Goal: Task Accomplishment & Management: Manage account settings

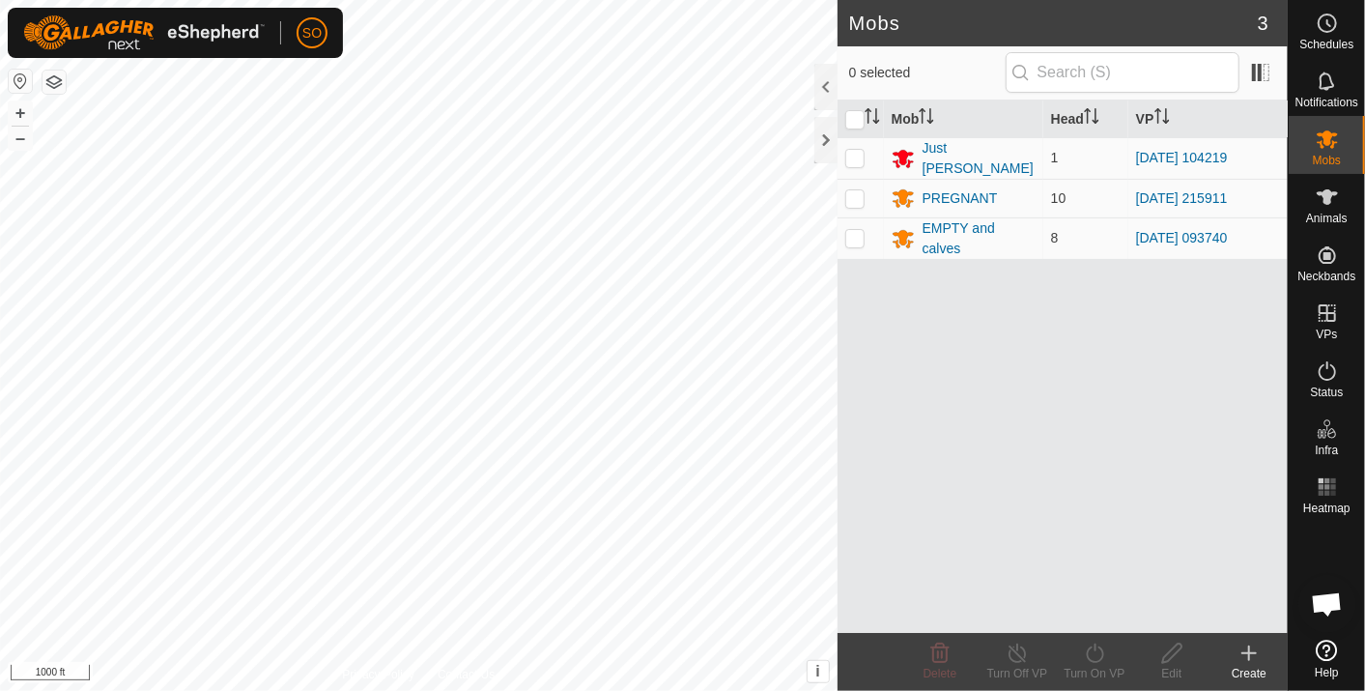
scroll to position [5737, 0]
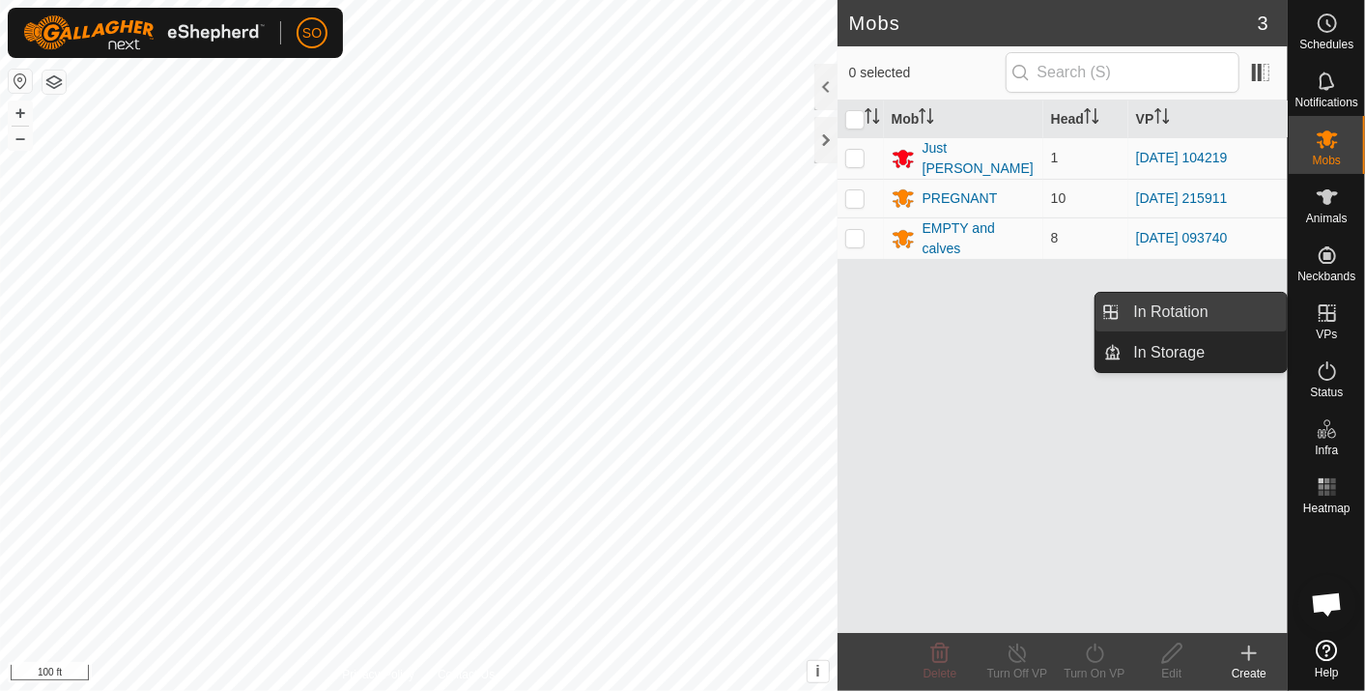
click at [1209, 301] on link "In Rotation" at bounding box center [1205, 312] width 165 height 39
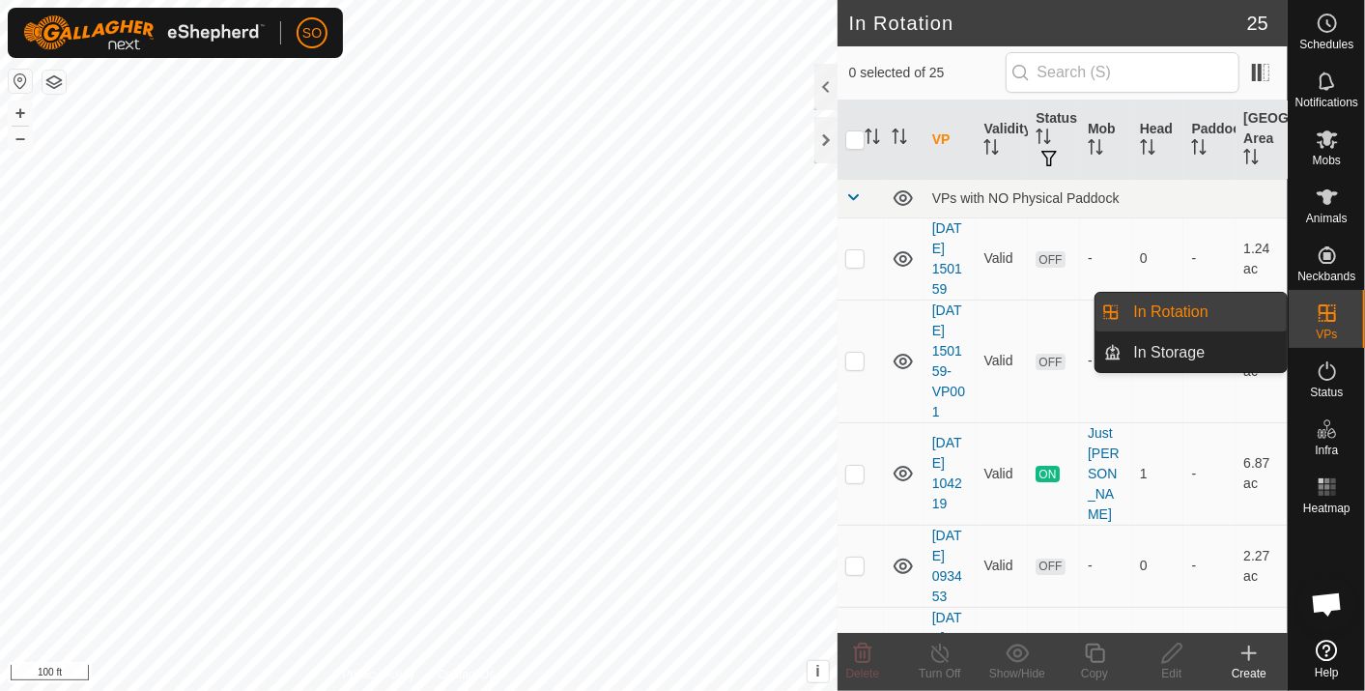
click at [1171, 306] on link "In Rotation" at bounding box center [1205, 312] width 165 height 39
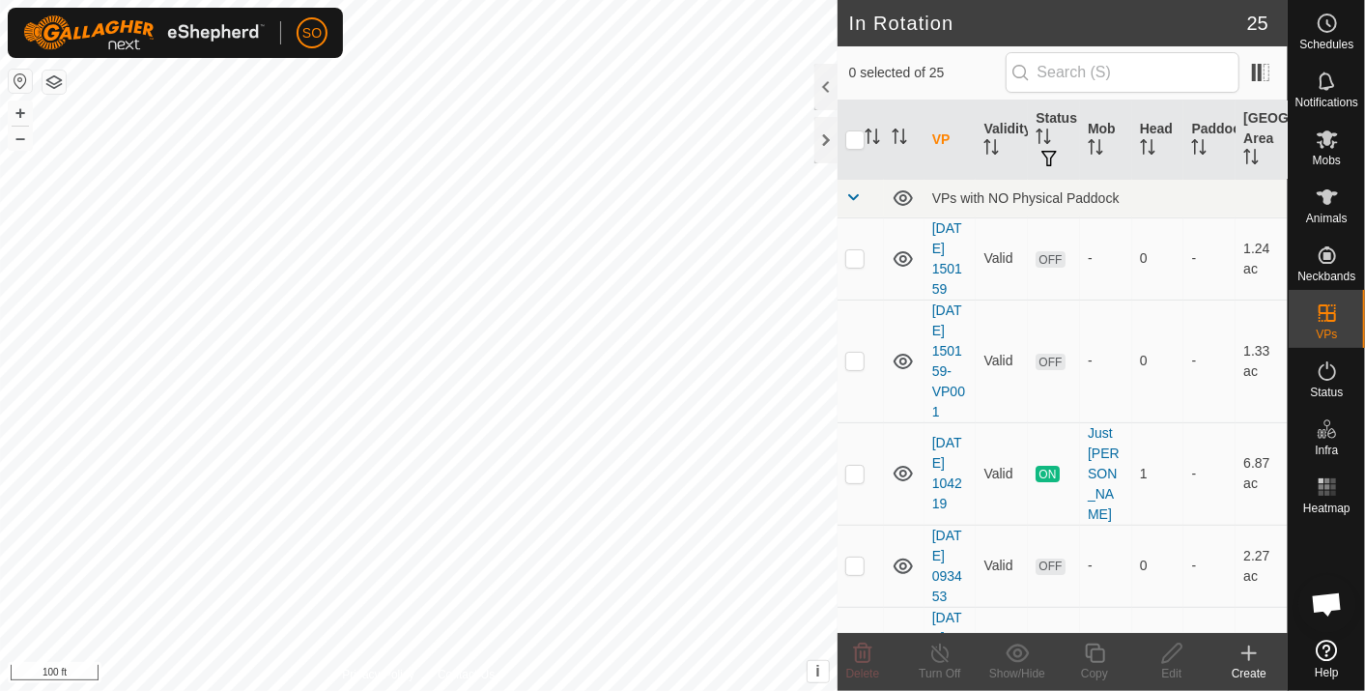
click at [1249, 648] on icon at bounding box center [1249, 653] width 0 height 14
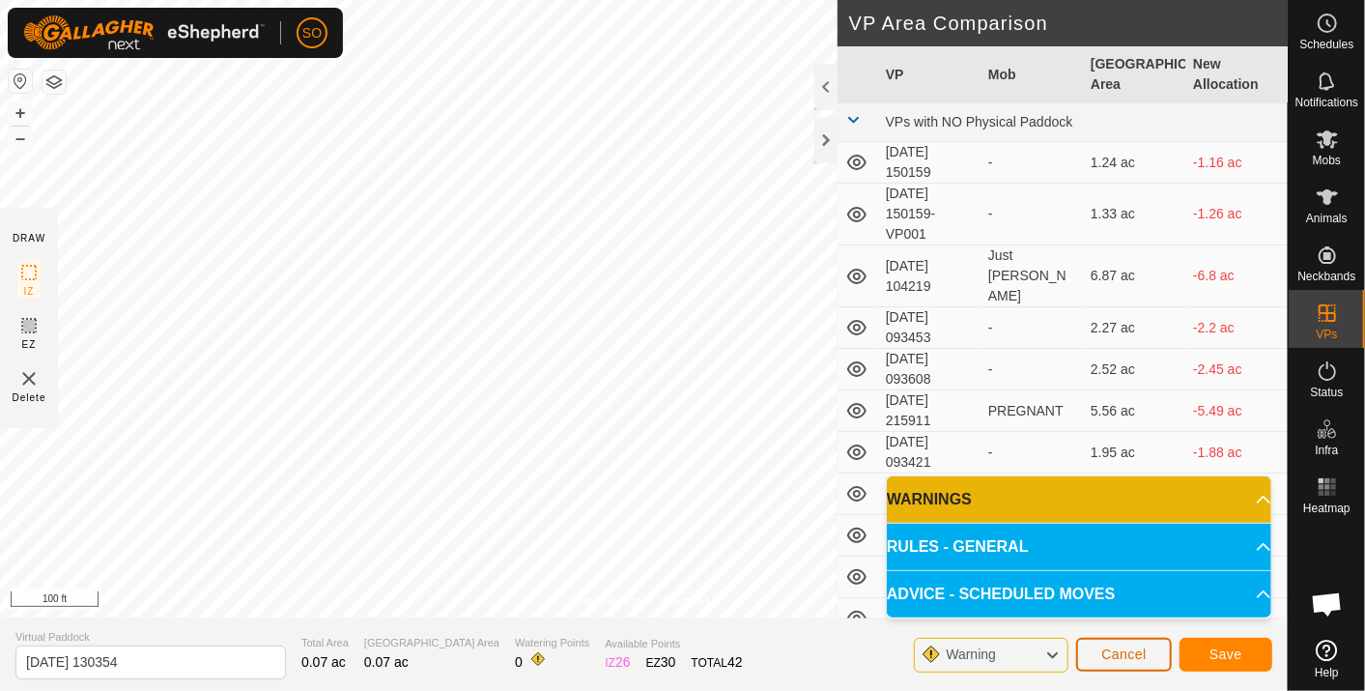
click at [1123, 651] on span "Cancel" at bounding box center [1124, 653] width 45 height 15
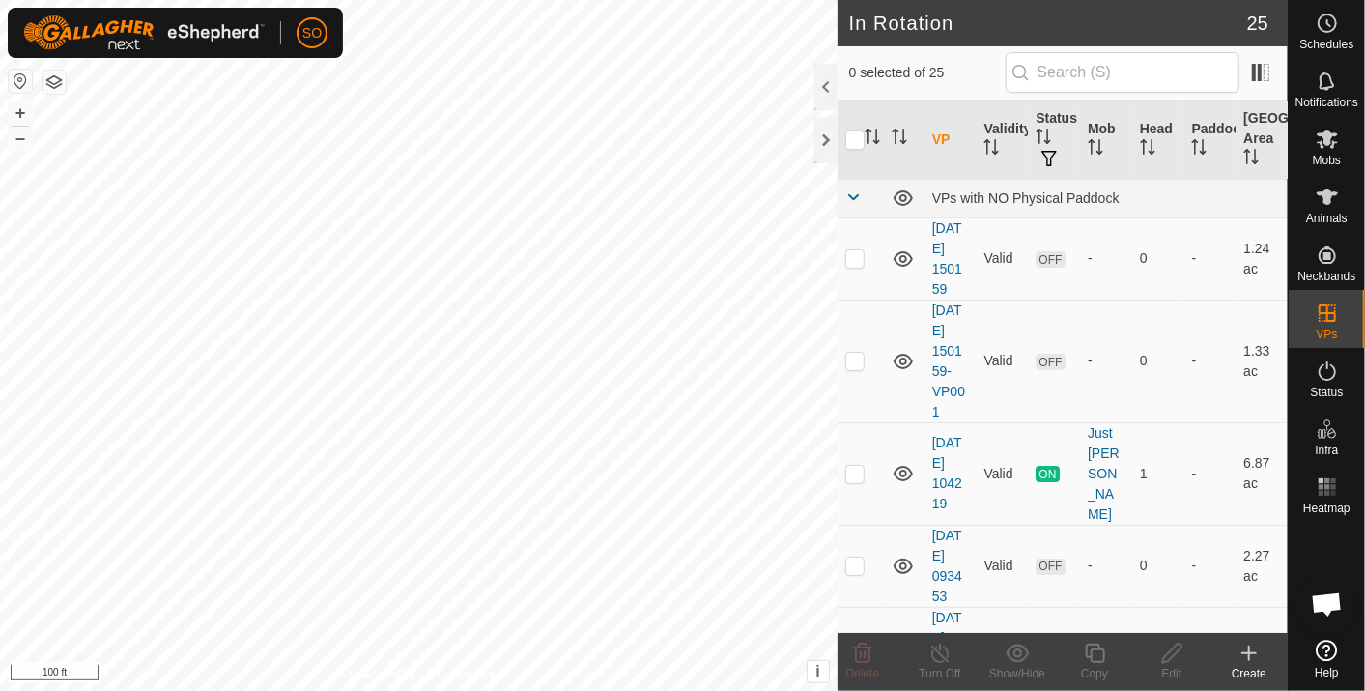
click at [1249, 649] on icon at bounding box center [1249, 653] width 0 height 14
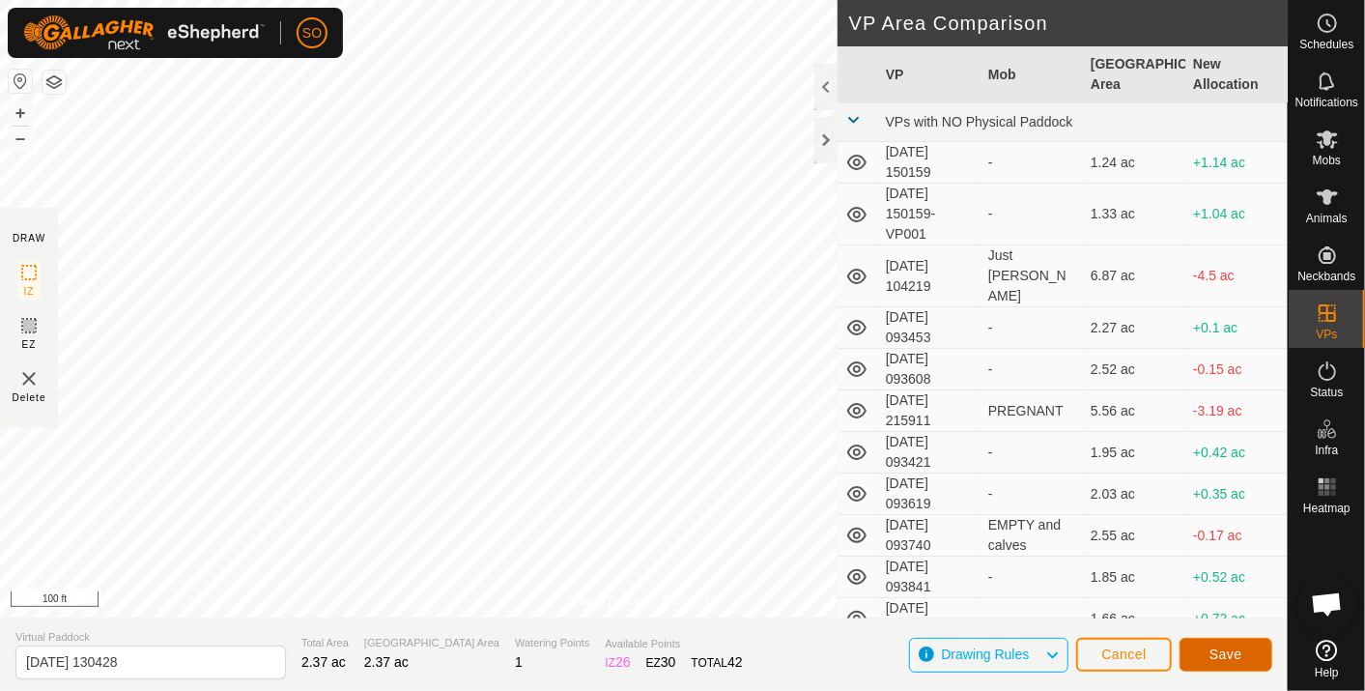
click at [1228, 651] on span "Save" at bounding box center [1226, 653] width 33 height 15
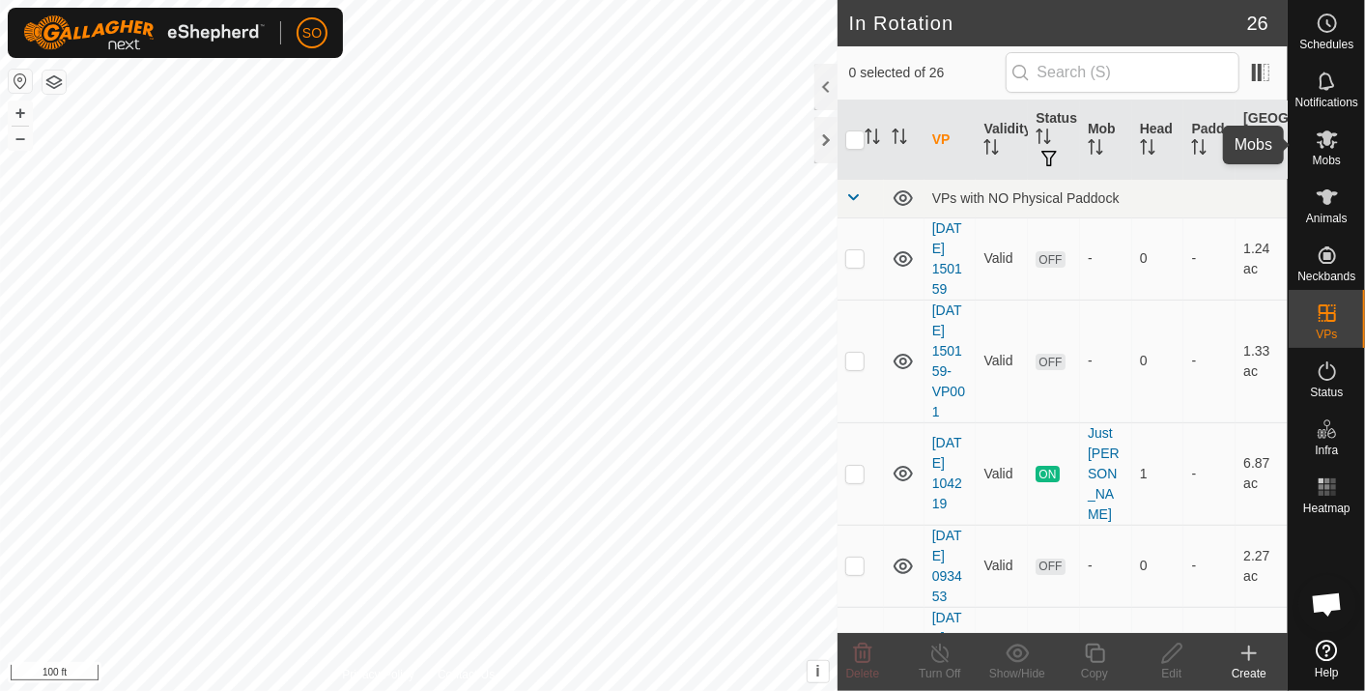
click at [1325, 142] on icon at bounding box center [1327, 139] width 21 height 18
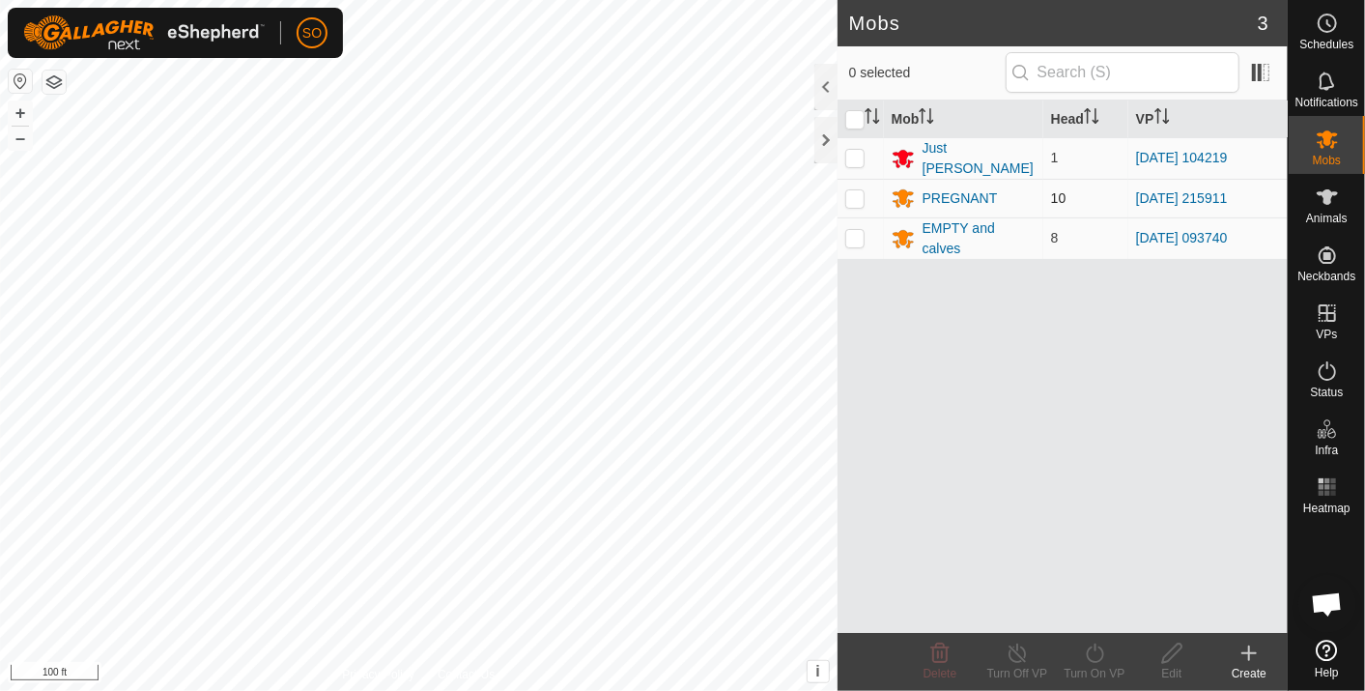
click at [859, 193] on p-checkbox at bounding box center [855, 197] width 19 height 15
checkbox input "true"
click at [1098, 651] on icon at bounding box center [1095, 653] width 24 height 23
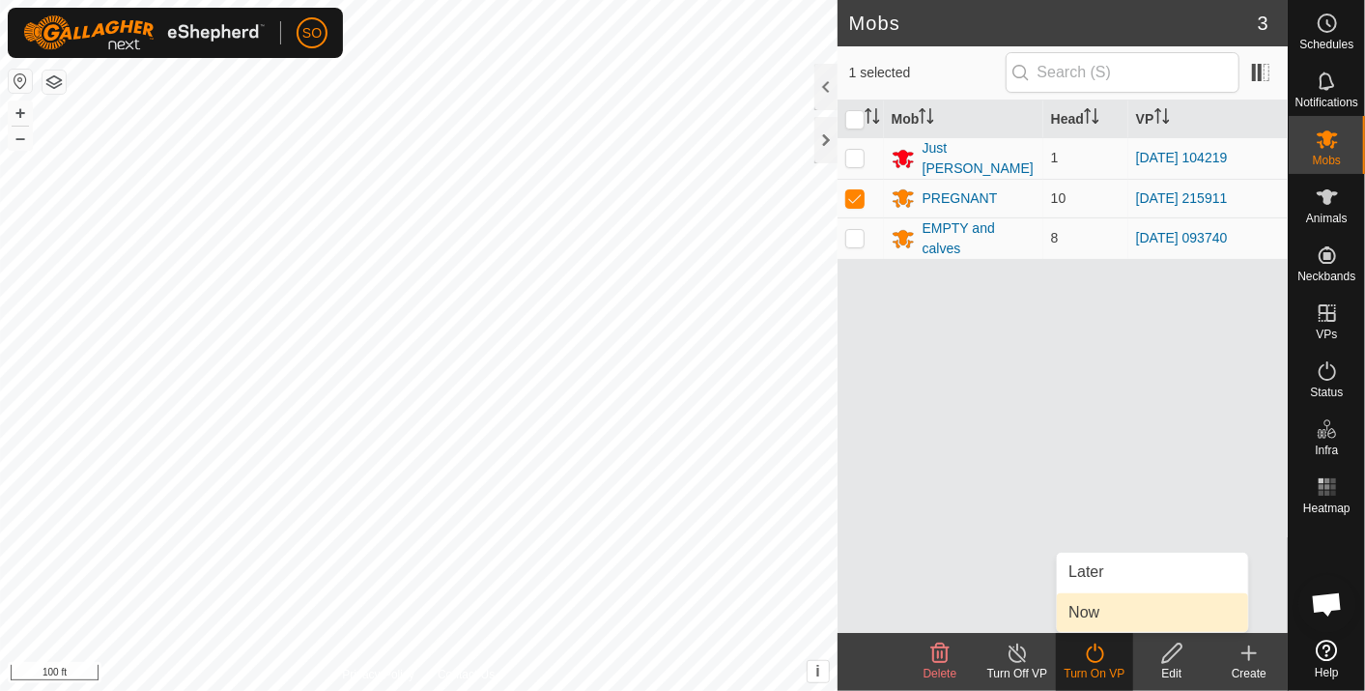
click at [1104, 609] on link "Now" at bounding box center [1152, 612] width 191 height 39
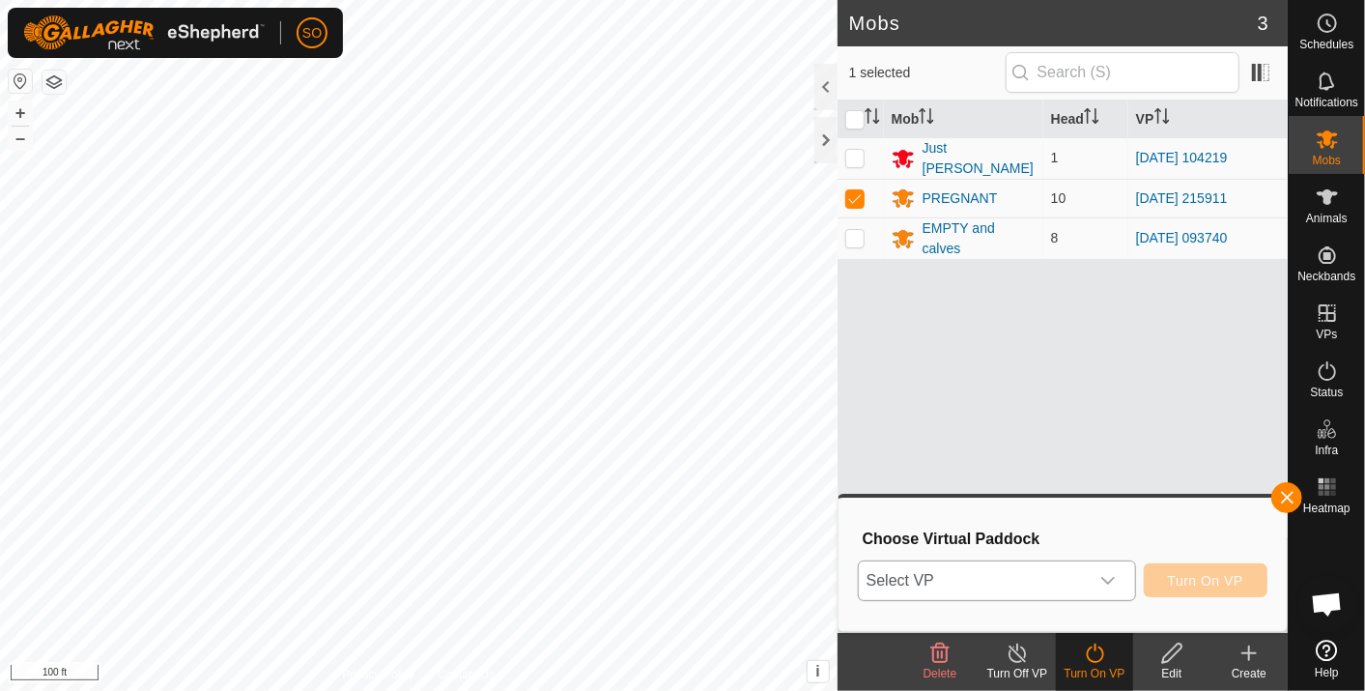
click at [1028, 576] on span "Select VP" at bounding box center [974, 580] width 230 height 39
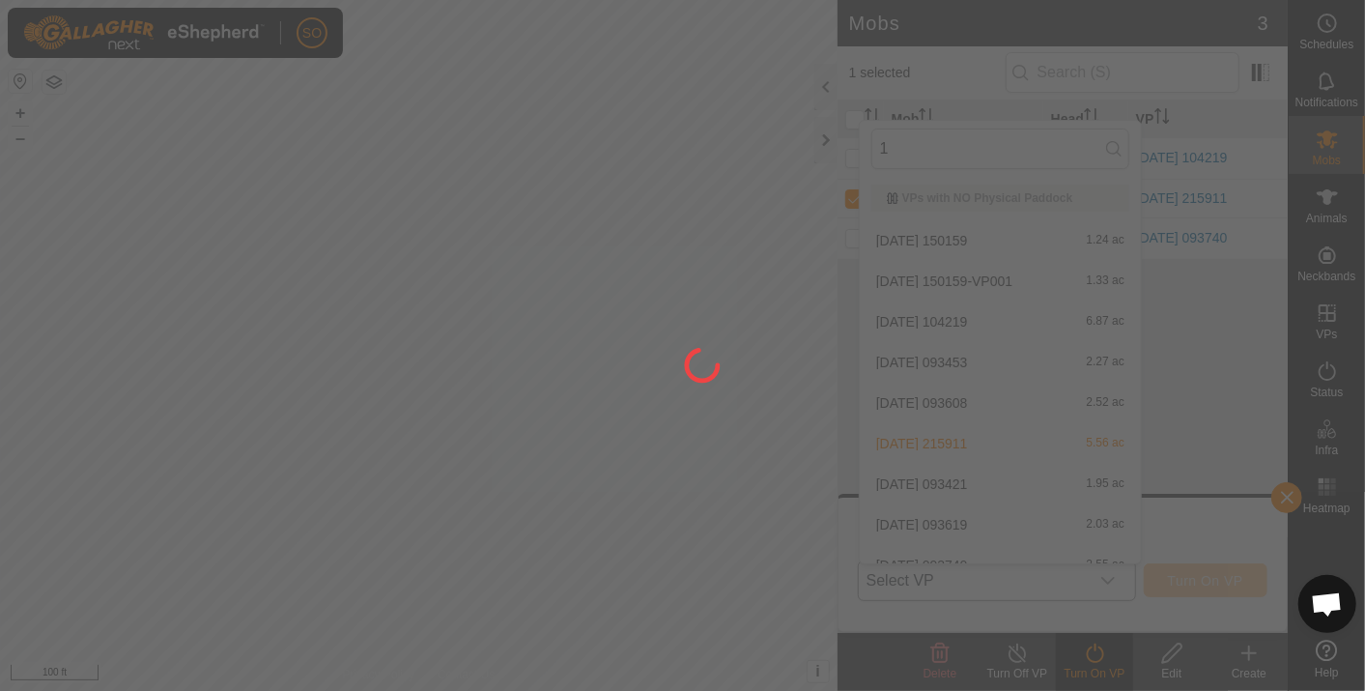
type input "13"
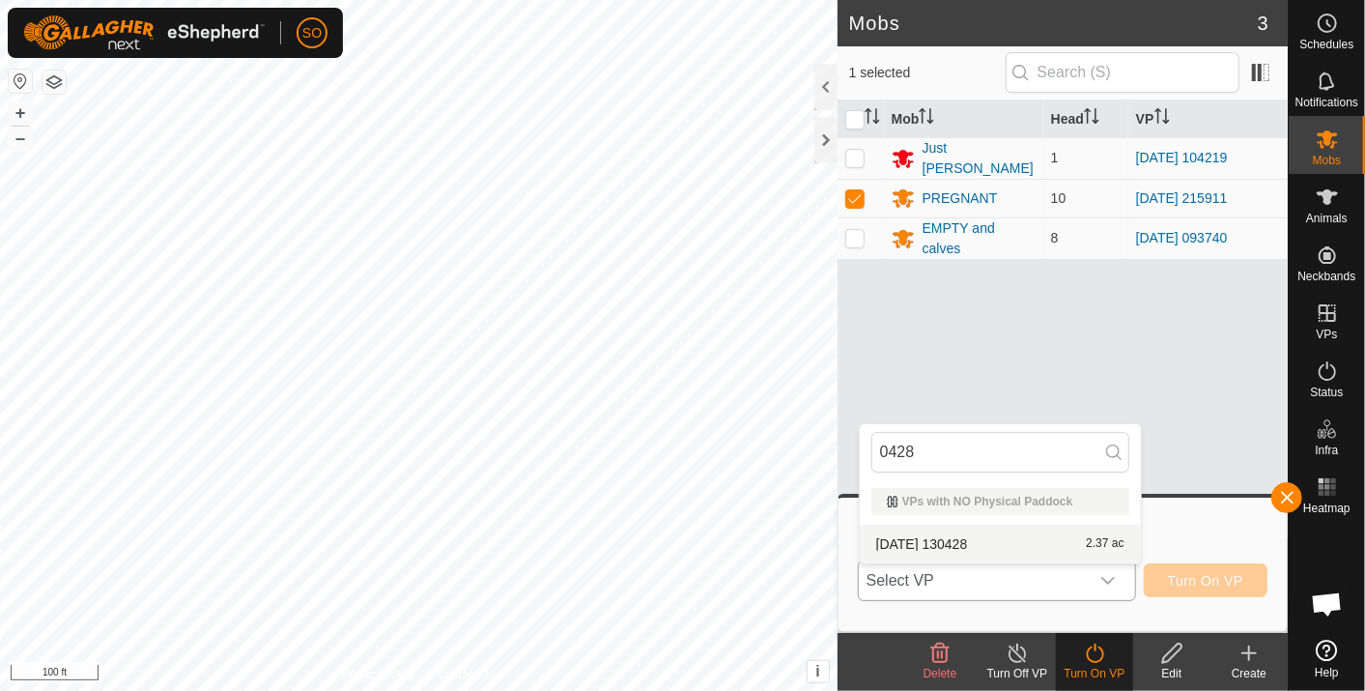
type input "0428"
click at [980, 531] on li "[DATE] [DATE] 2.37 ac" at bounding box center [1000, 544] width 281 height 39
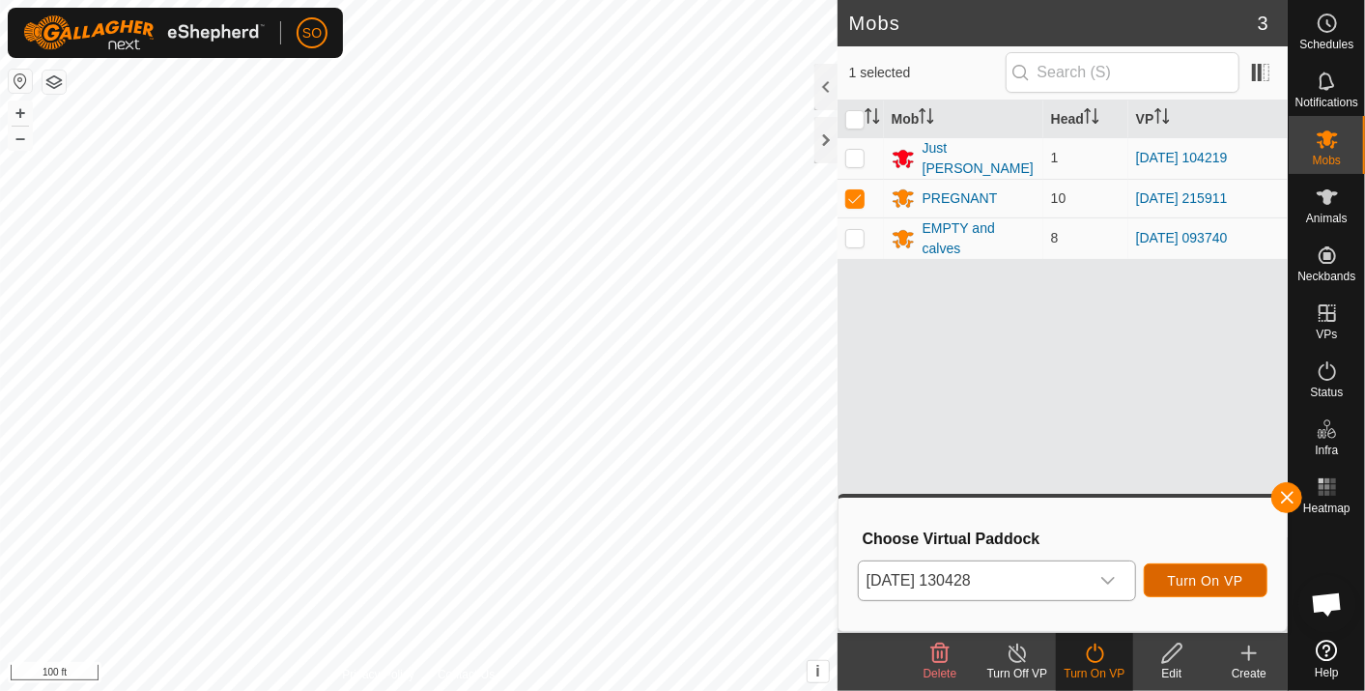
click at [1198, 574] on span "Turn On VP" at bounding box center [1205, 580] width 75 height 15
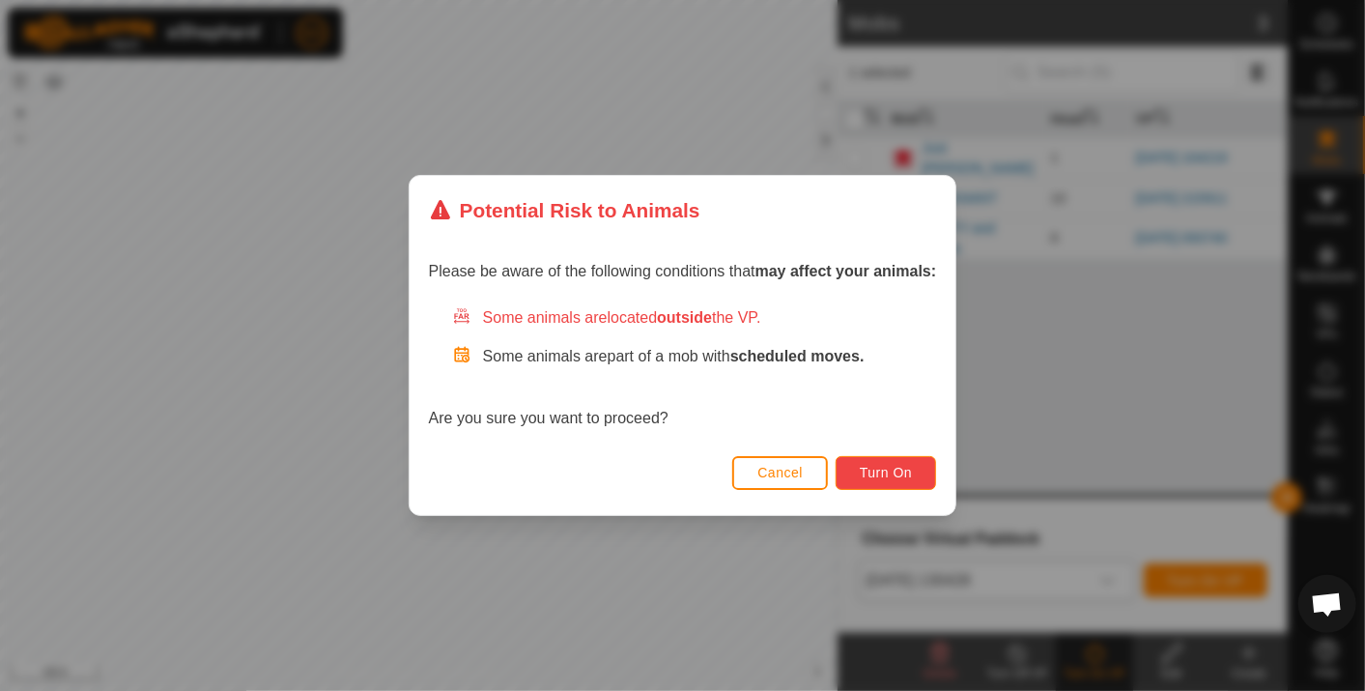
click at [871, 468] on span "Turn On" at bounding box center [886, 472] width 52 height 15
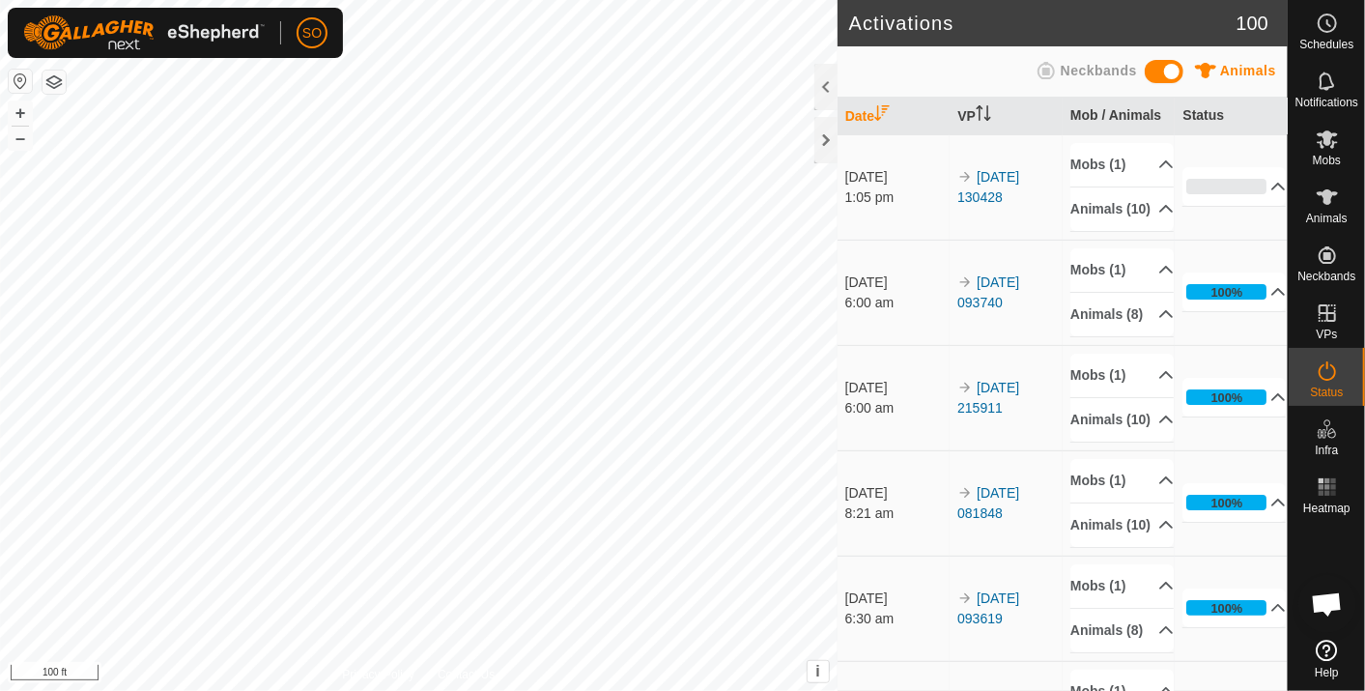
click at [929, 476] on div "Activations 100 Animals Neckbands Date VP Mob / Animals Status [DATE] 1:05 pm 2…" at bounding box center [644, 345] width 1288 height 691
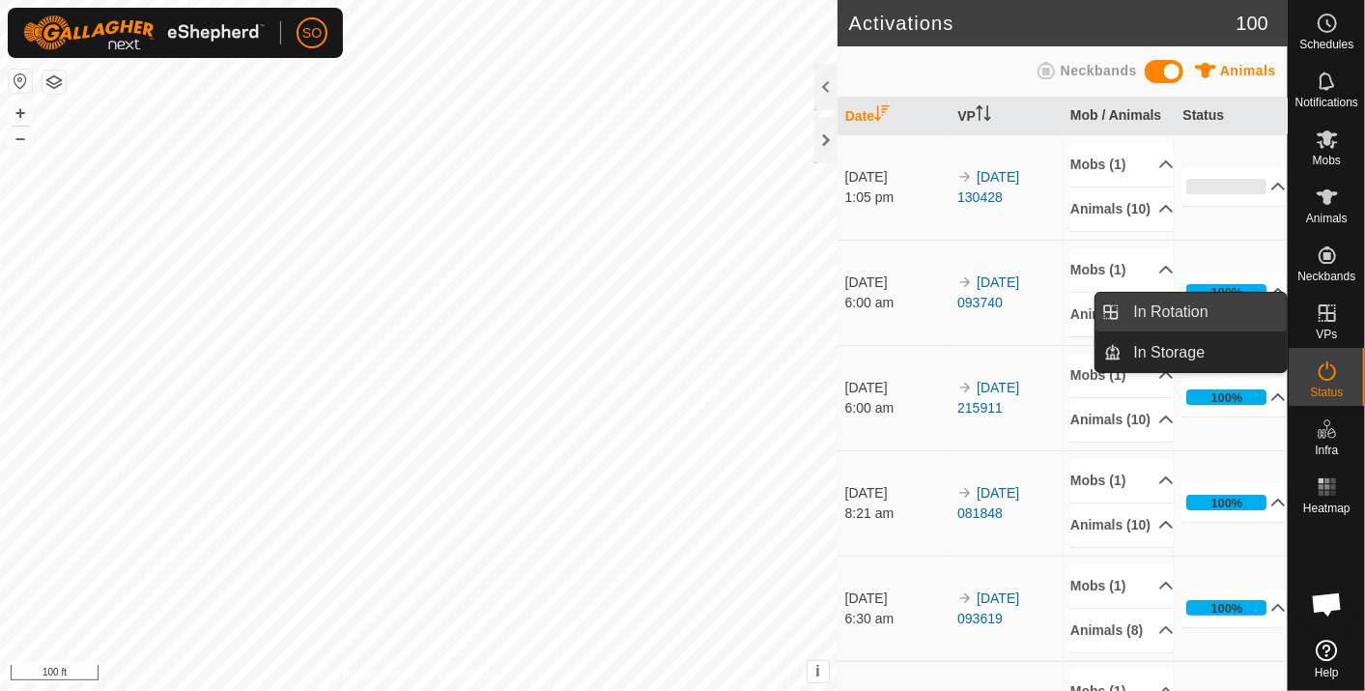
click at [1198, 303] on link "In Rotation" at bounding box center [1205, 312] width 165 height 39
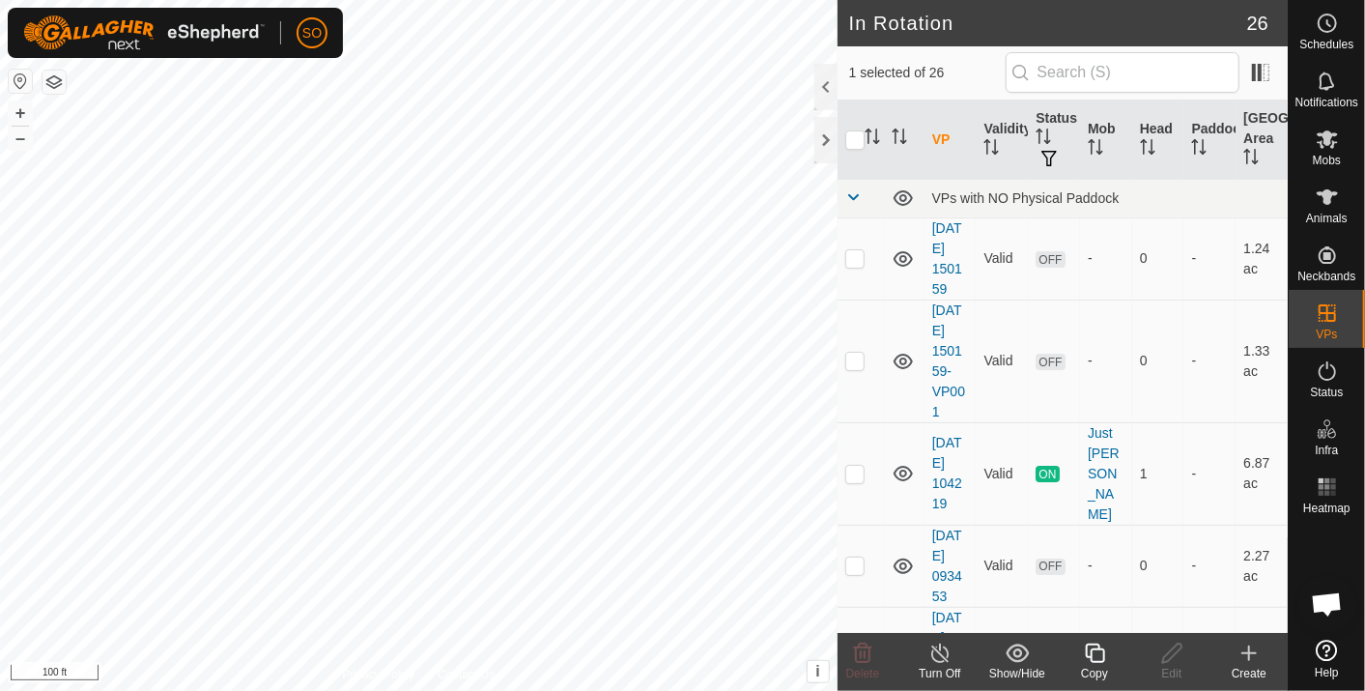
click at [1253, 654] on icon at bounding box center [1249, 653] width 23 height 23
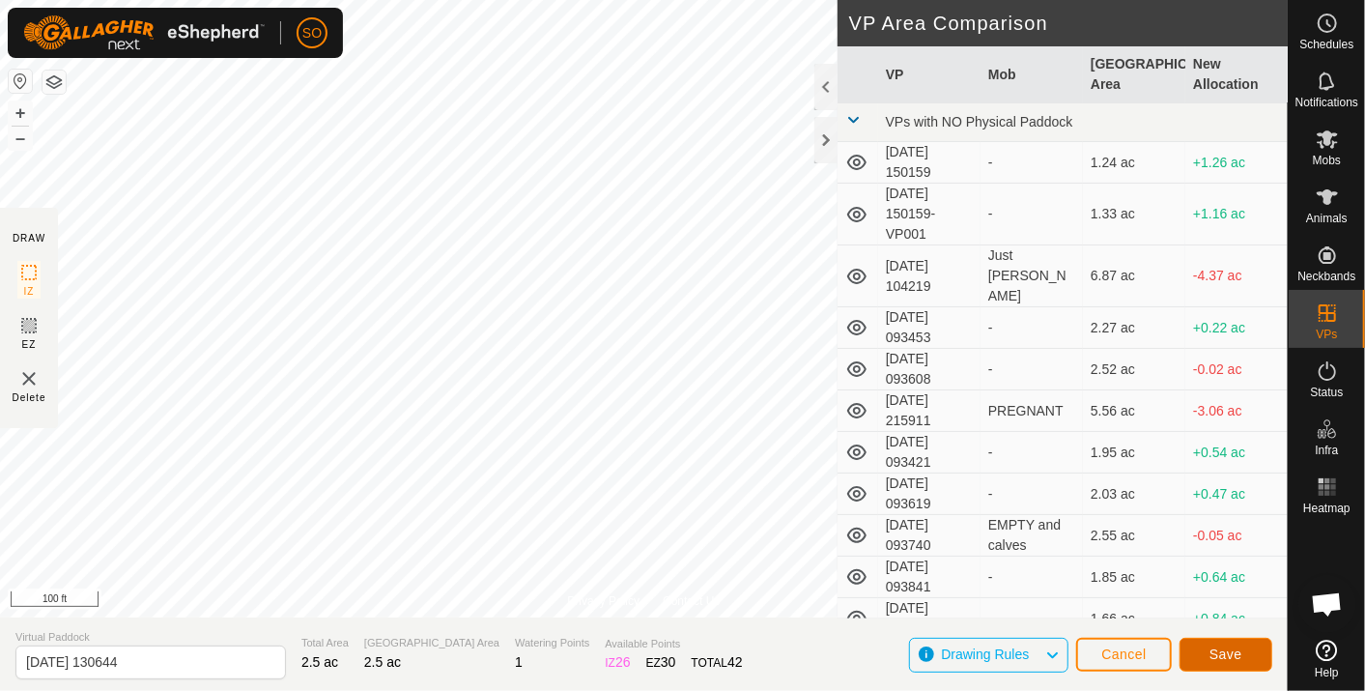
click at [1225, 654] on span "Save" at bounding box center [1226, 653] width 33 height 15
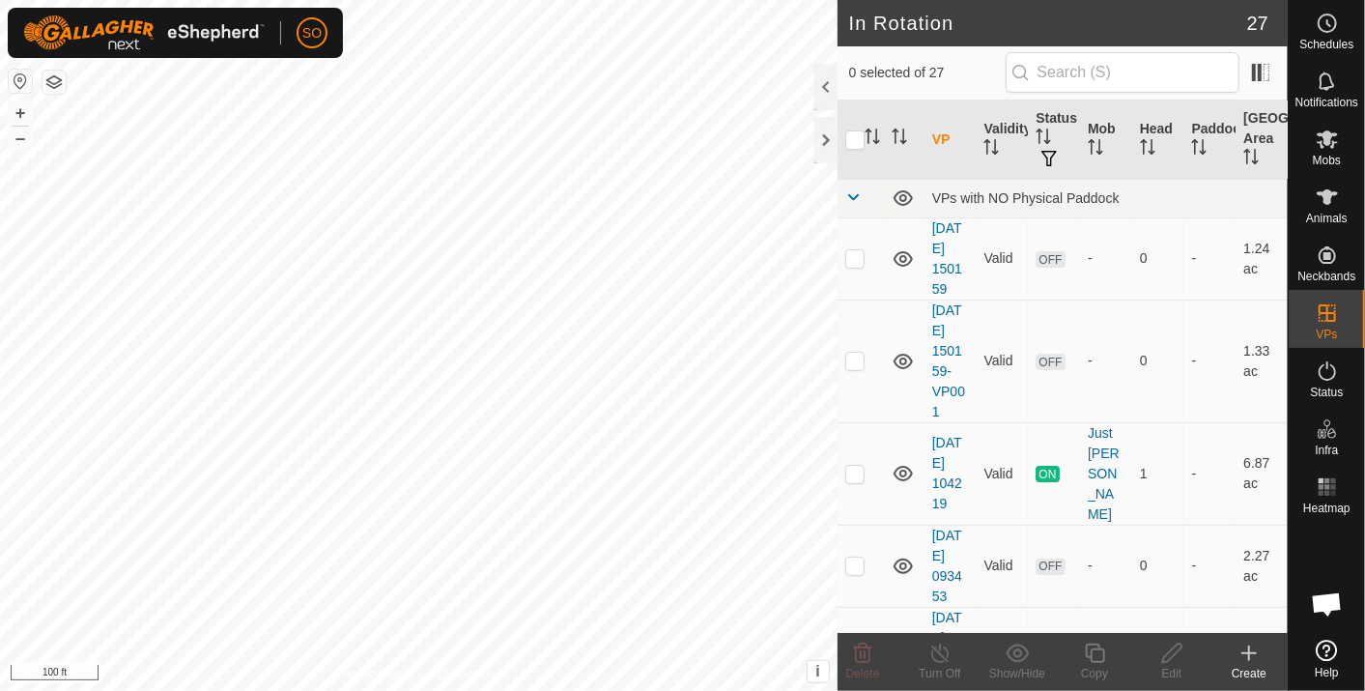
click at [1252, 650] on icon at bounding box center [1249, 653] width 23 height 23
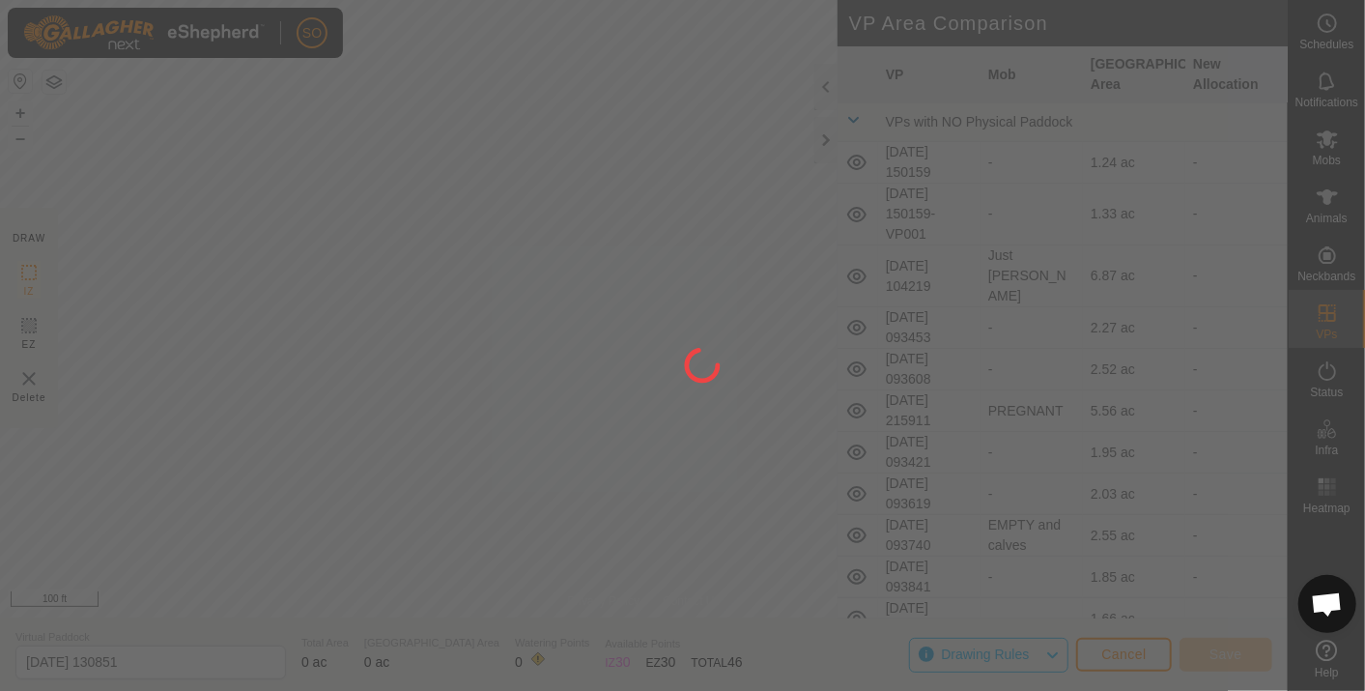
click at [277, 315] on div "SO Schedules Notifications Mobs Animals Neckbands VPs Status Infra Heatmap Help…" at bounding box center [682, 345] width 1365 height 691
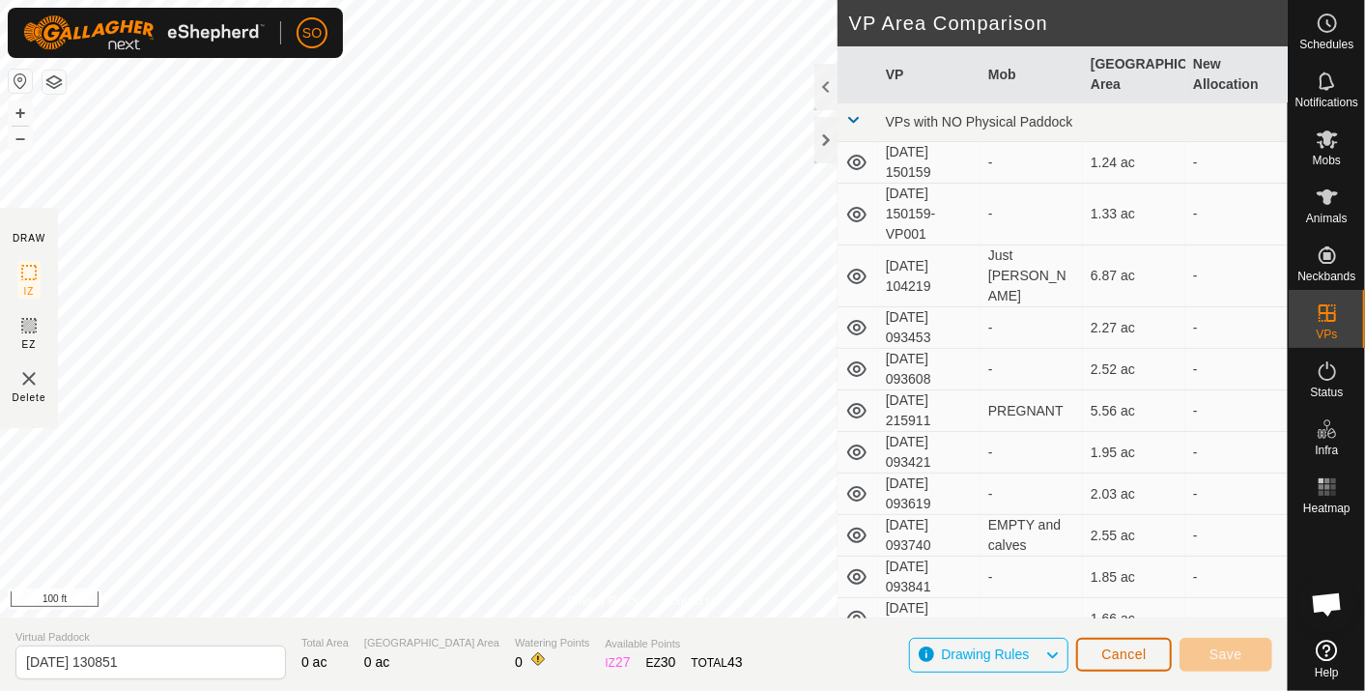
click at [1129, 651] on span "Cancel" at bounding box center [1124, 653] width 45 height 15
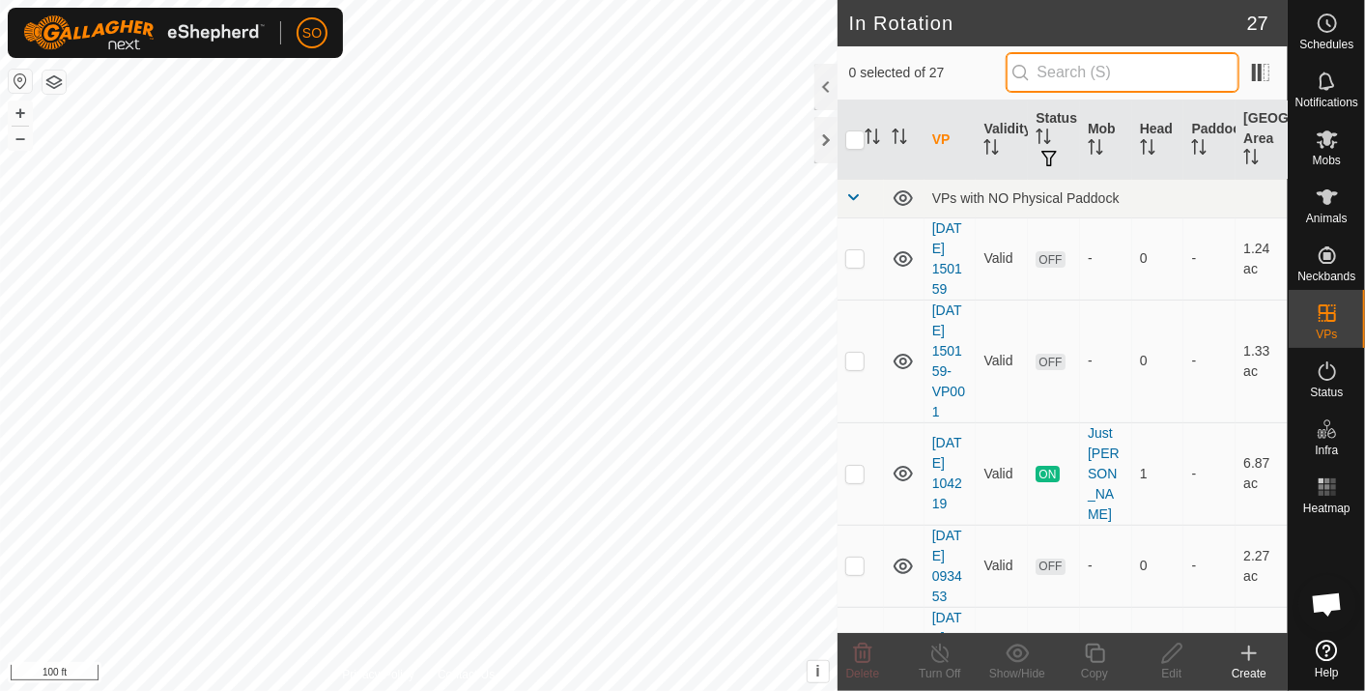
click at [1137, 72] on input "text" at bounding box center [1123, 72] width 234 height 41
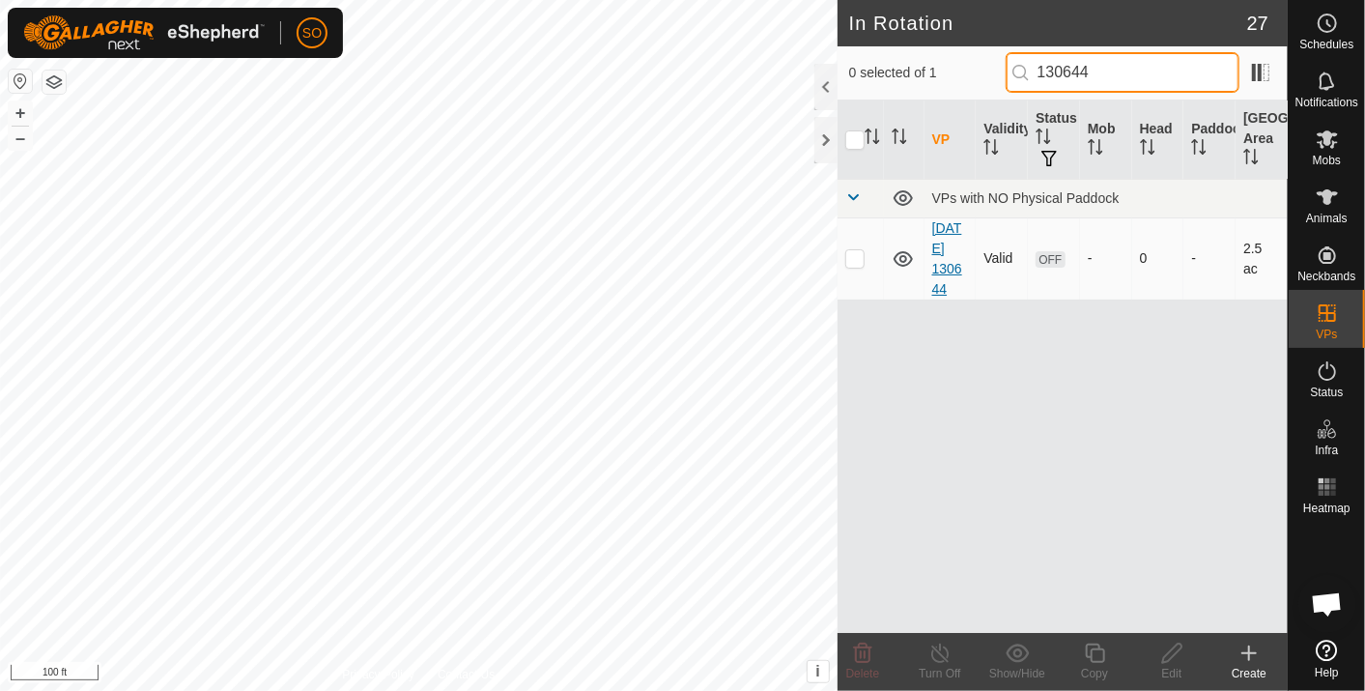
type input "130644"
click at [946, 266] on link "[DATE] 130644" at bounding box center [947, 258] width 30 height 76
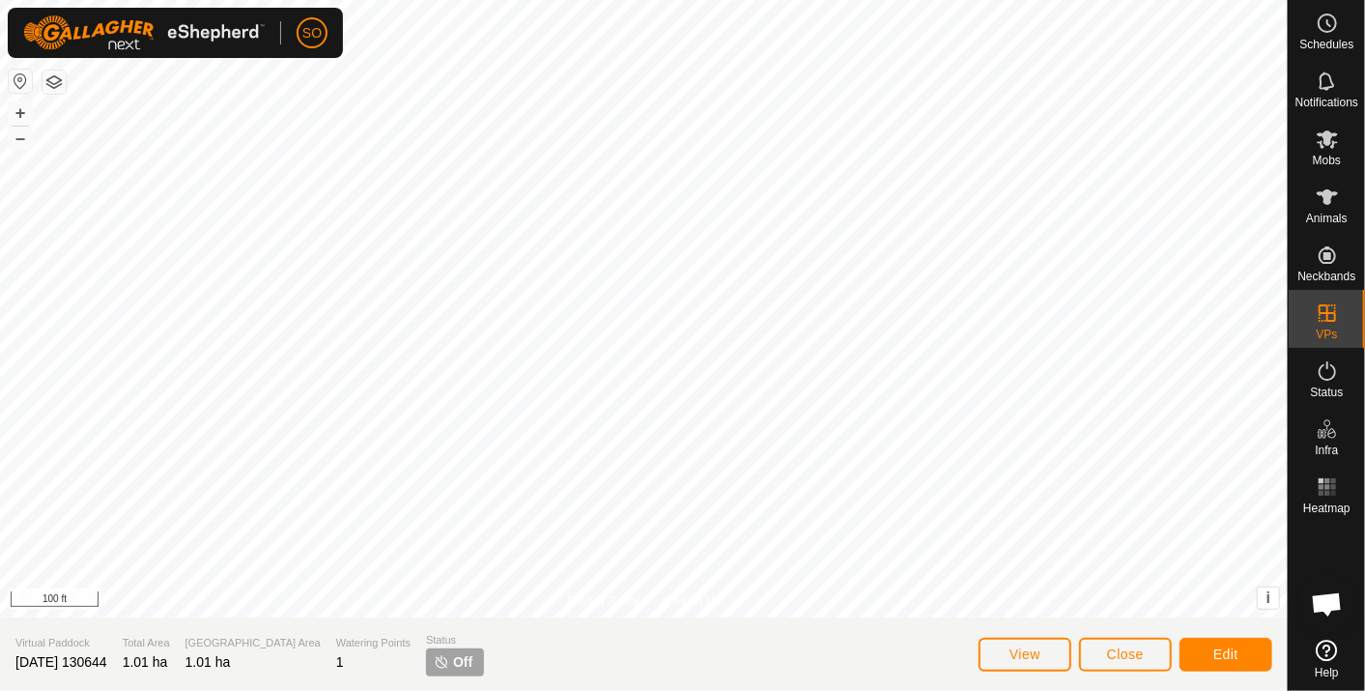
scroll to position [5740, 0]
click at [1141, 648] on span "Close" at bounding box center [1125, 653] width 37 height 15
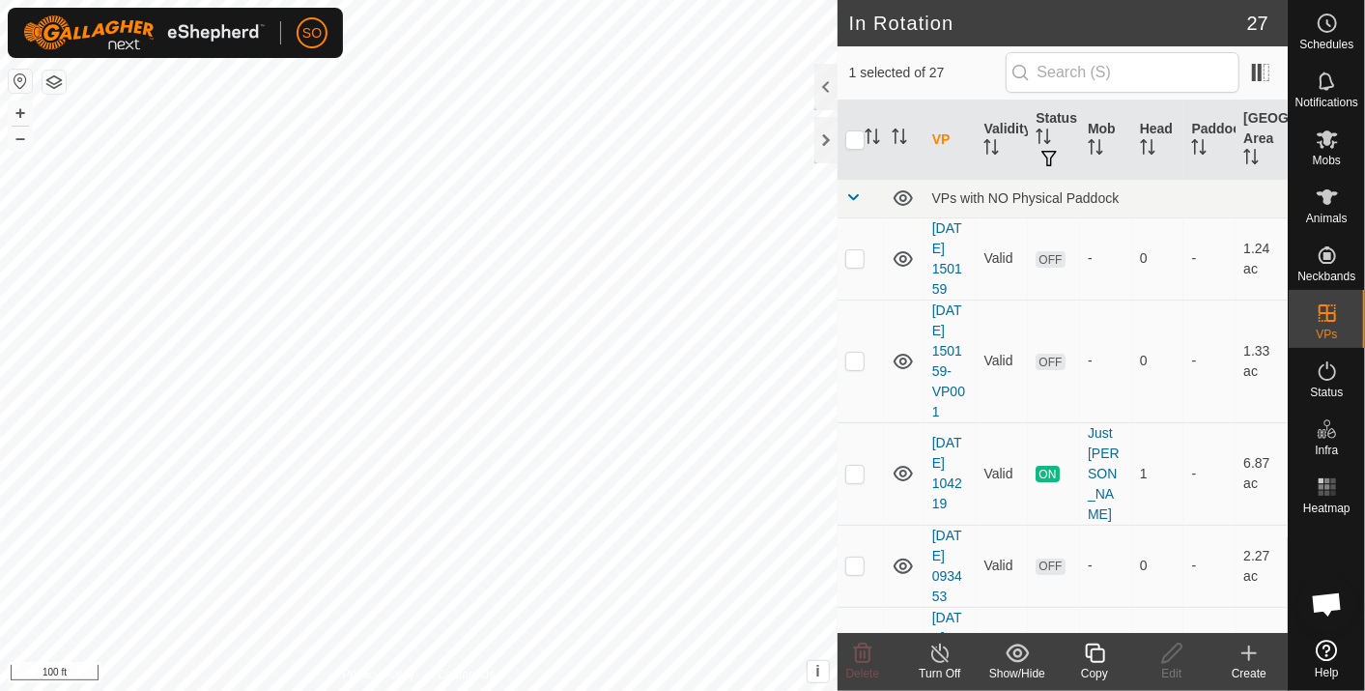
checkbox input "false"
checkbox input "true"
click at [1102, 78] on input "text" at bounding box center [1123, 72] width 234 height 41
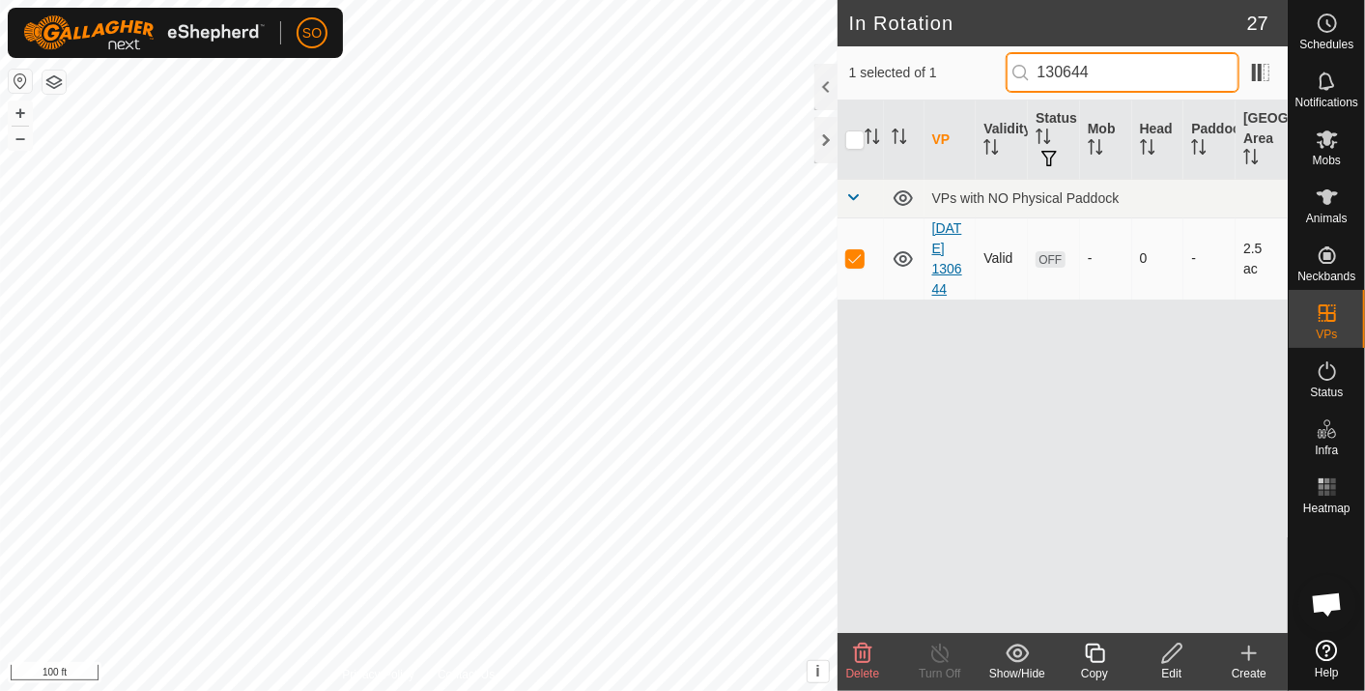
type input "130644"
click at [947, 262] on link "[DATE] 130644" at bounding box center [947, 258] width 30 height 76
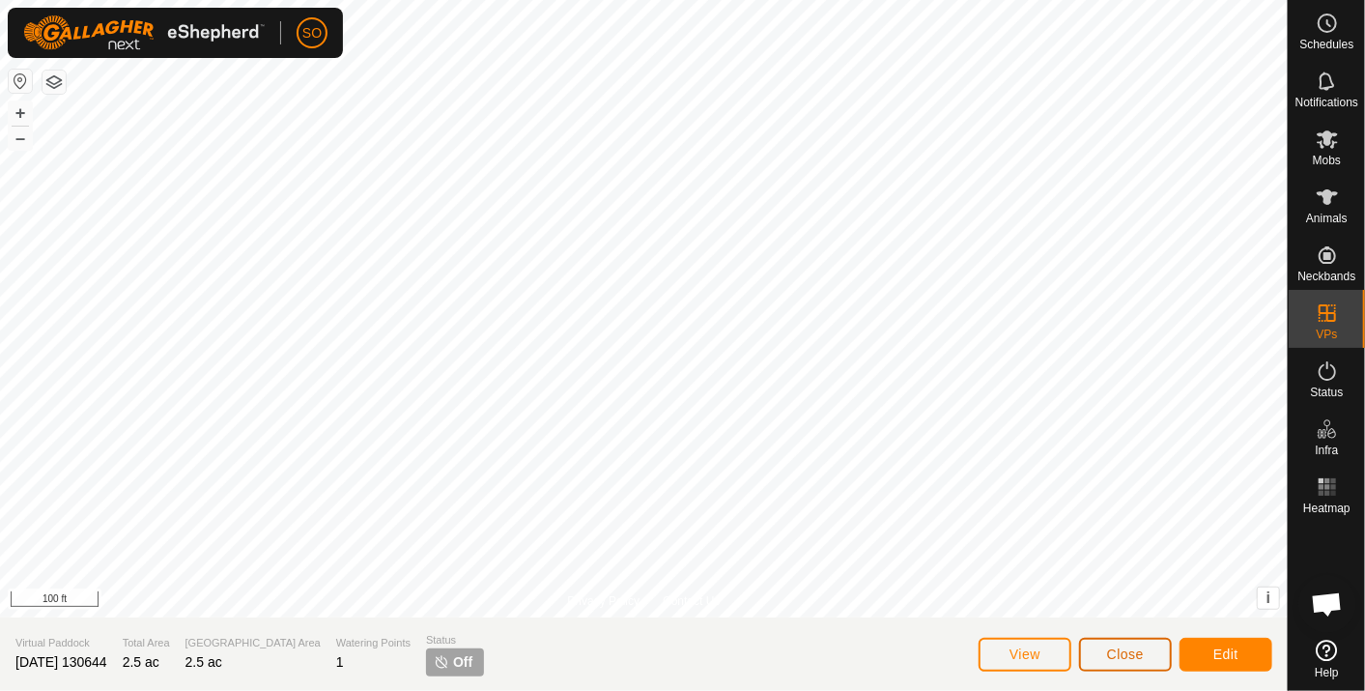
click at [1123, 651] on span "Close" at bounding box center [1125, 653] width 37 height 15
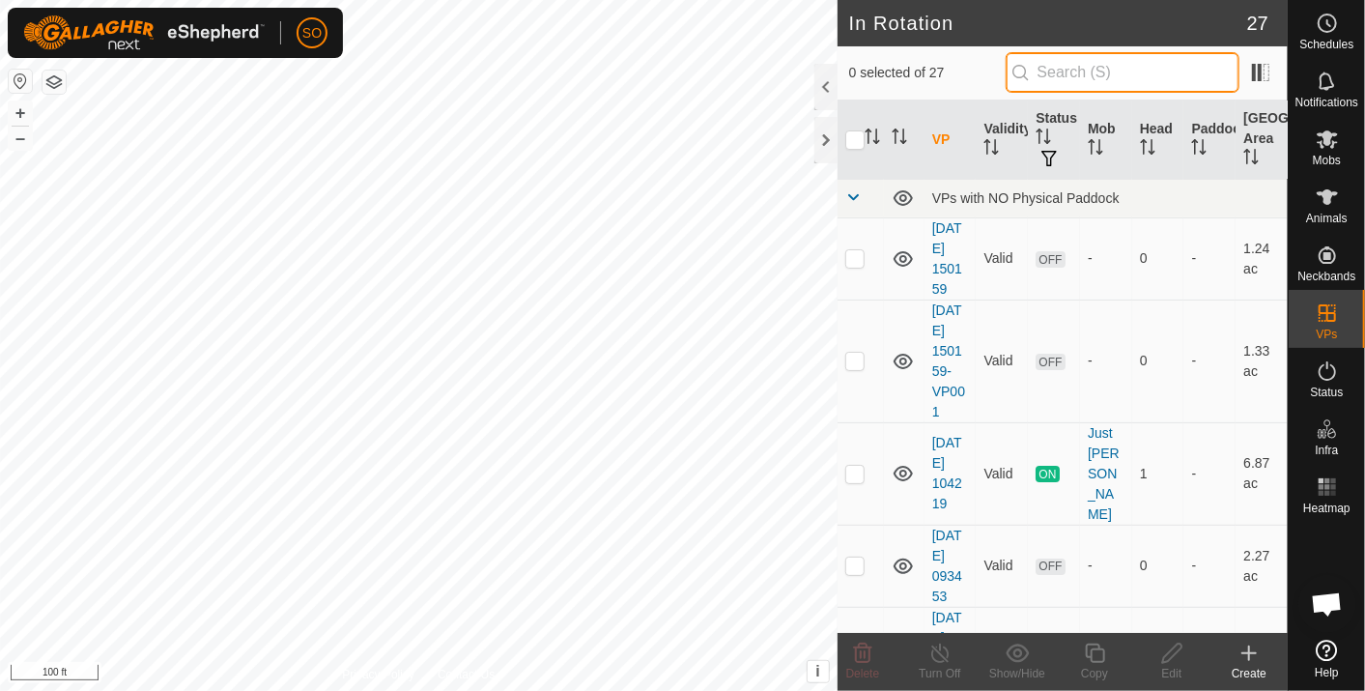
click at [1082, 74] on input "text" at bounding box center [1123, 72] width 234 height 41
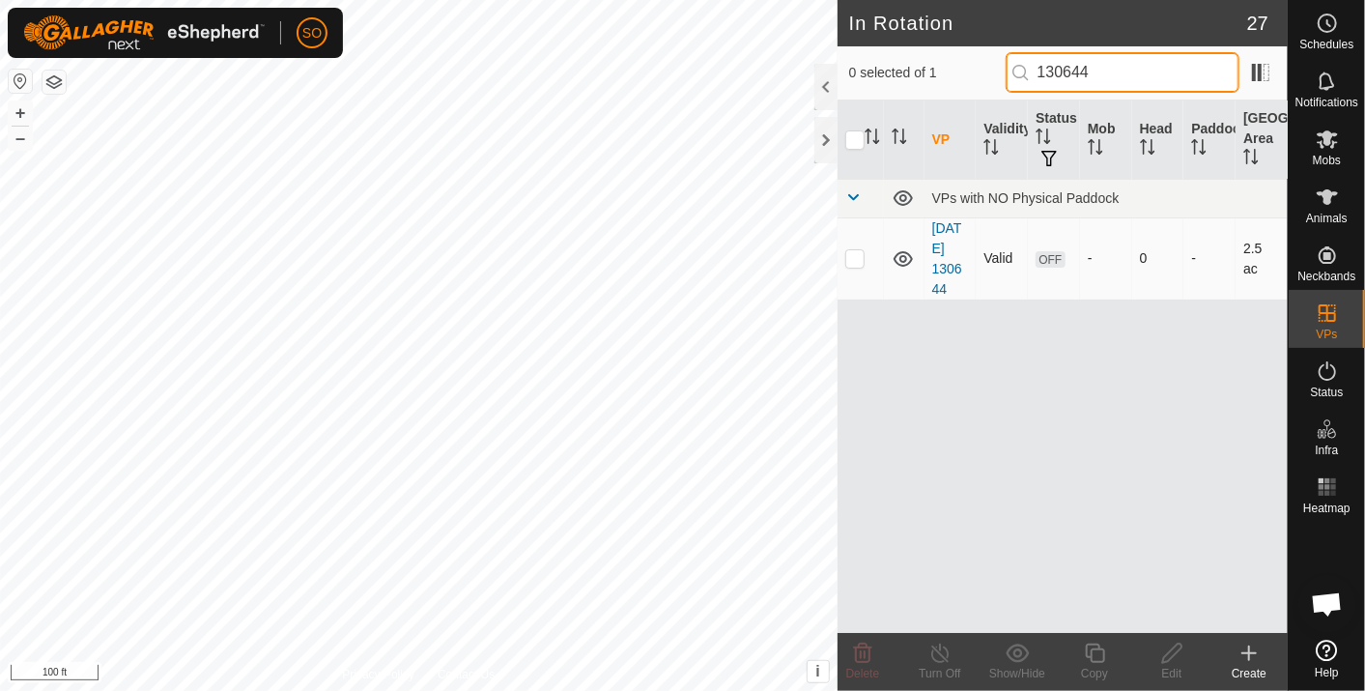
type input "130644"
click at [858, 256] on p-checkbox at bounding box center [855, 257] width 19 height 15
checkbox input "true"
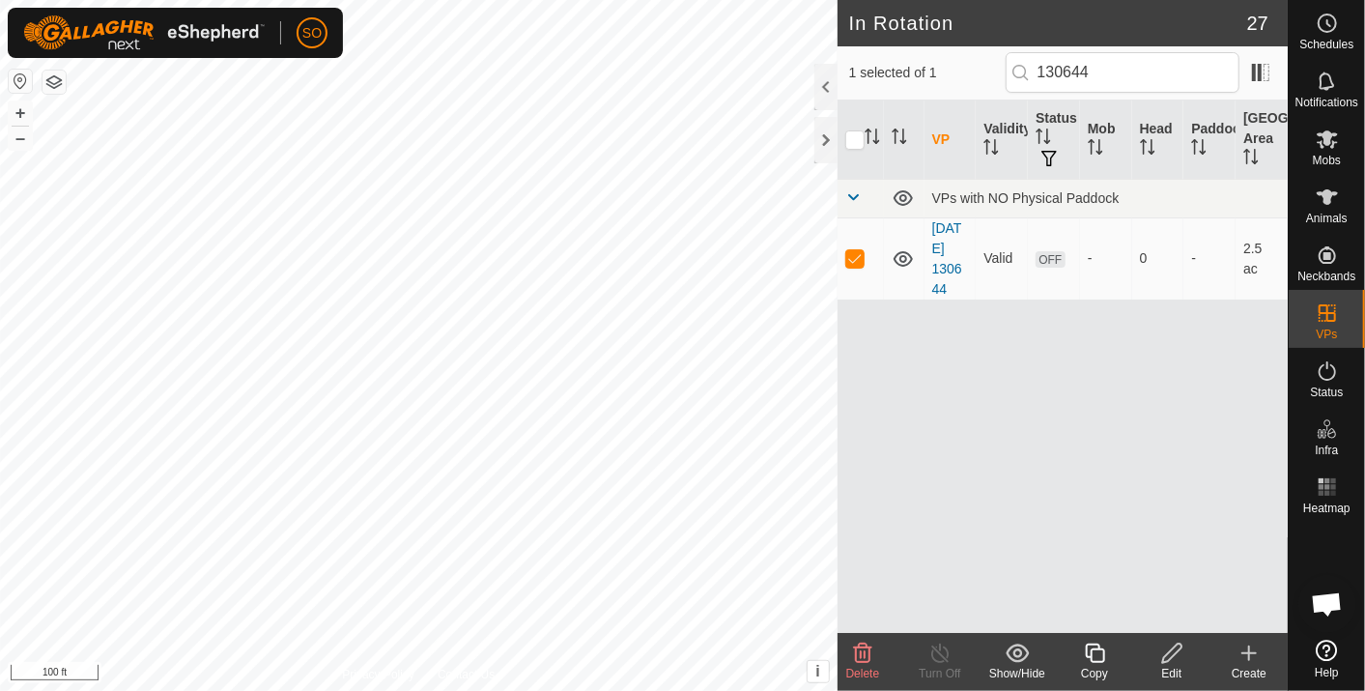
click at [1173, 652] on icon at bounding box center [1173, 653] width 24 height 23
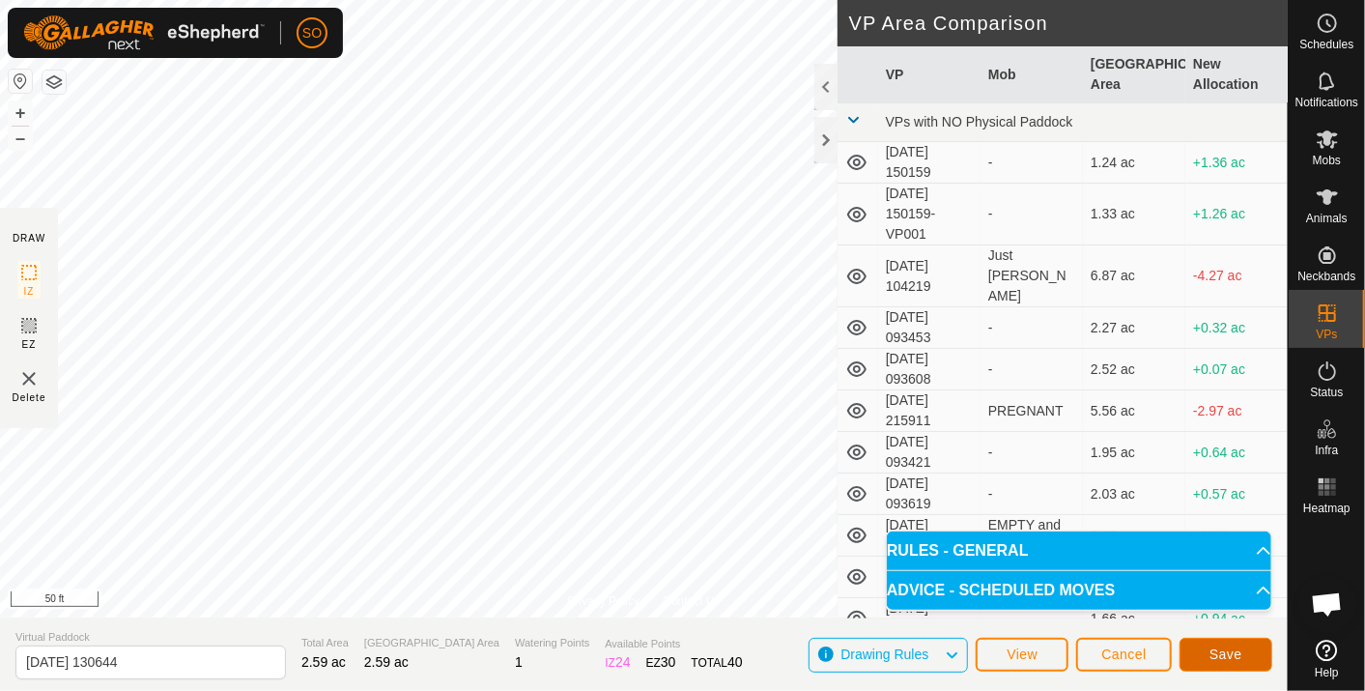
click at [1233, 648] on span "Save" at bounding box center [1226, 653] width 33 height 15
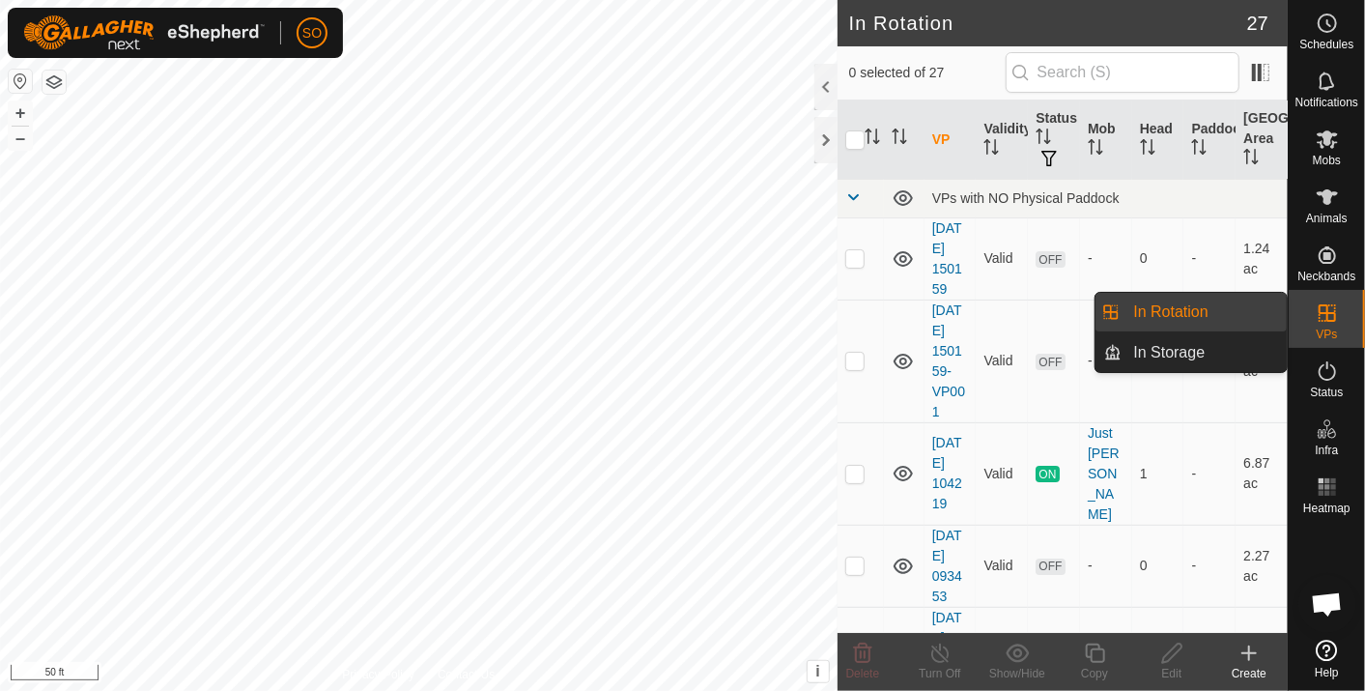
click at [1173, 303] on link "In Rotation" at bounding box center [1205, 312] width 165 height 39
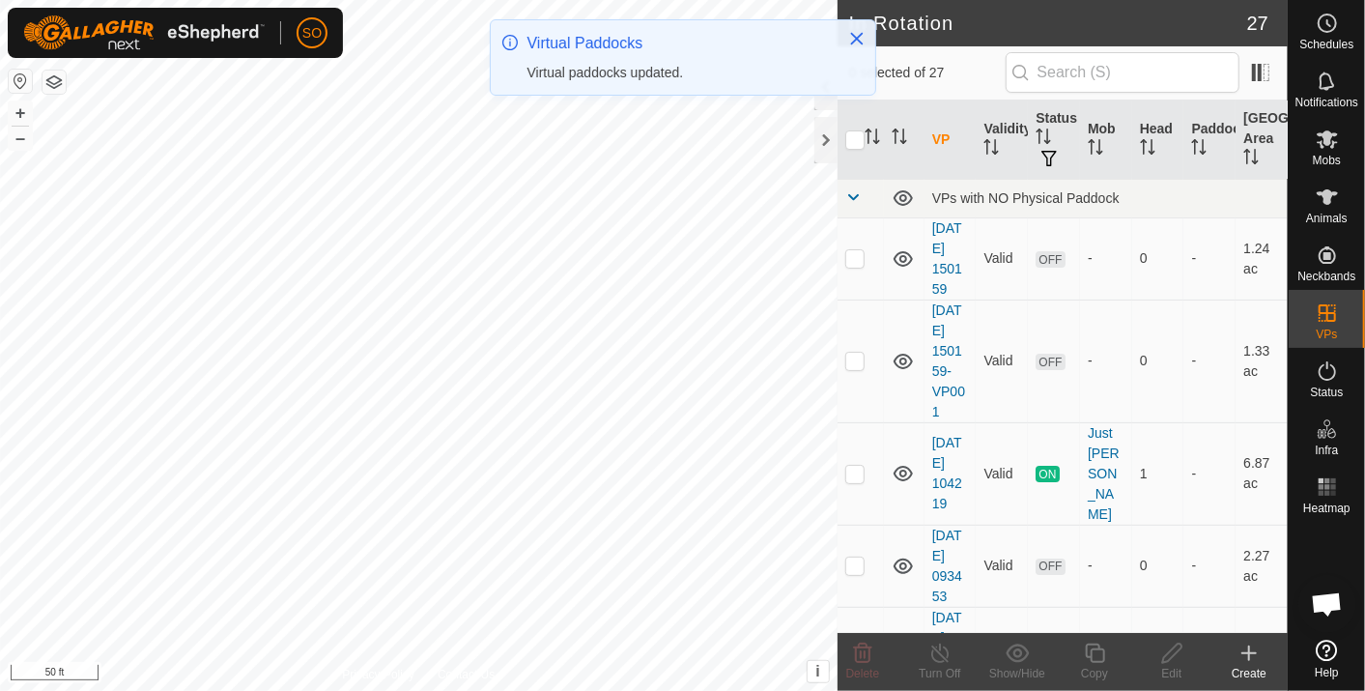
click at [1253, 650] on icon at bounding box center [1249, 653] width 23 height 23
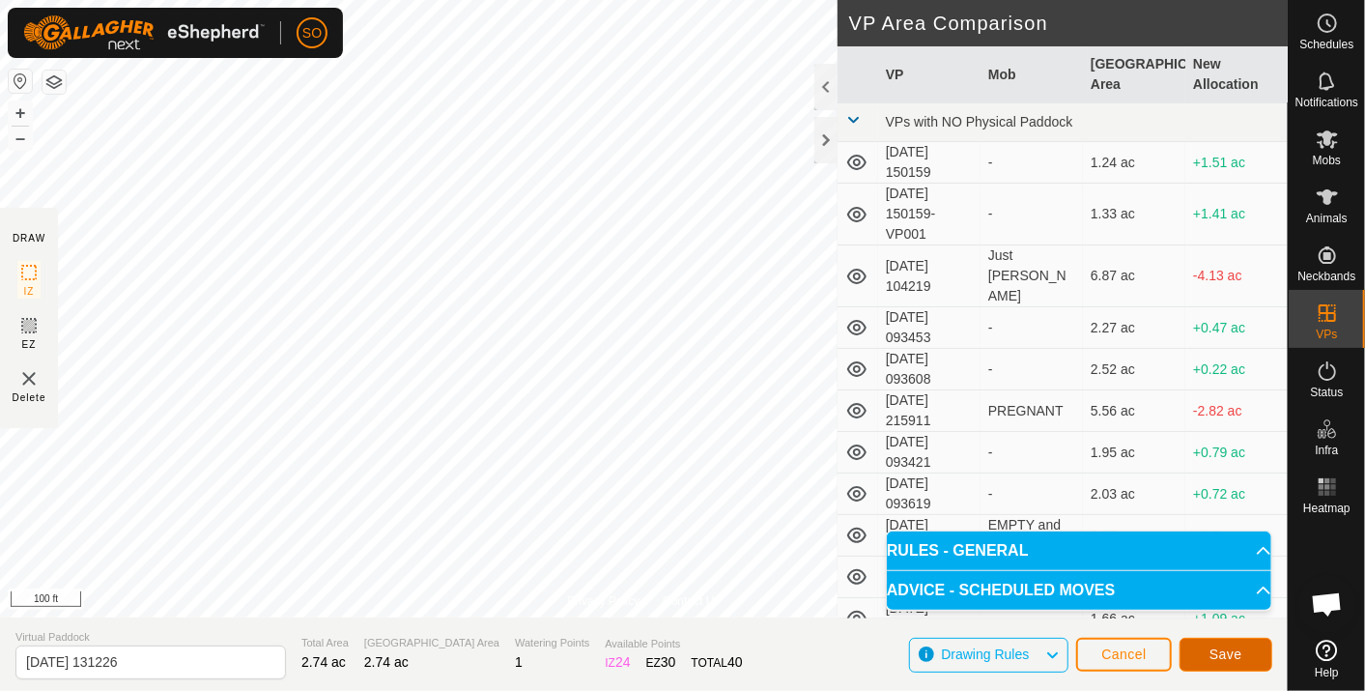
click at [1223, 649] on span "Save" at bounding box center [1226, 653] width 33 height 15
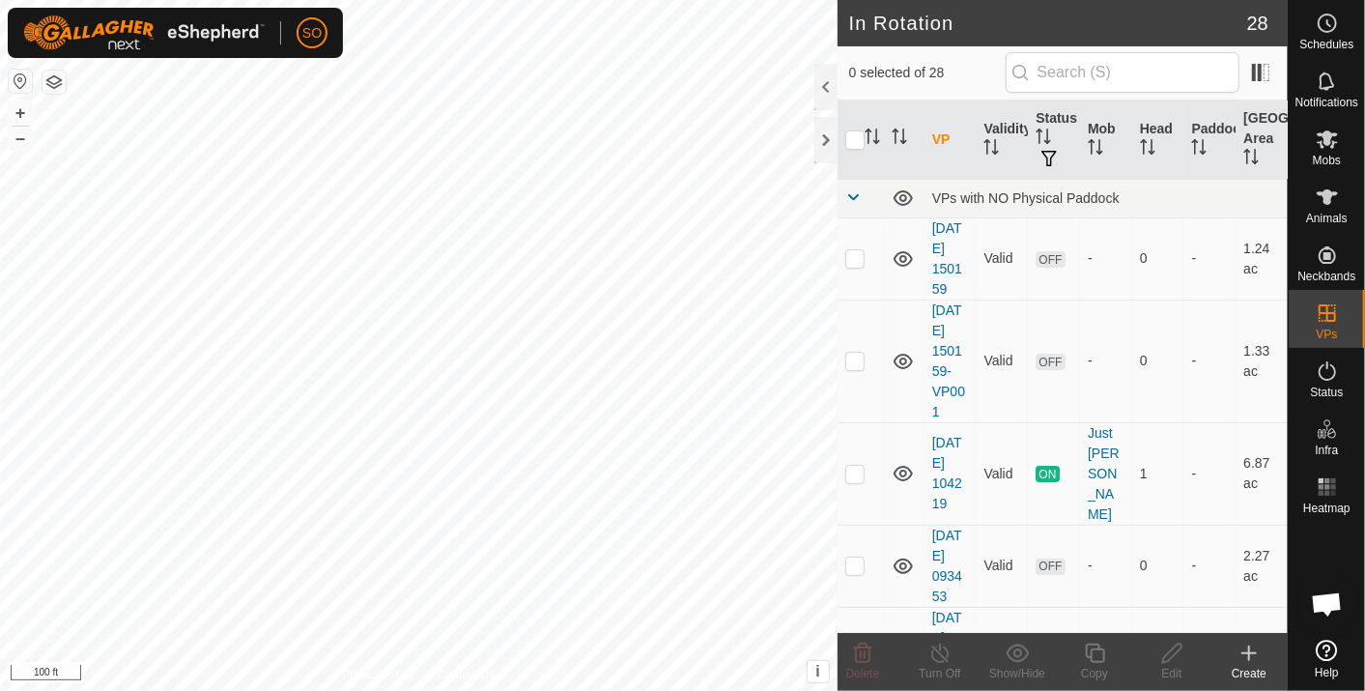
click at [1253, 651] on icon at bounding box center [1249, 653] width 23 height 23
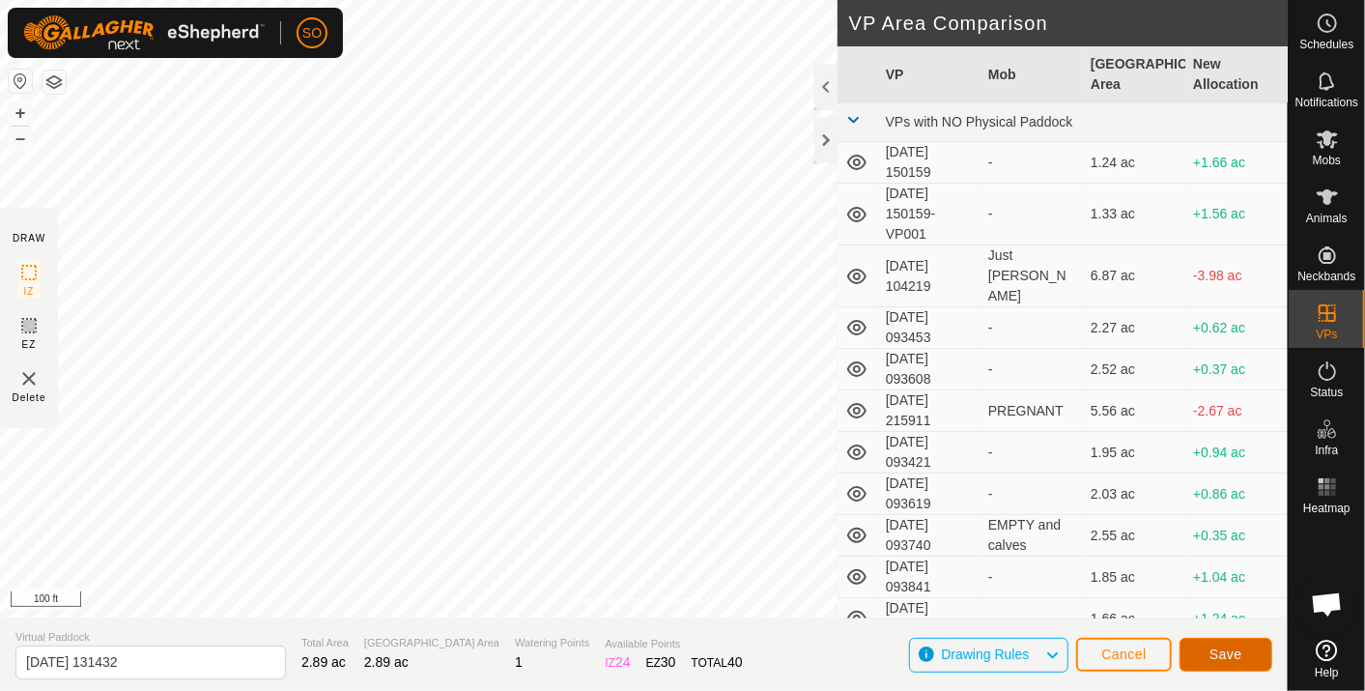
click at [1234, 648] on span "Save" at bounding box center [1226, 653] width 33 height 15
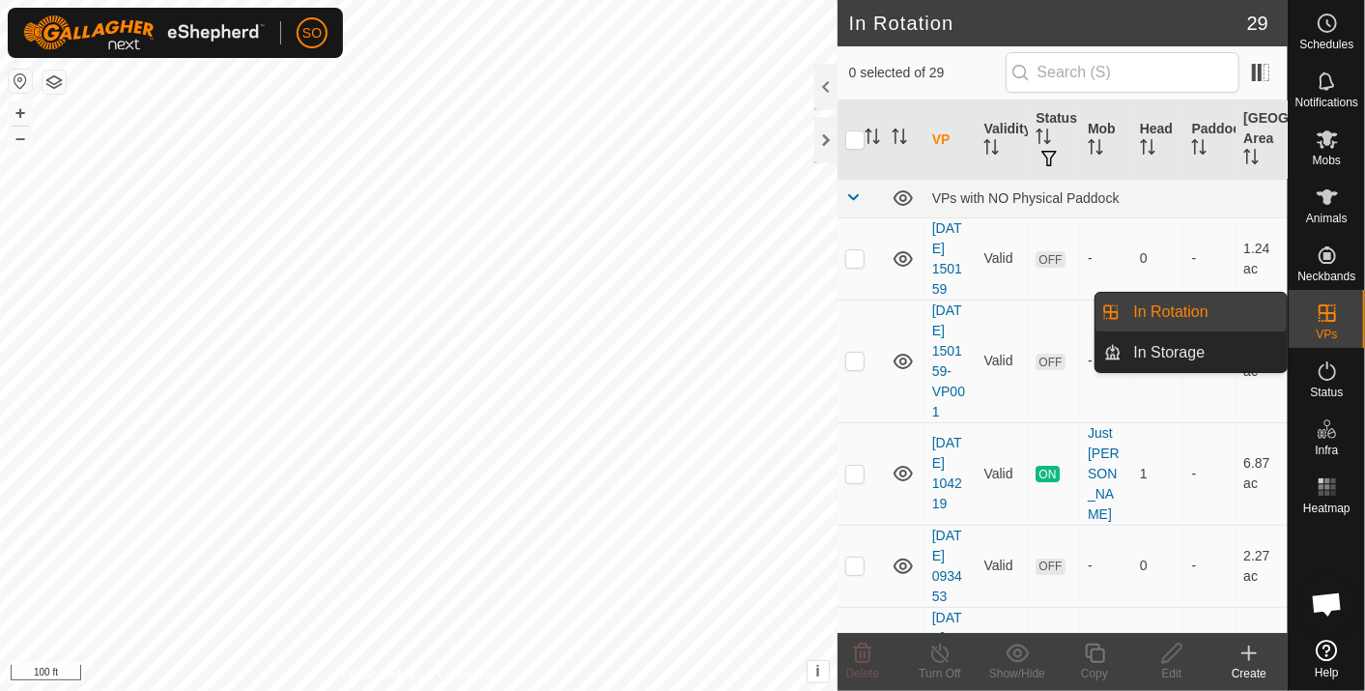
click at [1159, 300] on link "In Rotation" at bounding box center [1205, 312] width 165 height 39
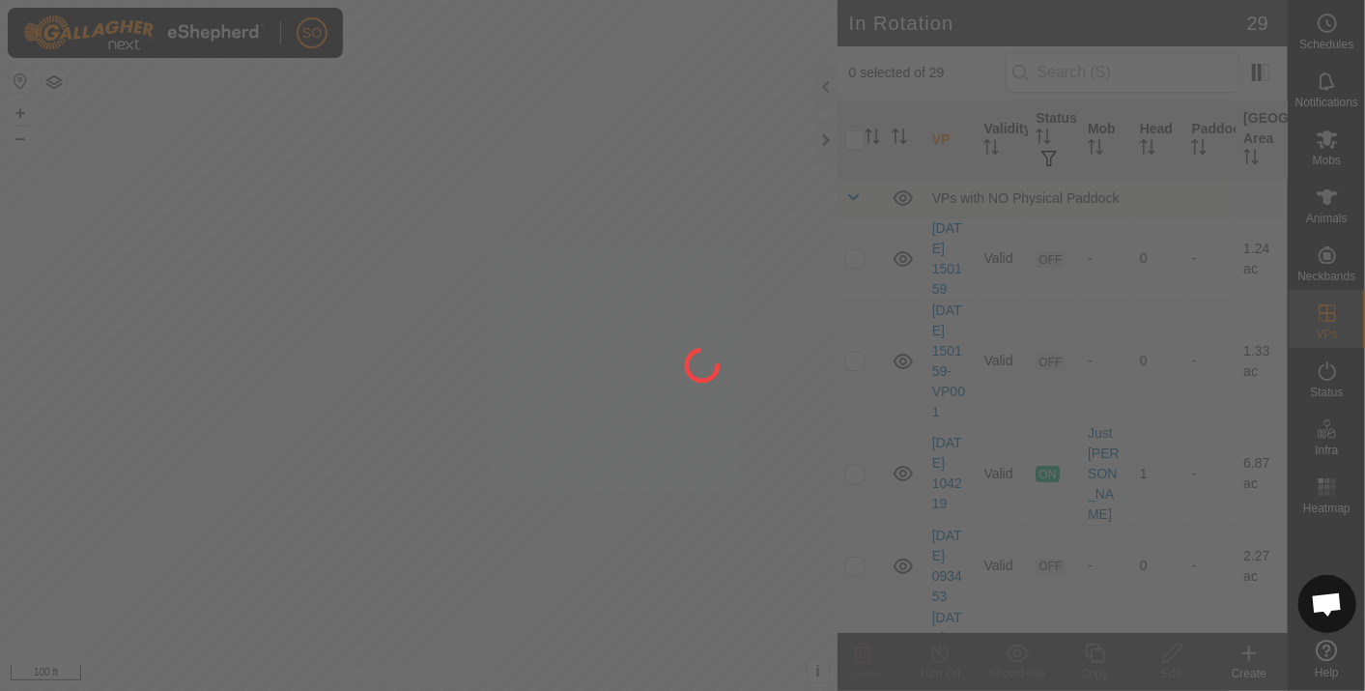
click at [1251, 651] on div at bounding box center [682, 345] width 1365 height 691
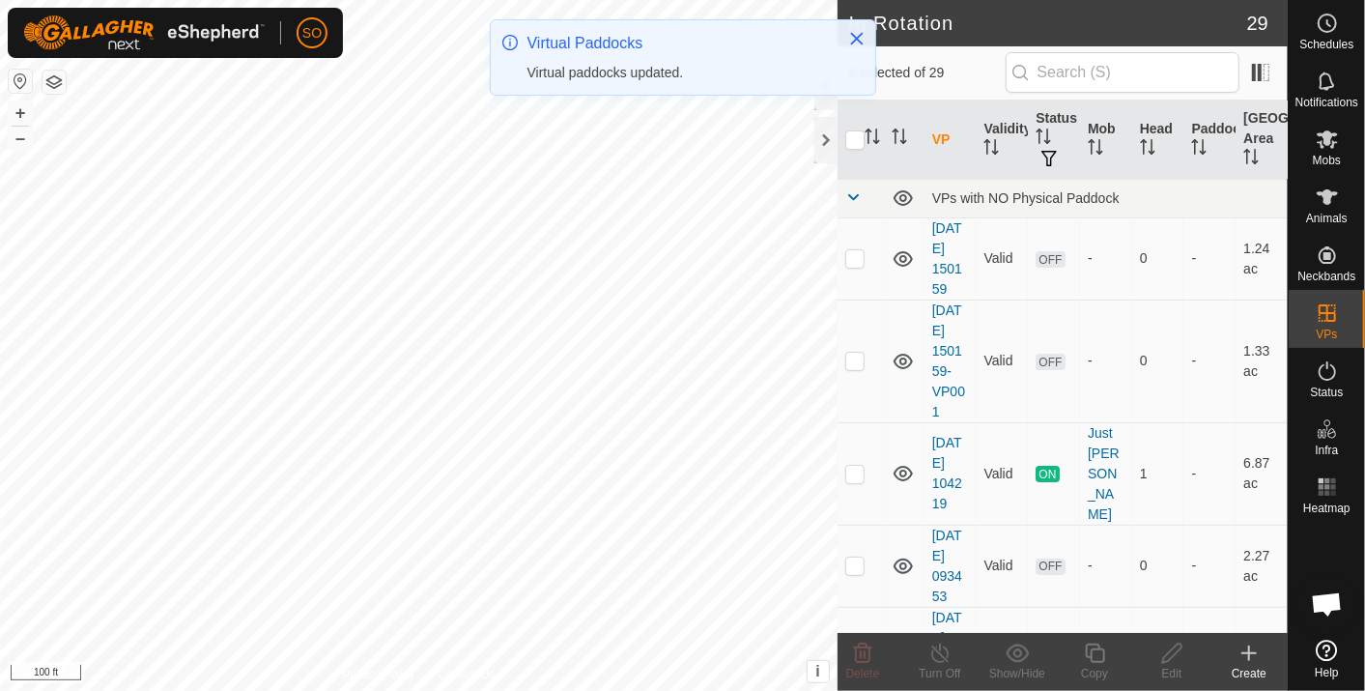
click at [1248, 648] on icon at bounding box center [1249, 653] width 23 height 23
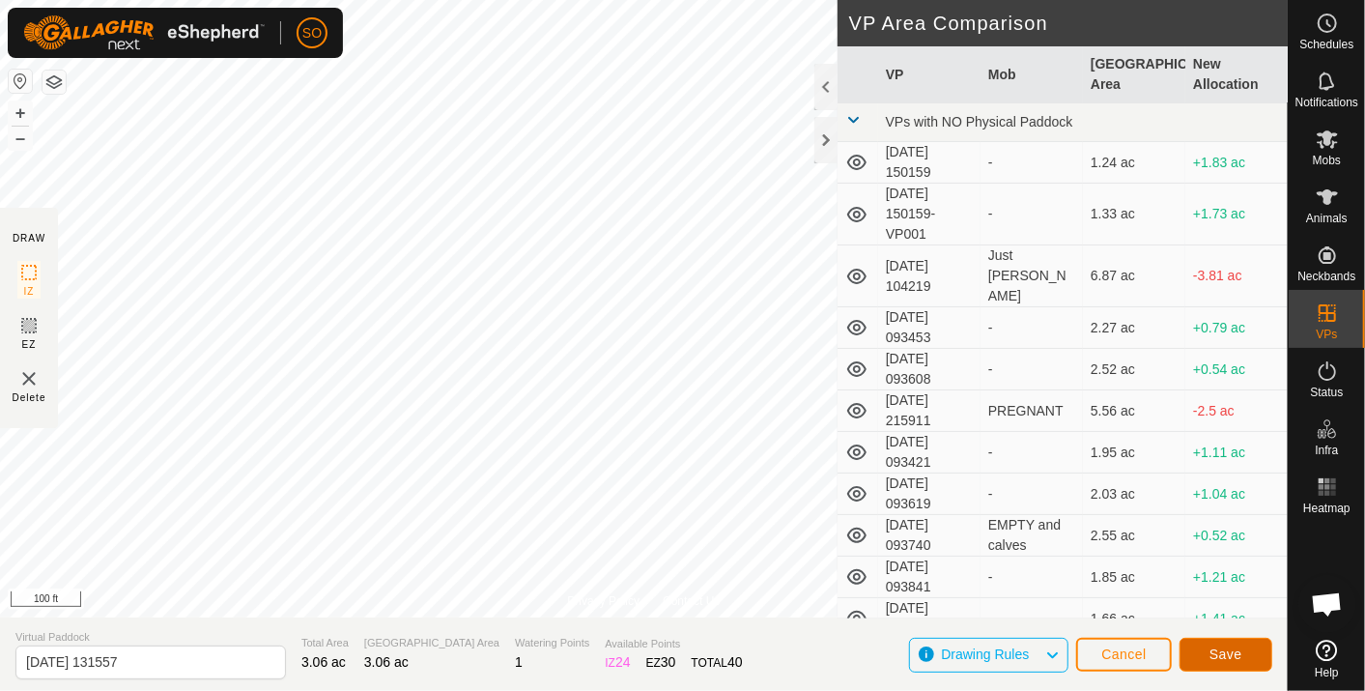
click at [1225, 651] on span "Save" at bounding box center [1226, 653] width 33 height 15
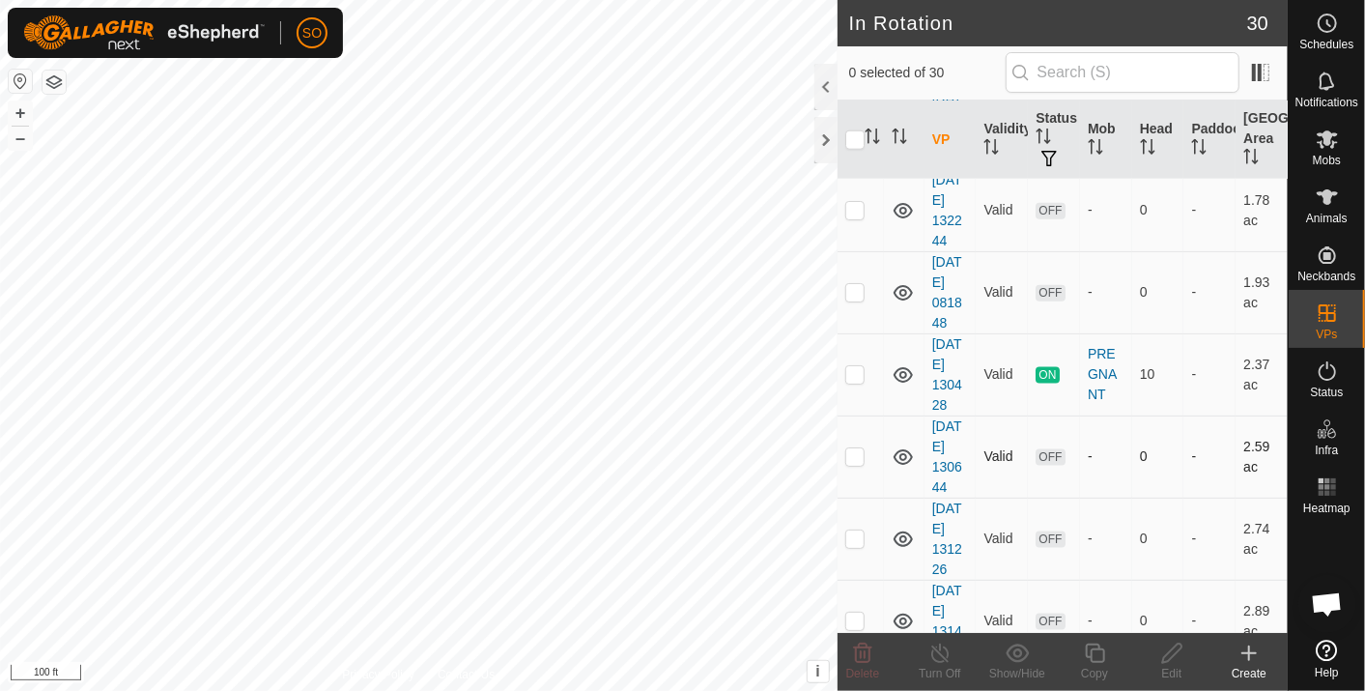
scroll to position [1408, 0]
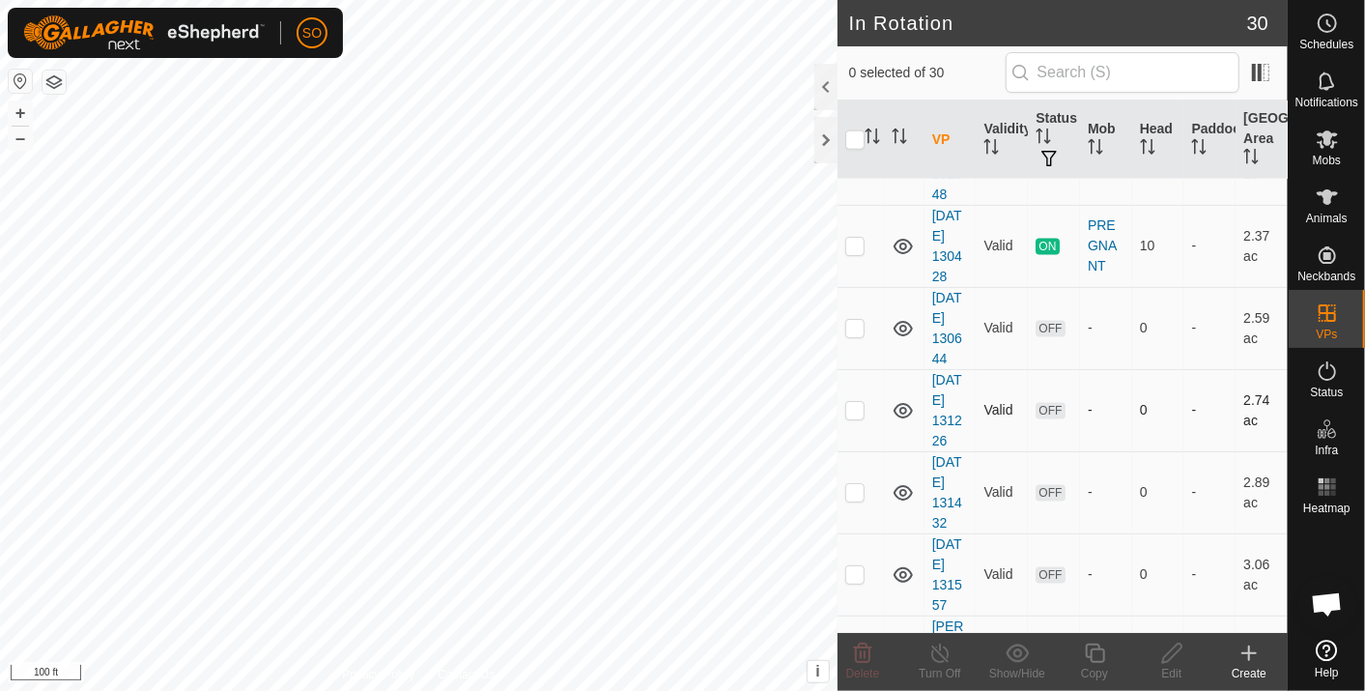
checkbox input "true"
click at [1249, 651] on icon at bounding box center [1249, 653] width 0 height 14
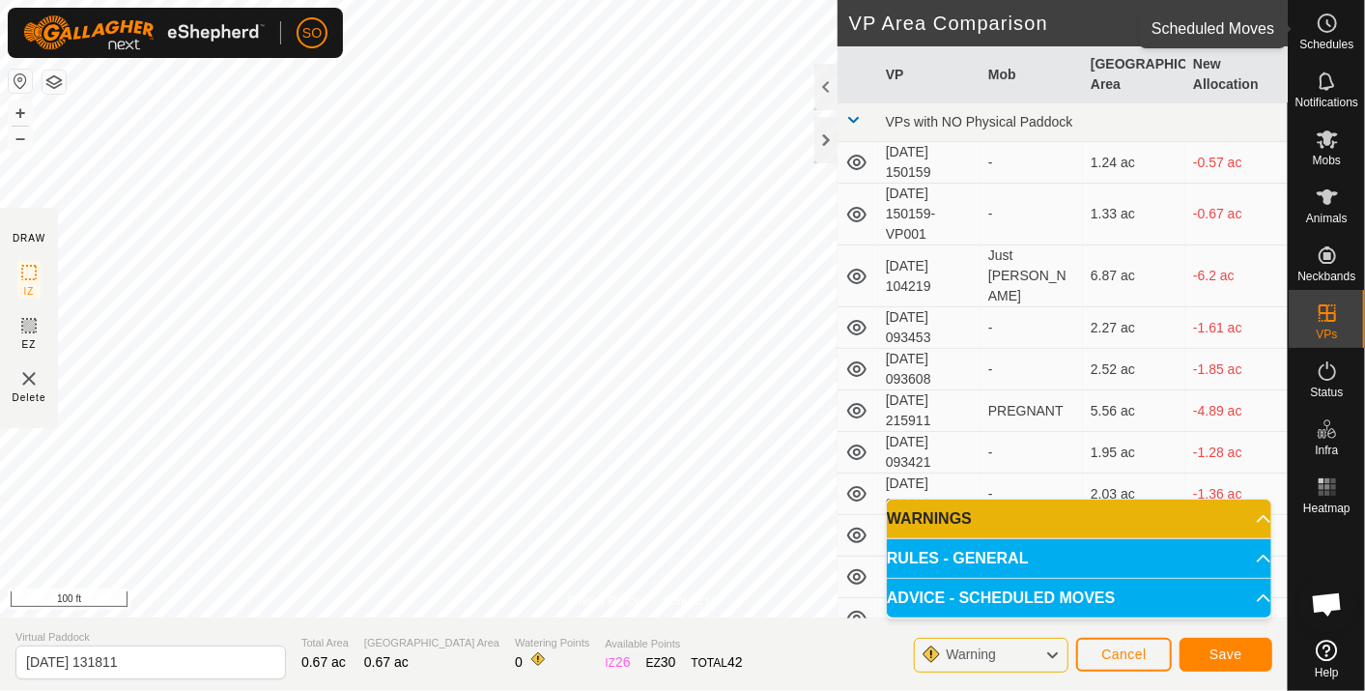
click at [1328, 24] on icon at bounding box center [1329, 23] width 3 height 6
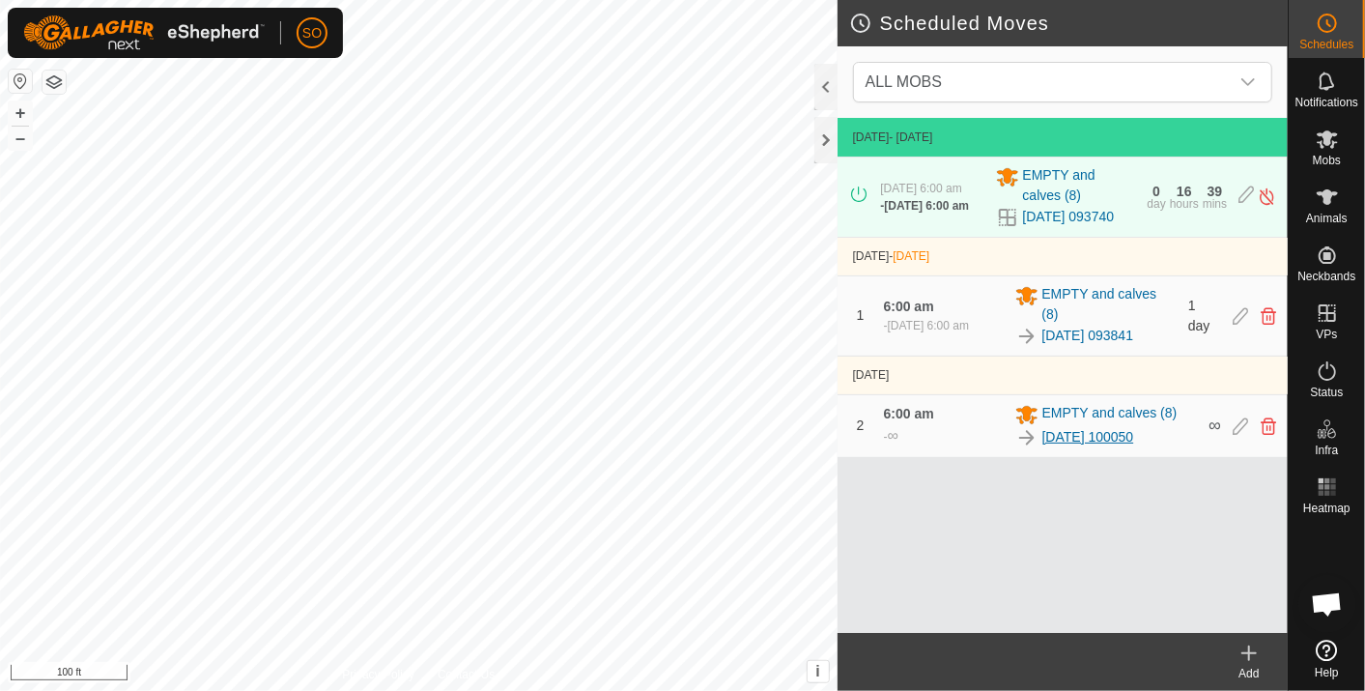
click at [1084, 433] on link "[DATE] 100050" at bounding box center [1089, 437] width 92 height 20
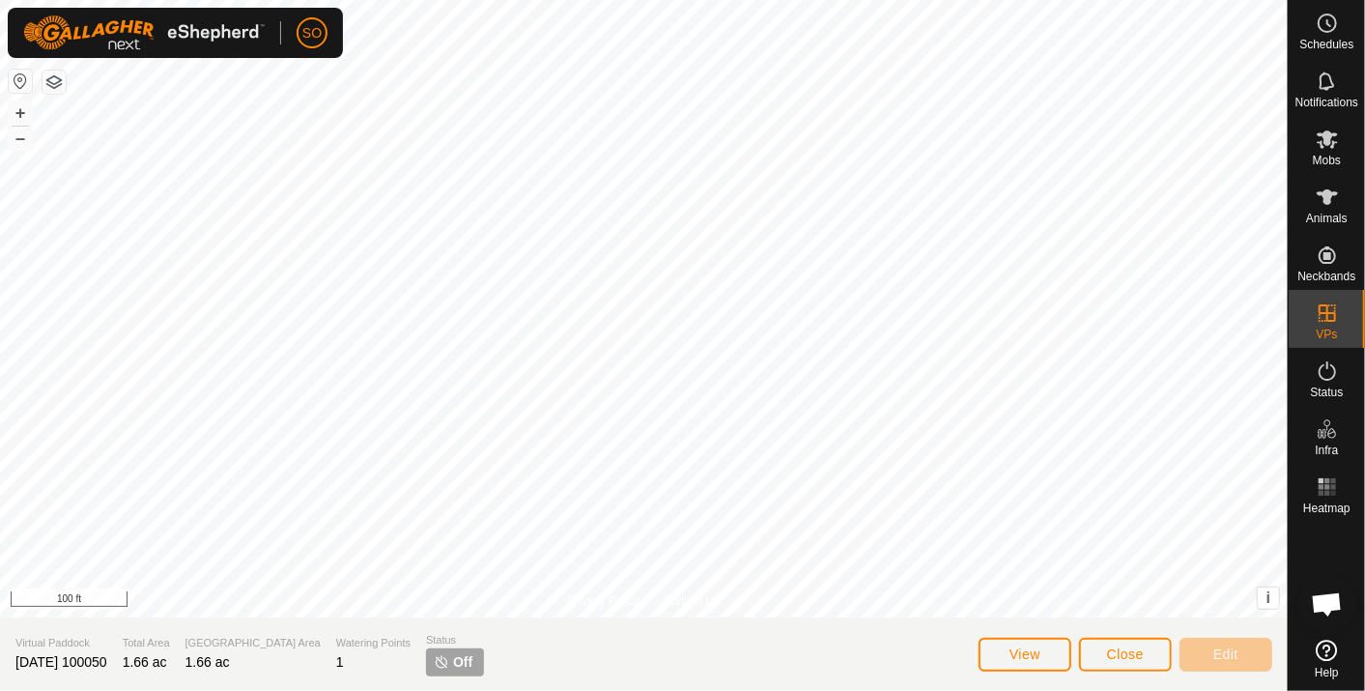
click at [1364, 605] on html "SO Schedules Notifications Mobs Animals Neckbands VPs Status Infra Heatmap Help…" at bounding box center [682, 345] width 1365 height 691
click at [1322, 16] on circle at bounding box center [1327, 22] width 17 height 17
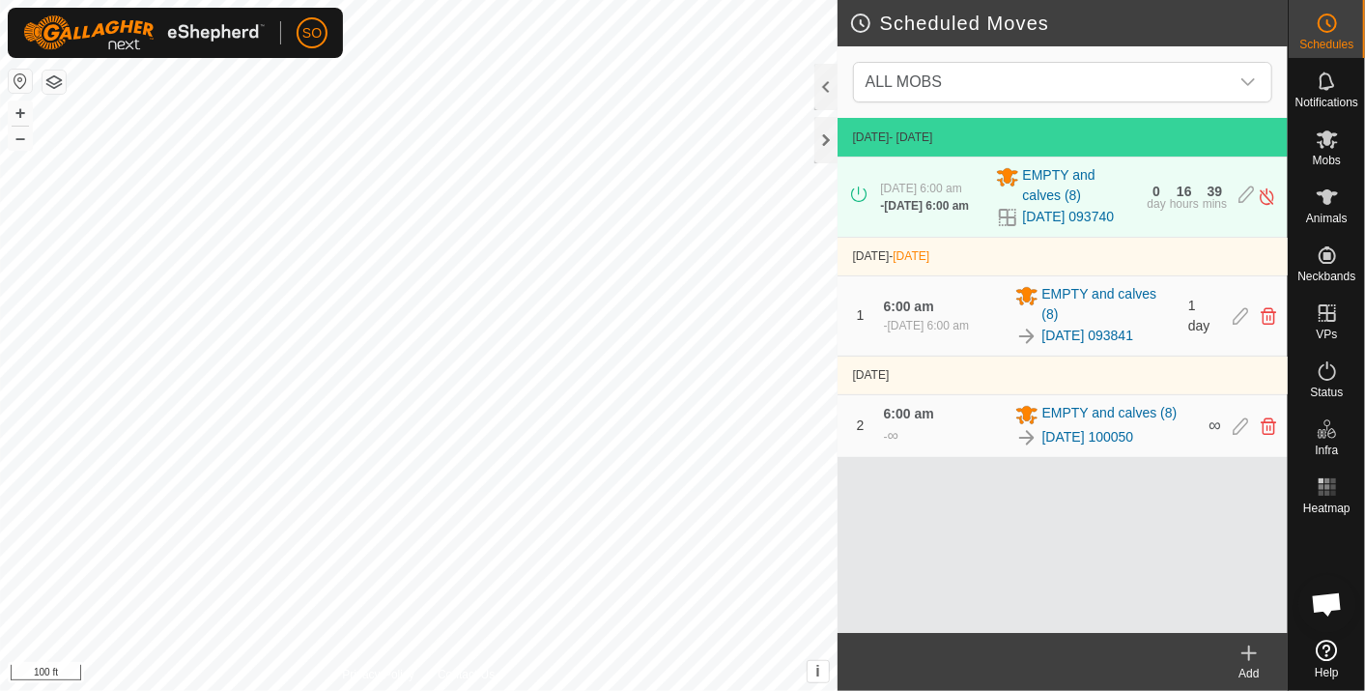
click at [1250, 651] on icon at bounding box center [1249, 653] width 23 height 23
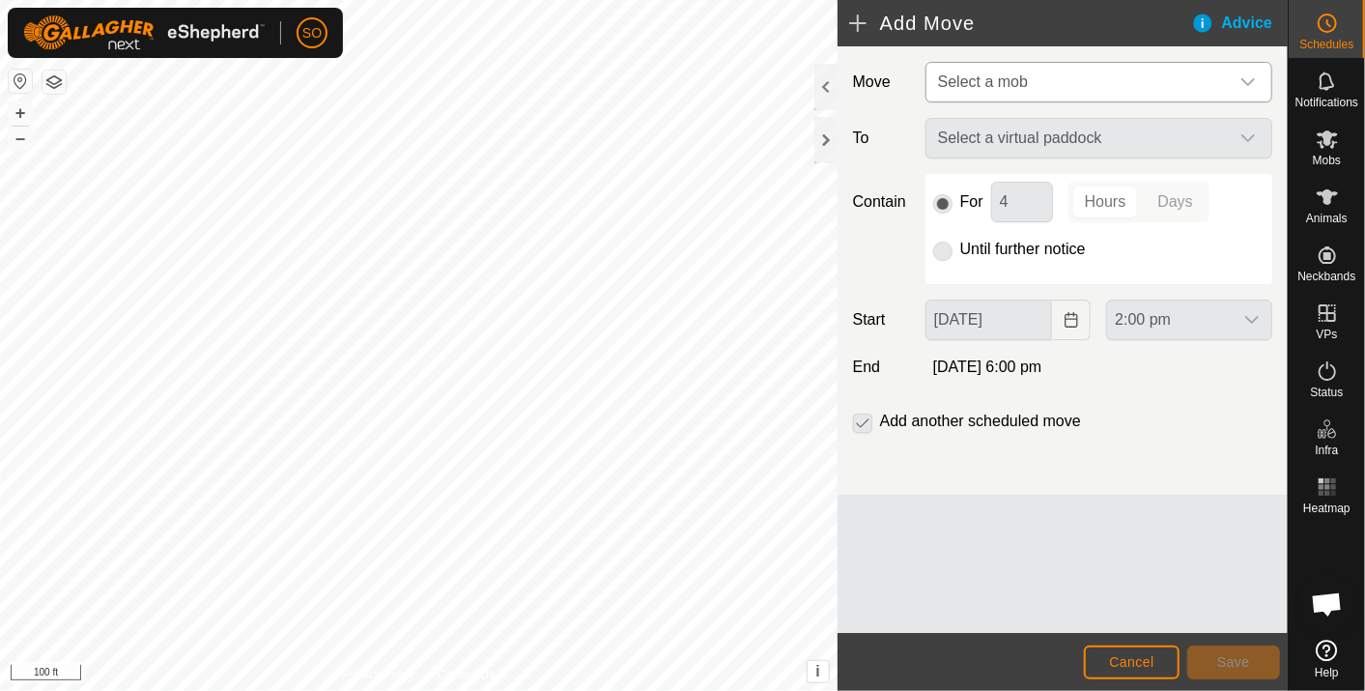
click at [1255, 77] on icon "dropdown trigger" at bounding box center [1248, 81] width 15 height 15
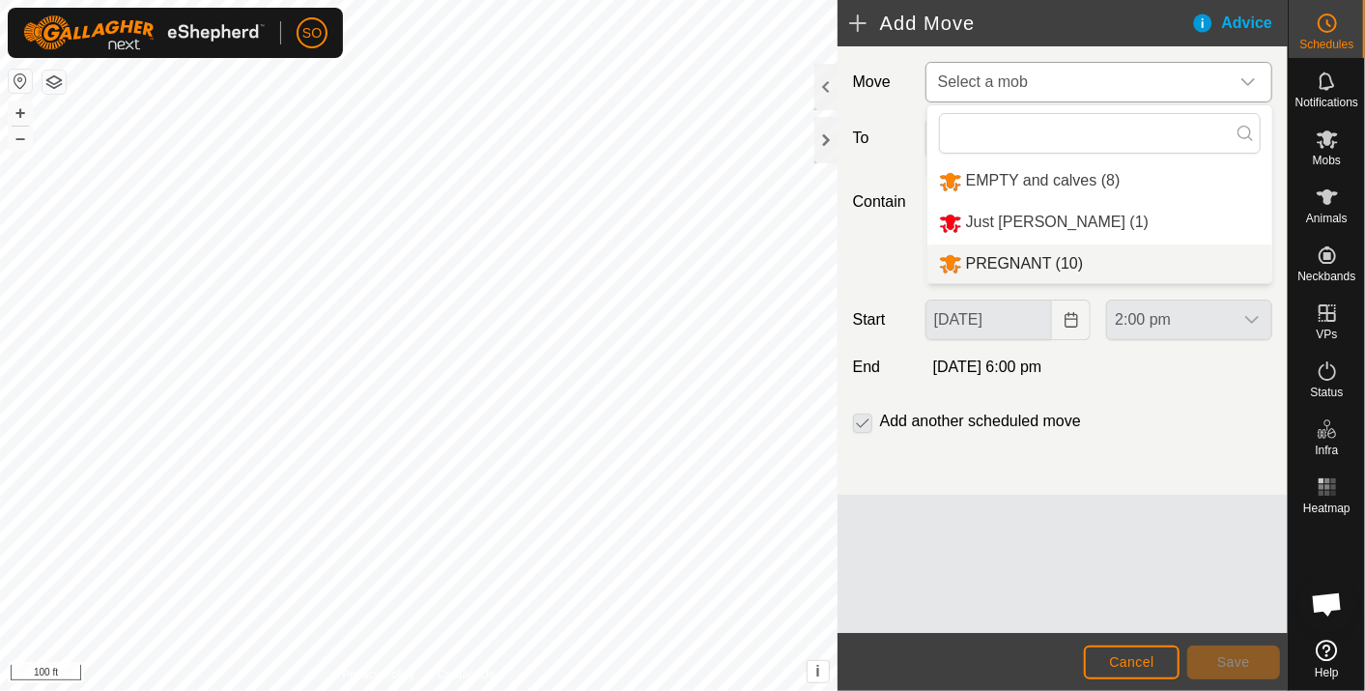
click at [1005, 256] on li "PREGNANT (10)" at bounding box center [1100, 264] width 345 height 40
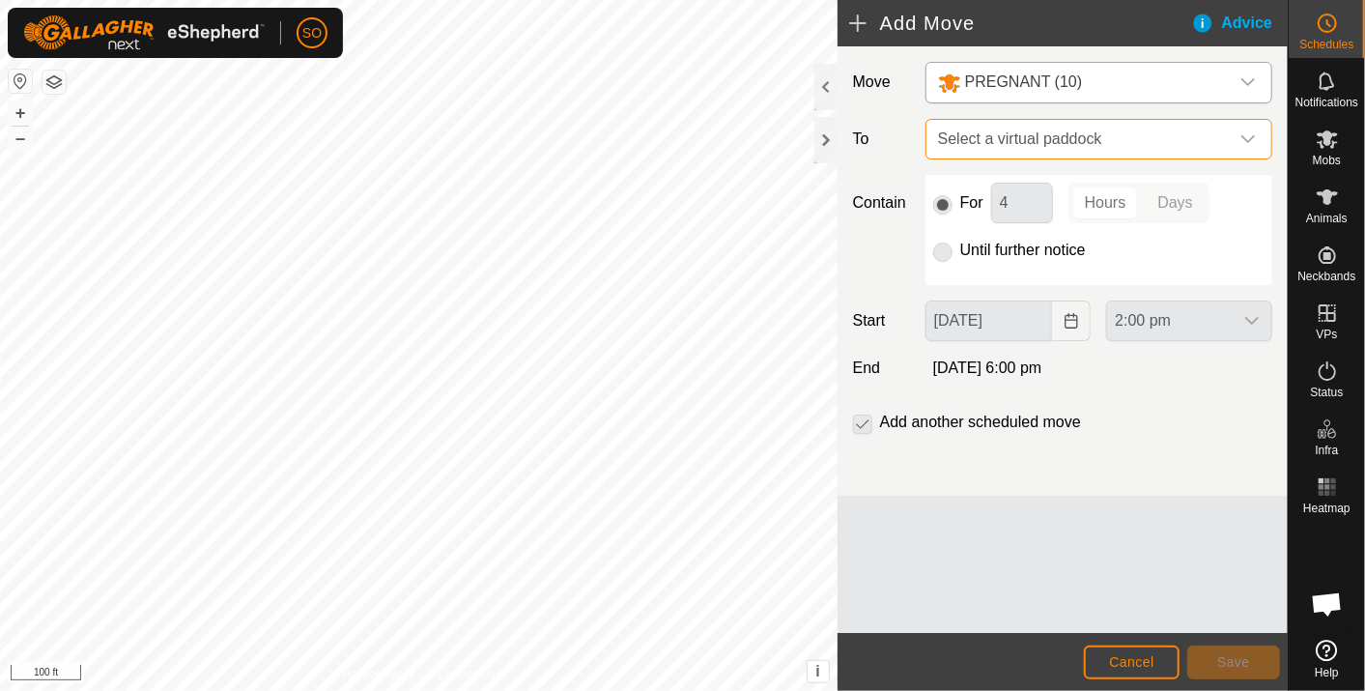
click at [1129, 135] on span "Select a virtual paddock" at bounding box center [1080, 139] width 299 height 39
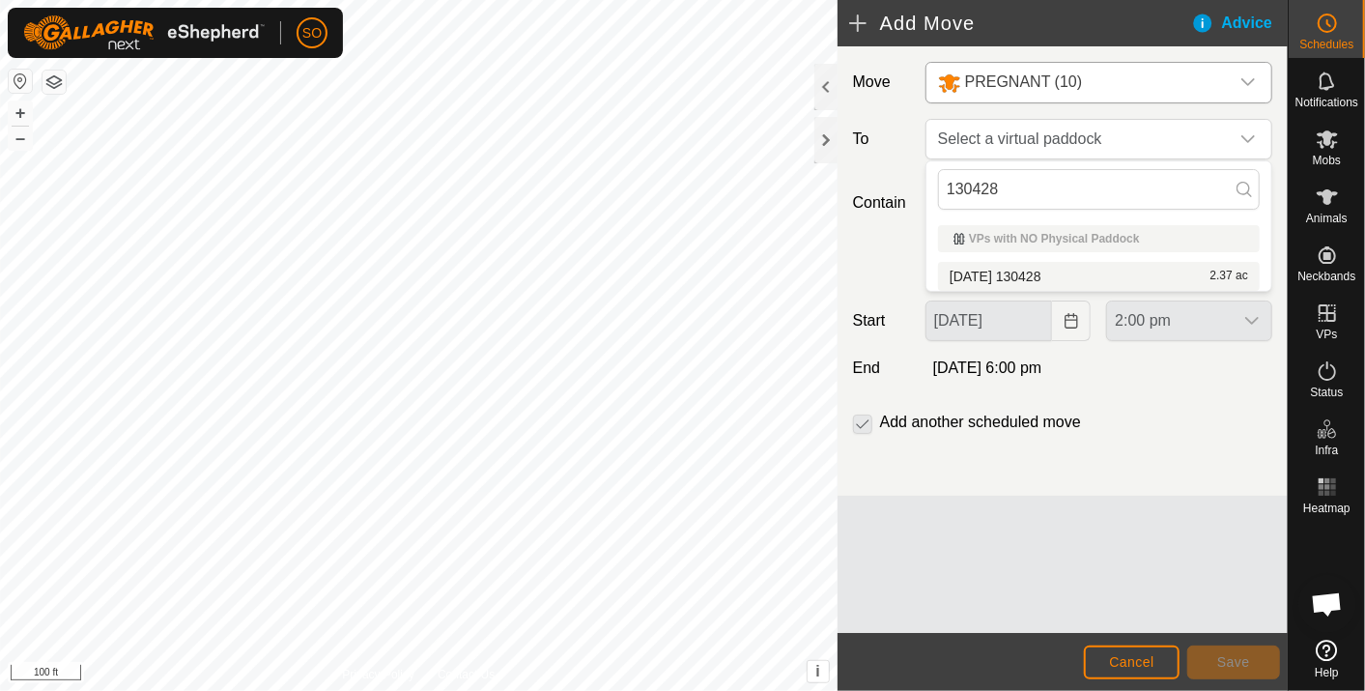
type input "130428"
click at [1045, 273] on li "[DATE] [DATE] 2.37 ac" at bounding box center [1099, 276] width 322 height 29
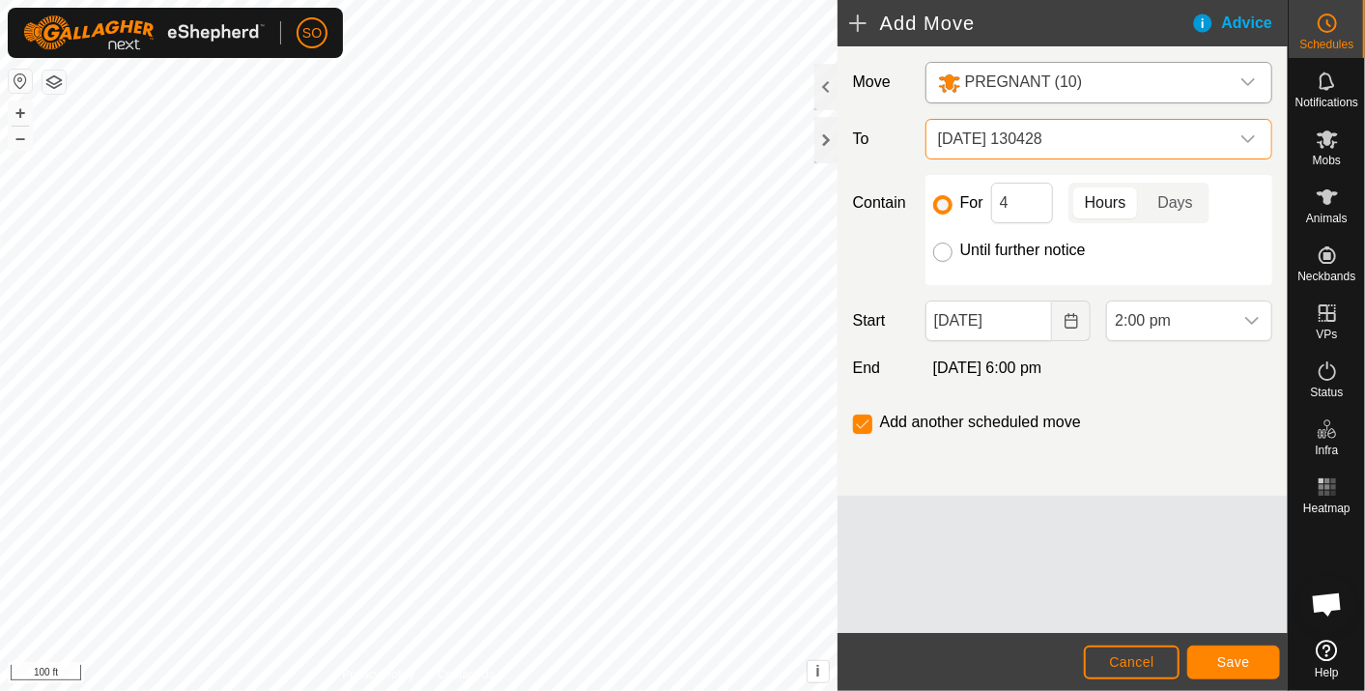
click at [941, 246] on input "Until further notice" at bounding box center [942, 252] width 19 height 19
radio input "true"
checkbox input "false"
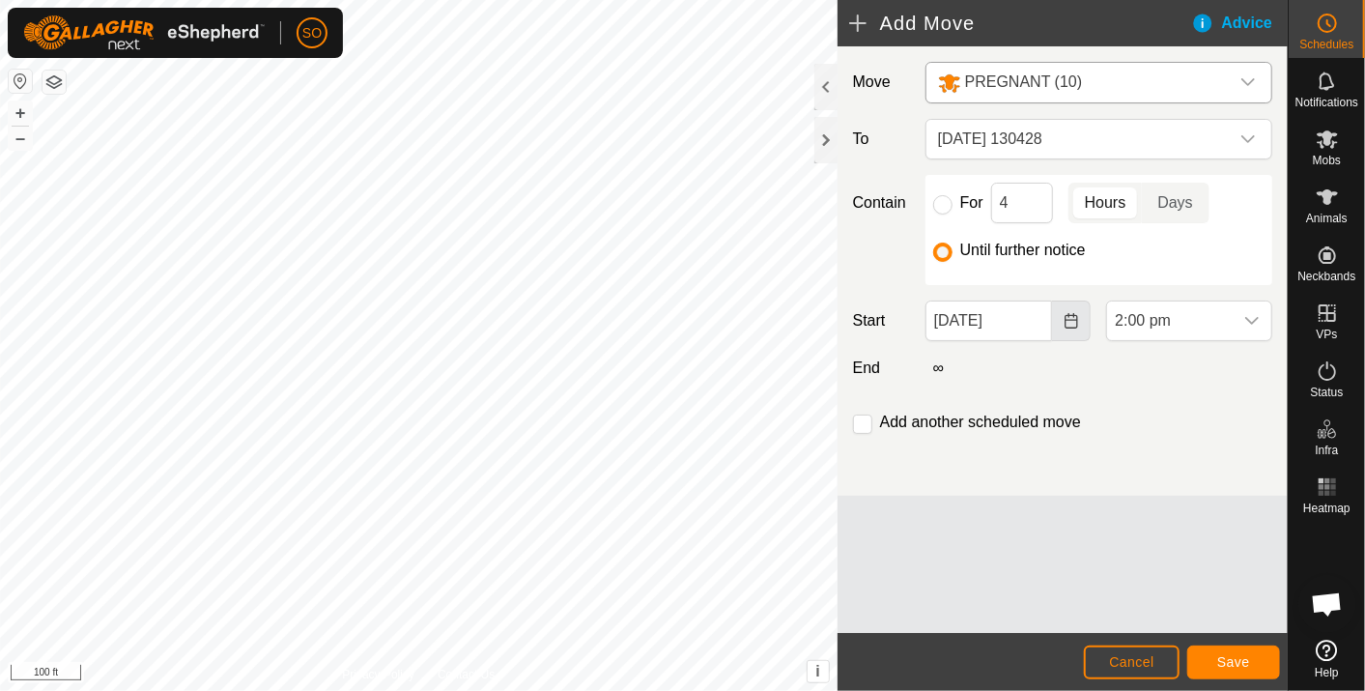
click at [1070, 317] on icon "Choose Date" at bounding box center [1071, 320] width 15 height 15
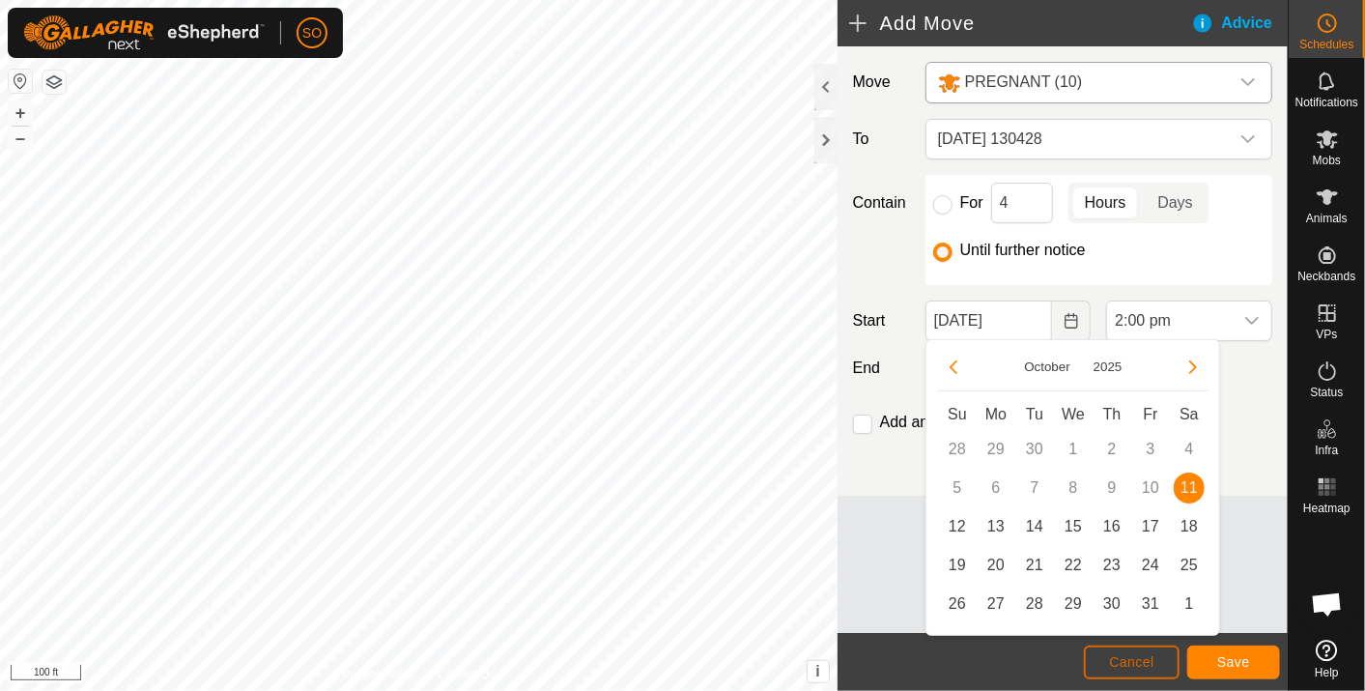
click at [1115, 662] on span "Cancel" at bounding box center [1131, 661] width 45 height 15
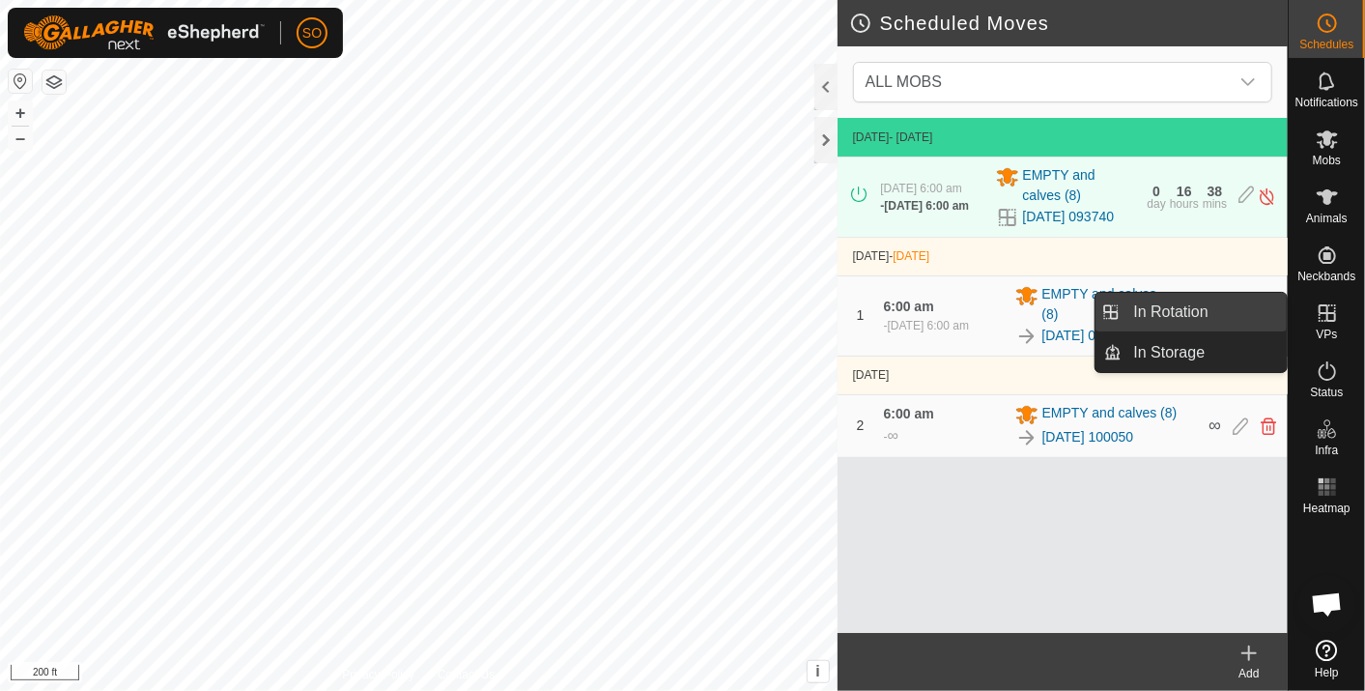
click at [1179, 301] on link "In Rotation" at bounding box center [1205, 312] width 165 height 39
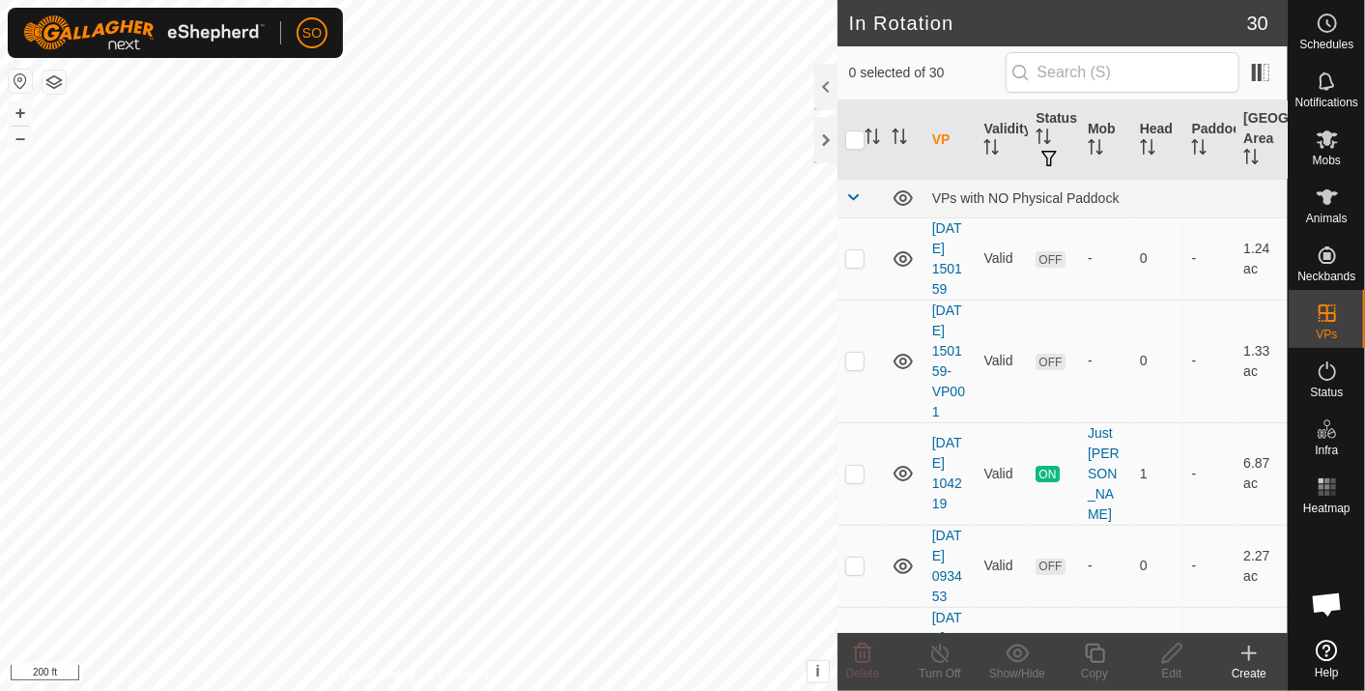
click at [0, 72] on html "SO Schedules Notifications Mobs Animals Neckbands VPs Status Infra Heatmap Help…" at bounding box center [682, 345] width 1365 height 691
checkbox input "true"
click at [1329, 23] on icon at bounding box center [1327, 23] width 23 height 23
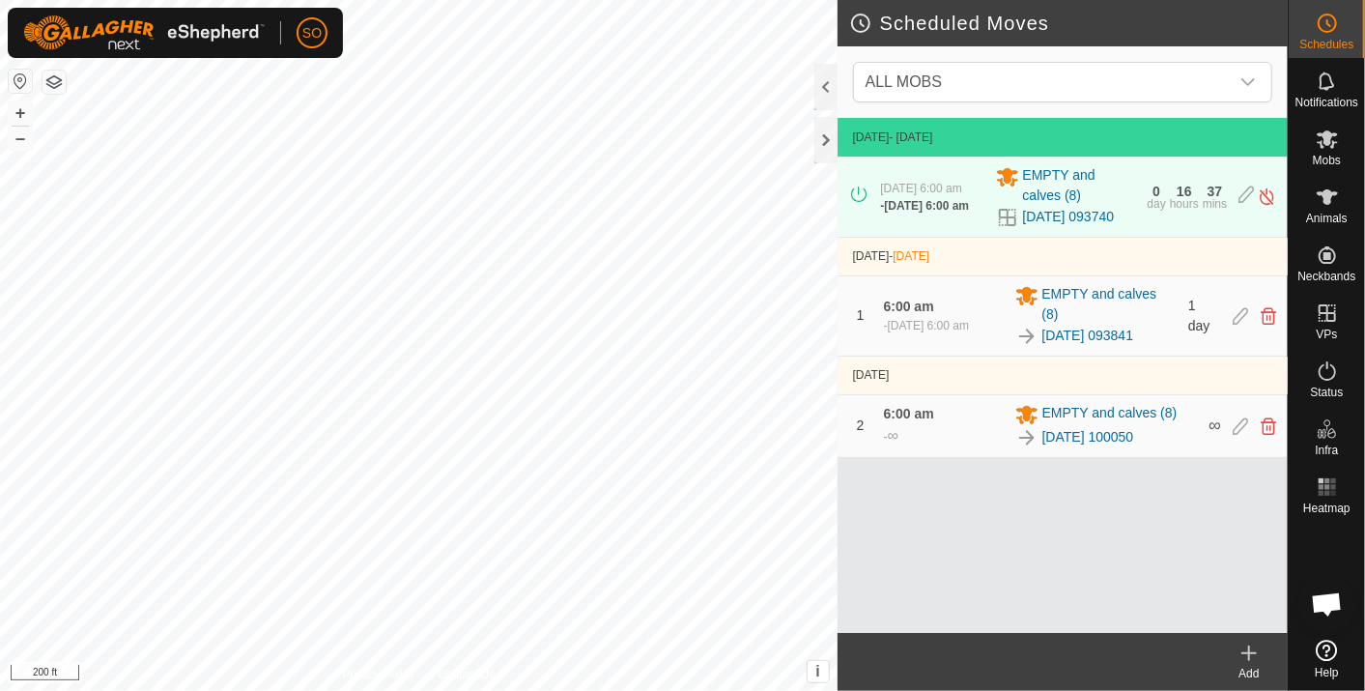
click at [1249, 651] on icon at bounding box center [1249, 653] width 0 height 14
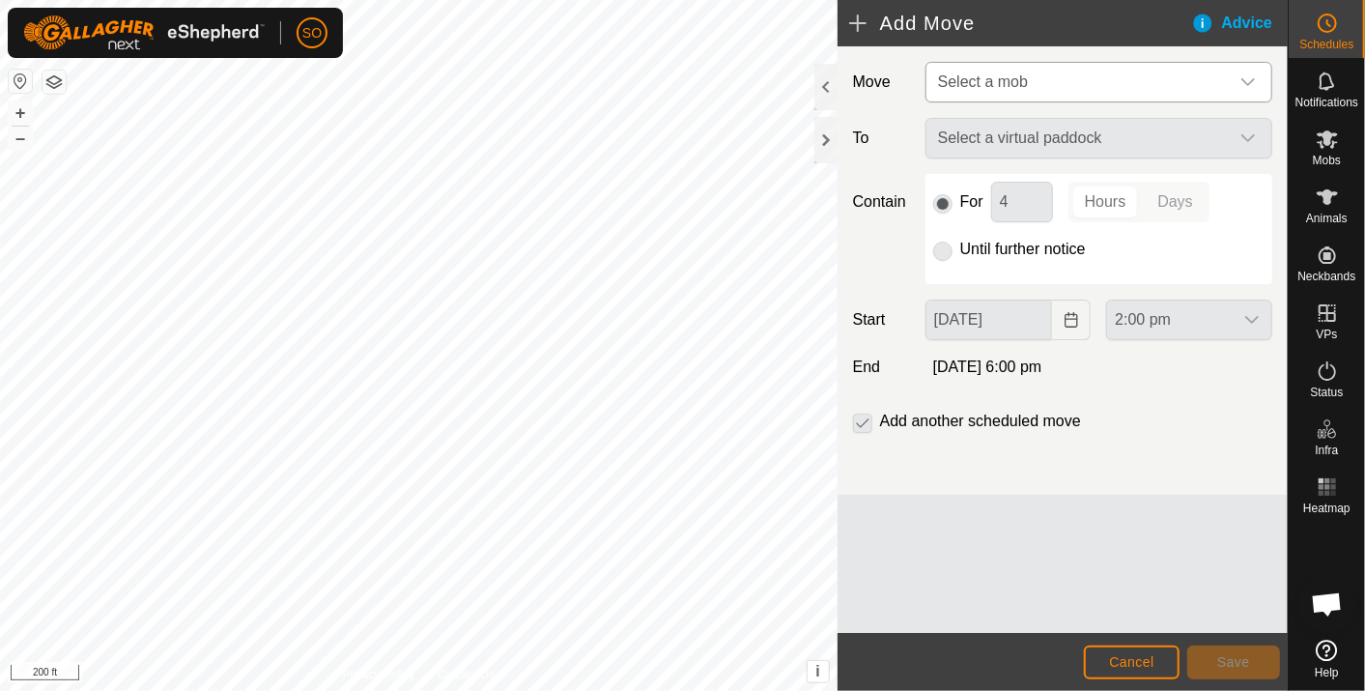
click at [1247, 74] on icon "dropdown trigger" at bounding box center [1248, 81] width 15 height 15
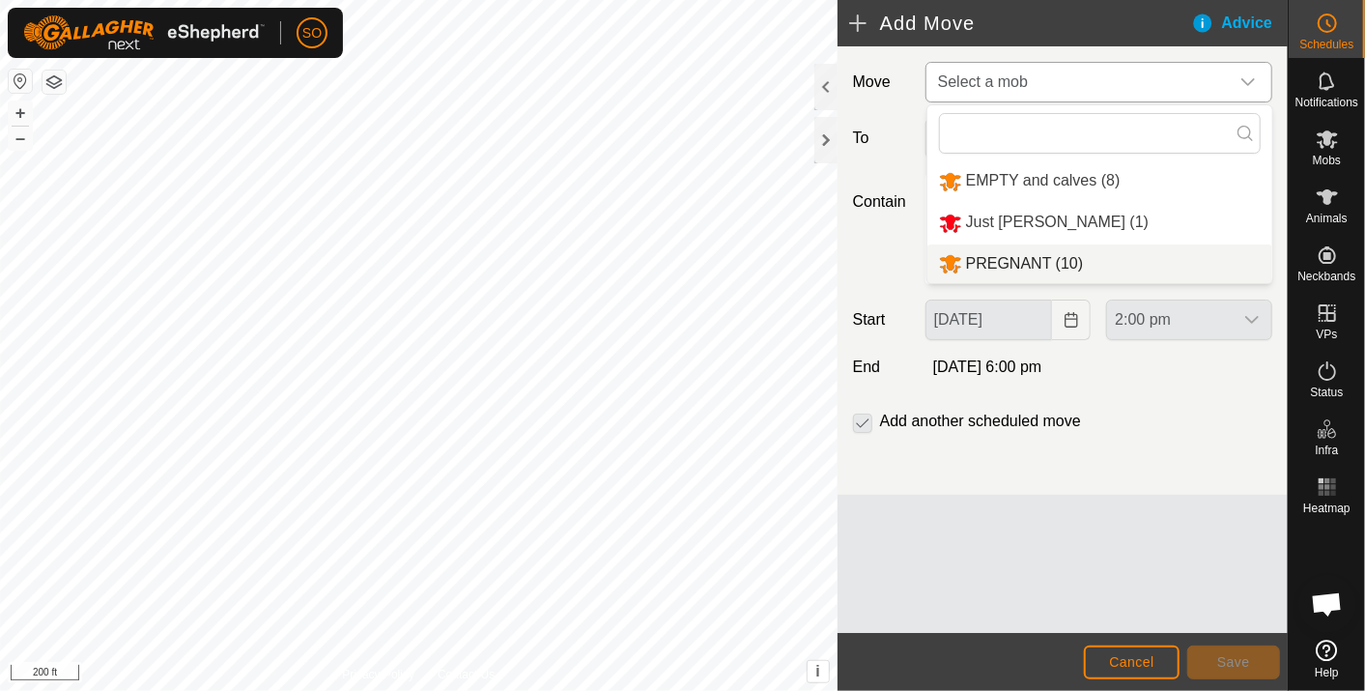
click at [1024, 259] on li "PREGNANT (10)" at bounding box center [1100, 264] width 345 height 40
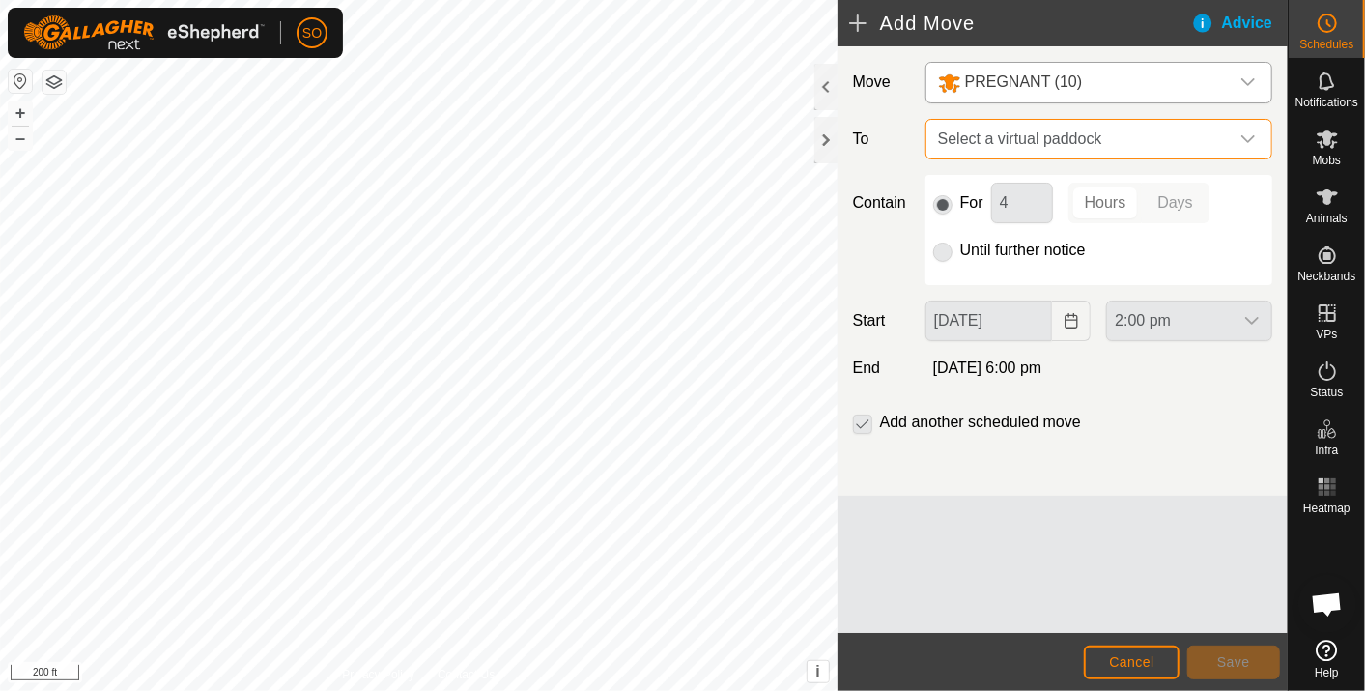
click at [1109, 132] on span "Select a virtual paddock" at bounding box center [1080, 139] width 299 height 39
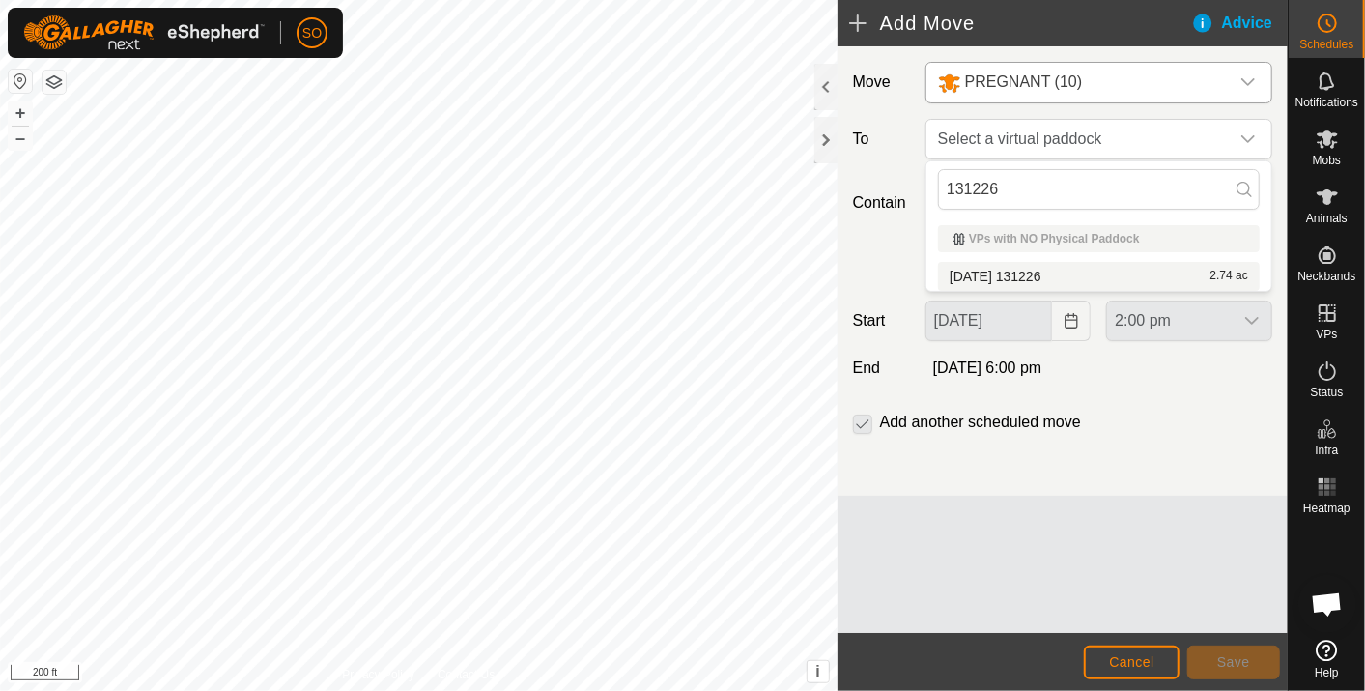
type input "131226"
click at [1054, 269] on li "2025-10-11 131226 2.74 ac" at bounding box center [1099, 276] width 322 height 29
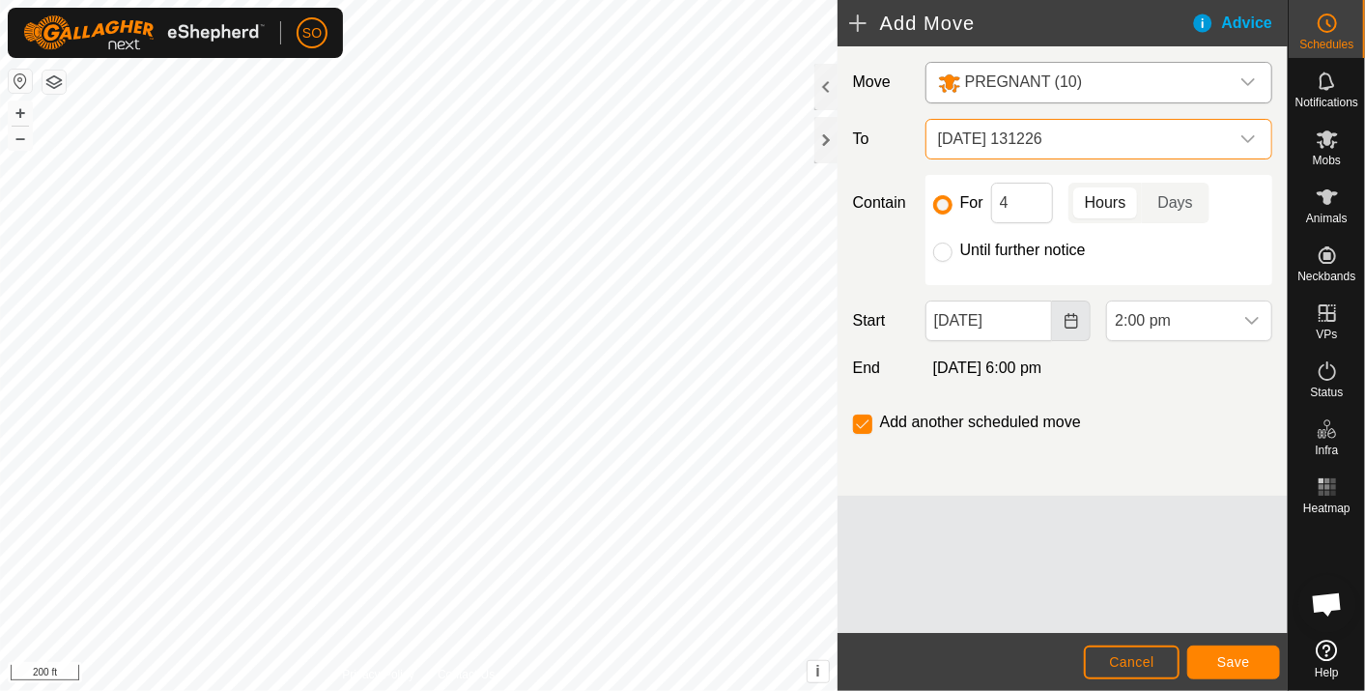
click at [1072, 316] on icon "Choose Date" at bounding box center [1071, 320] width 15 height 15
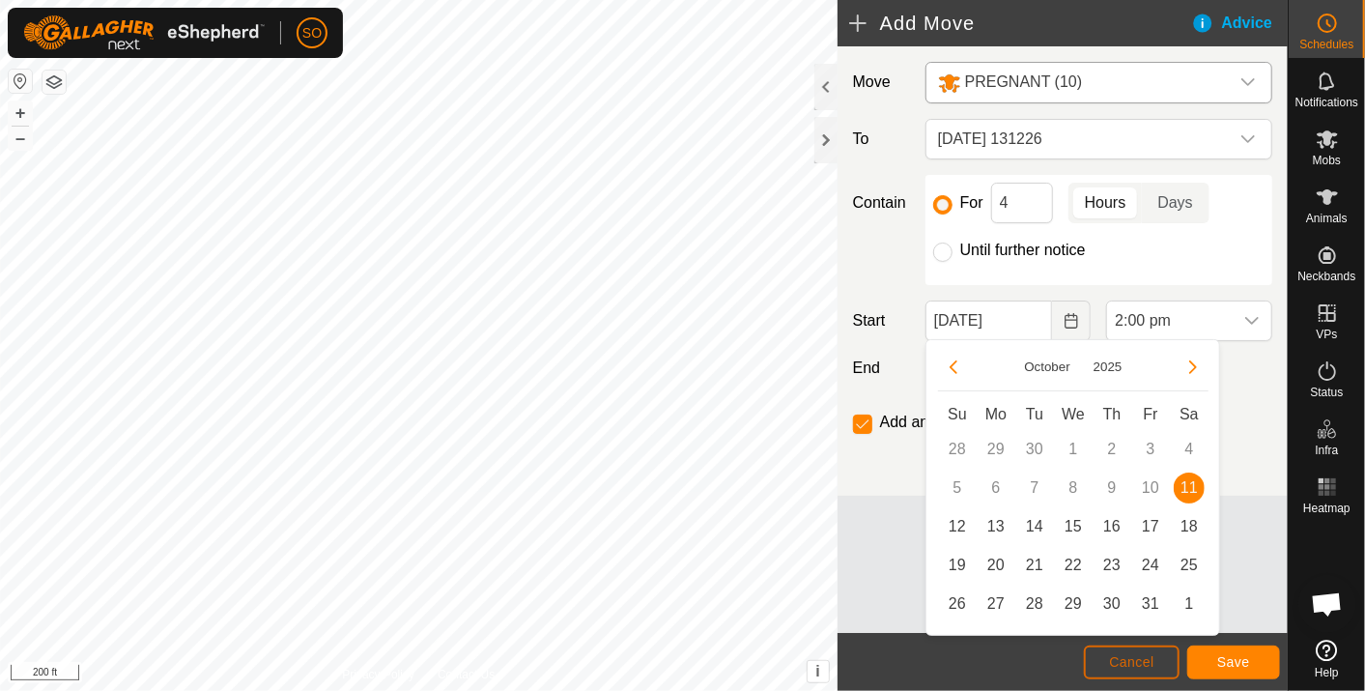
click at [1140, 653] on button "Cancel" at bounding box center [1132, 663] width 96 height 34
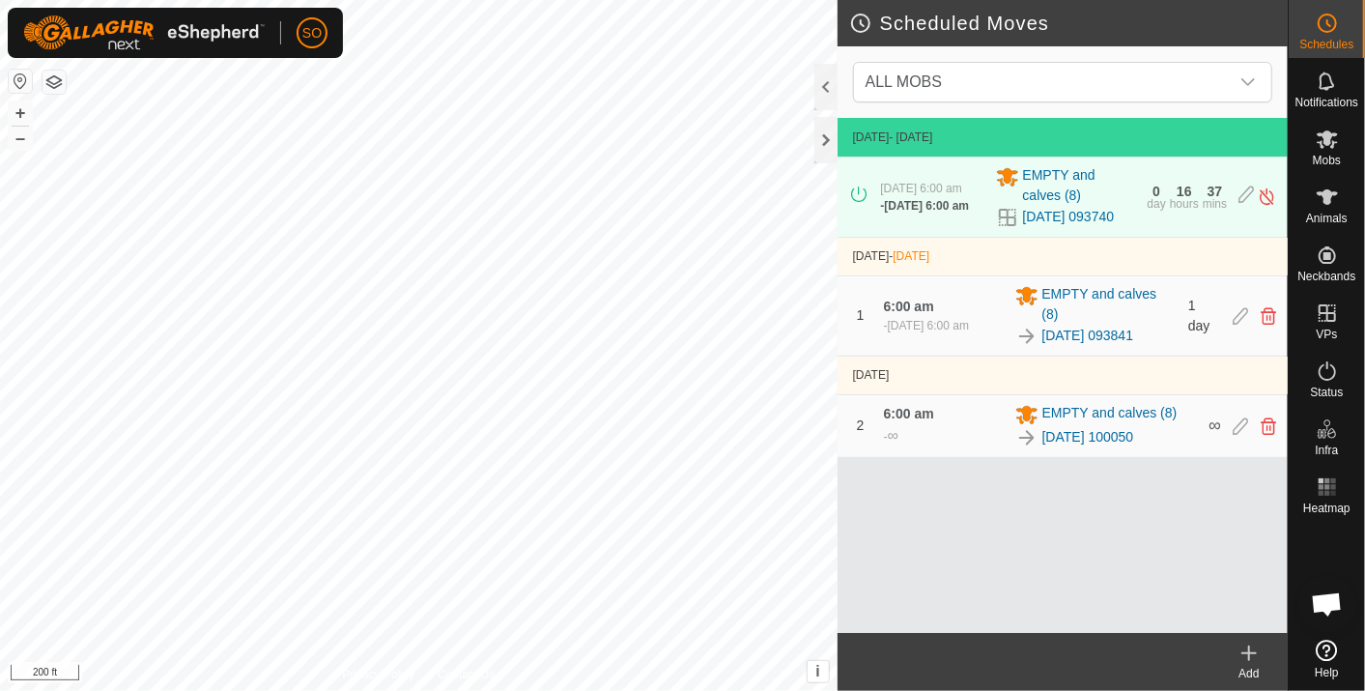
click at [1248, 648] on icon at bounding box center [1249, 653] width 23 height 23
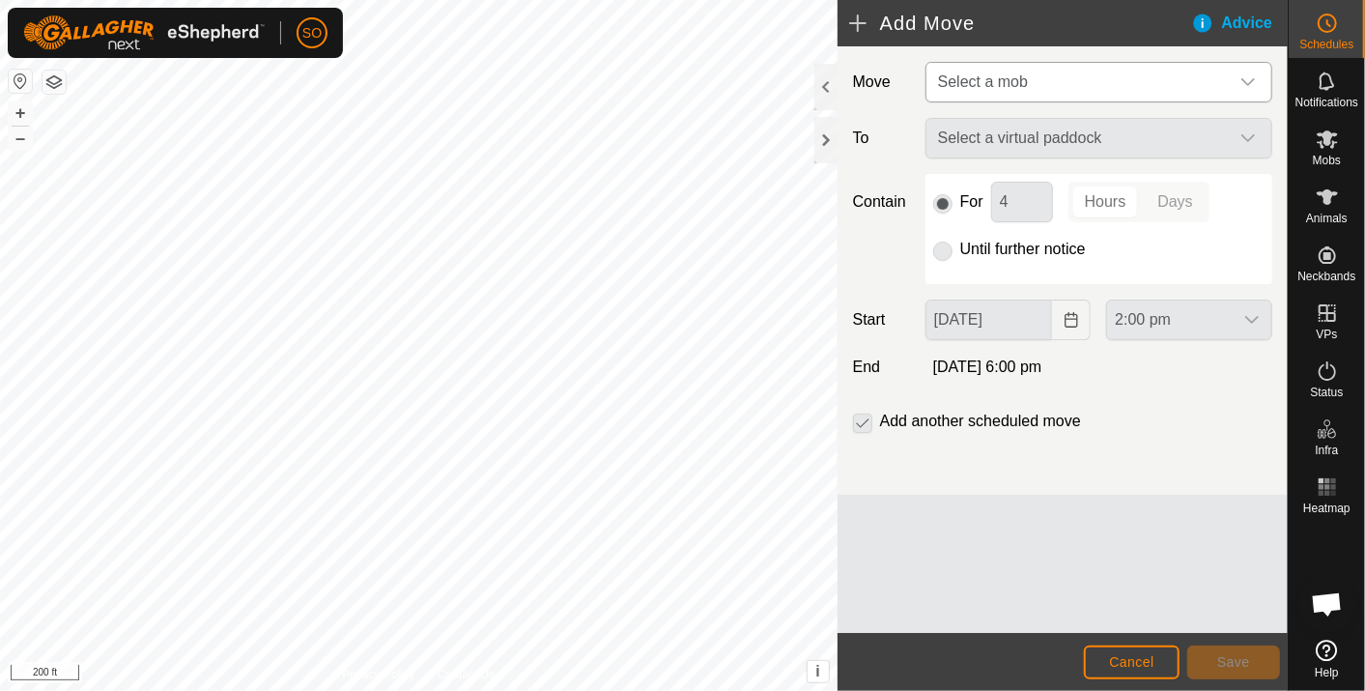
click at [1255, 77] on icon "dropdown trigger" at bounding box center [1248, 81] width 15 height 15
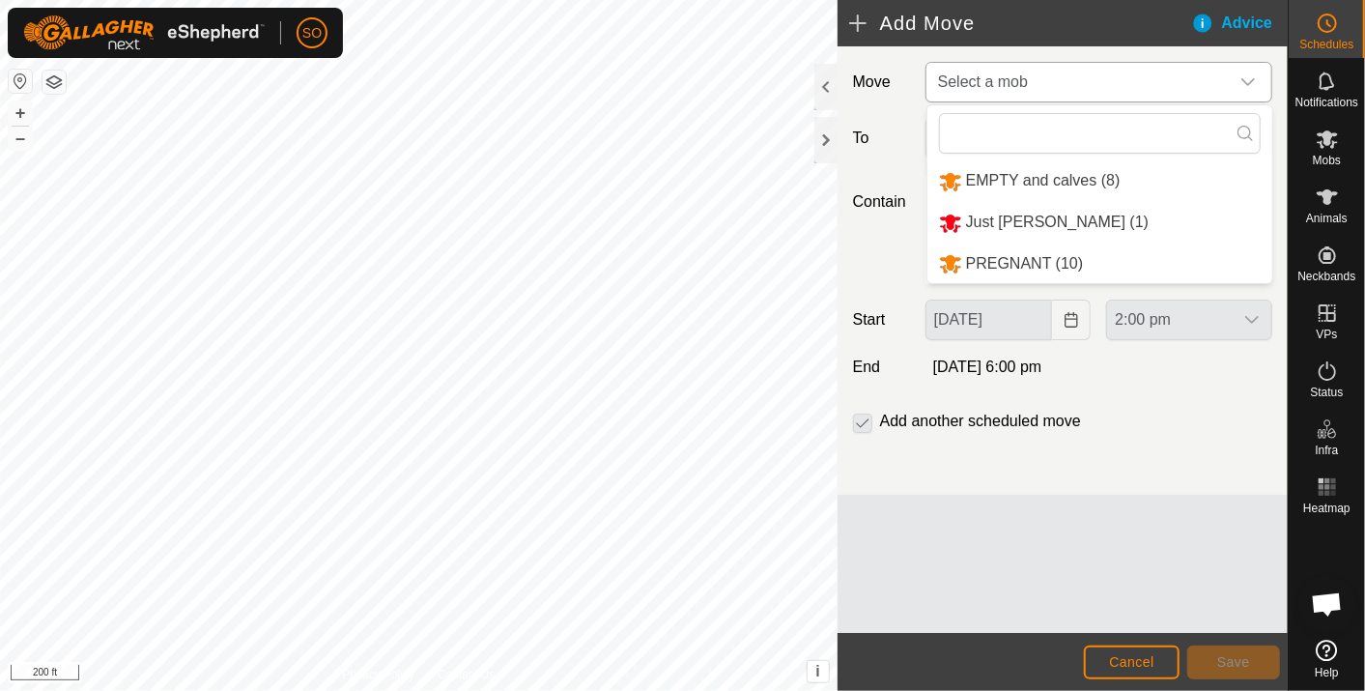
click at [1015, 253] on li "PREGNANT (10)" at bounding box center [1100, 264] width 345 height 40
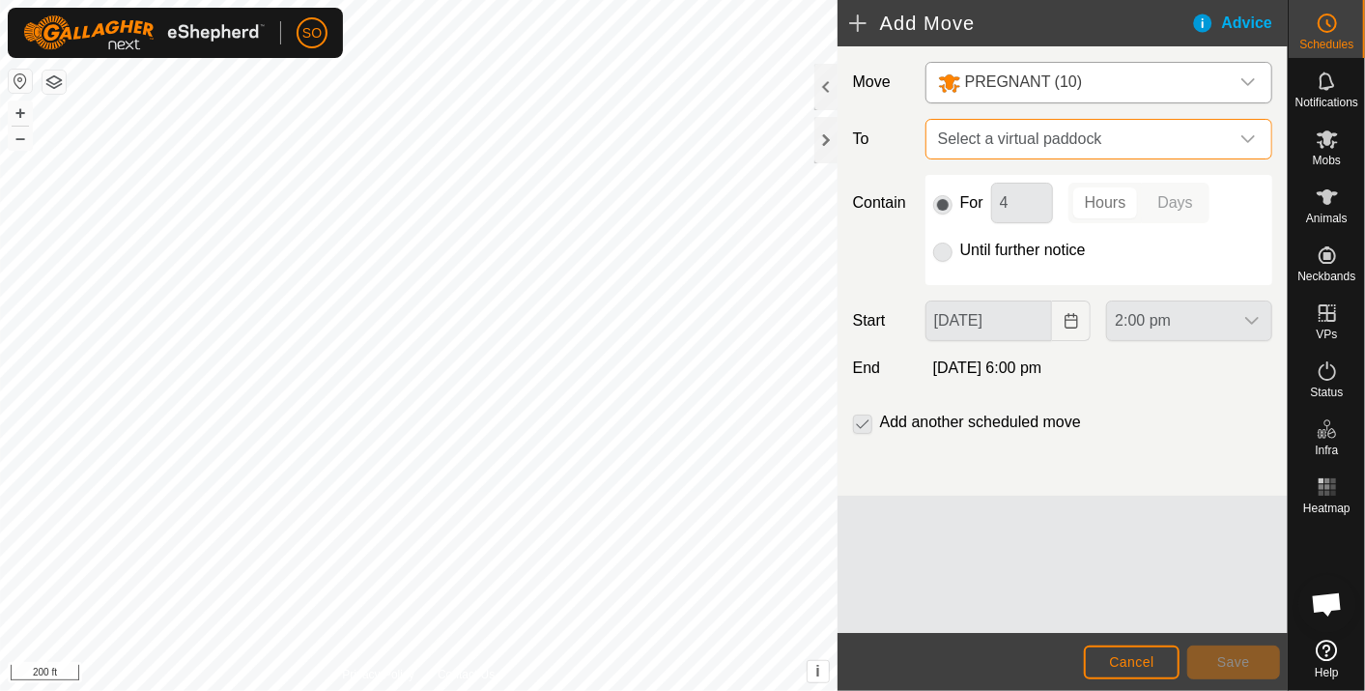
click at [1118, 135] on span "Select a virtual paddock" at bounding box center [1080, 139] width 299 height 39
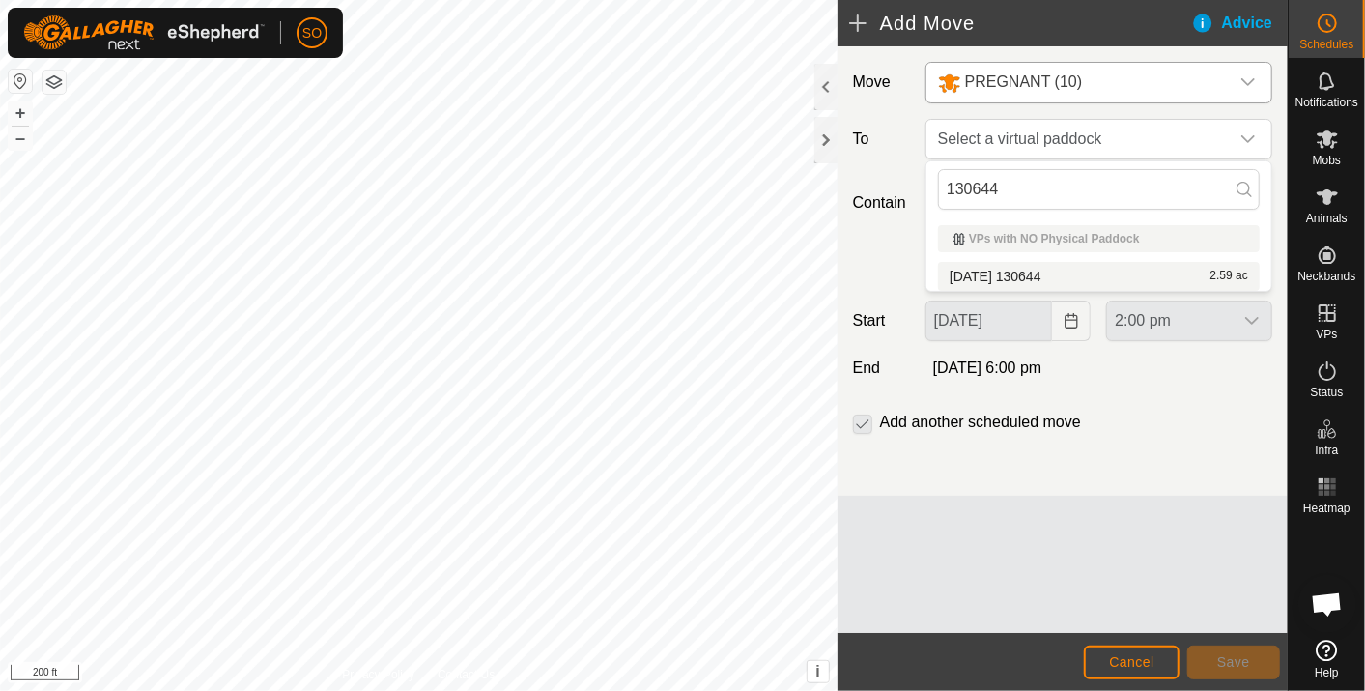
type input "130644"
click at [1045, 267] on li "2025-10-11 130644 2.59 ac" at bounding box center [1099, 276] width 322 height 29
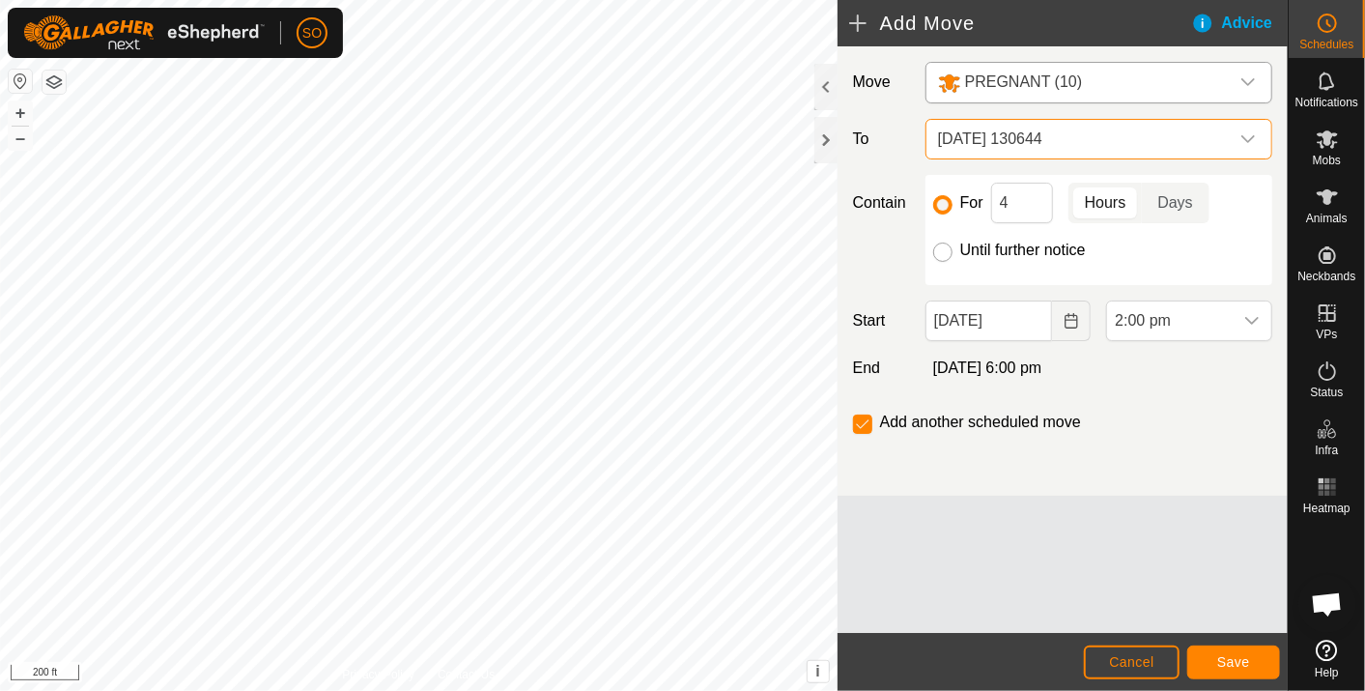
click at [941, 248] on input "Until further notice" at bounding box center [942, 252] width 19 height 19
radio input "true"
checkbox input "false"
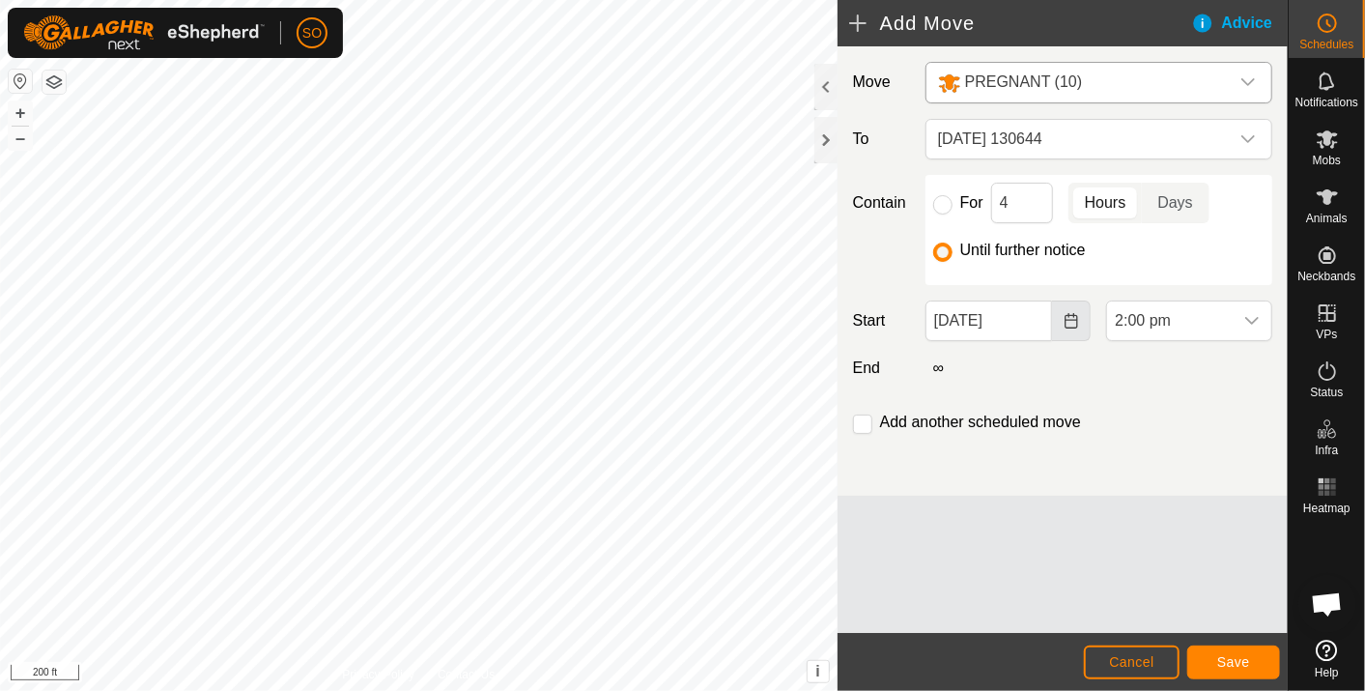
click at [1074, 319] on icon "Choose Date" at bounding box center [1071, 320] width 13 height 15
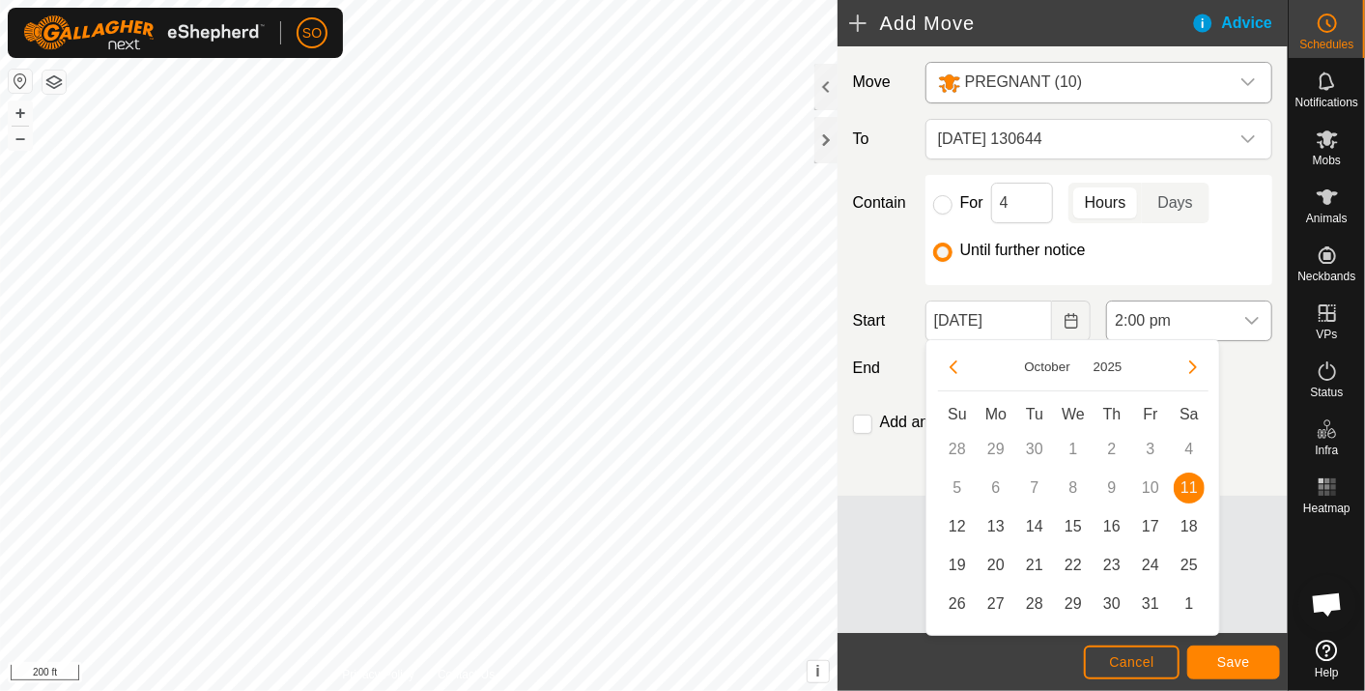
click at [1253, 313] on icon "dropdown trigger" at bounding box center [1252, 320] width 15 height 15
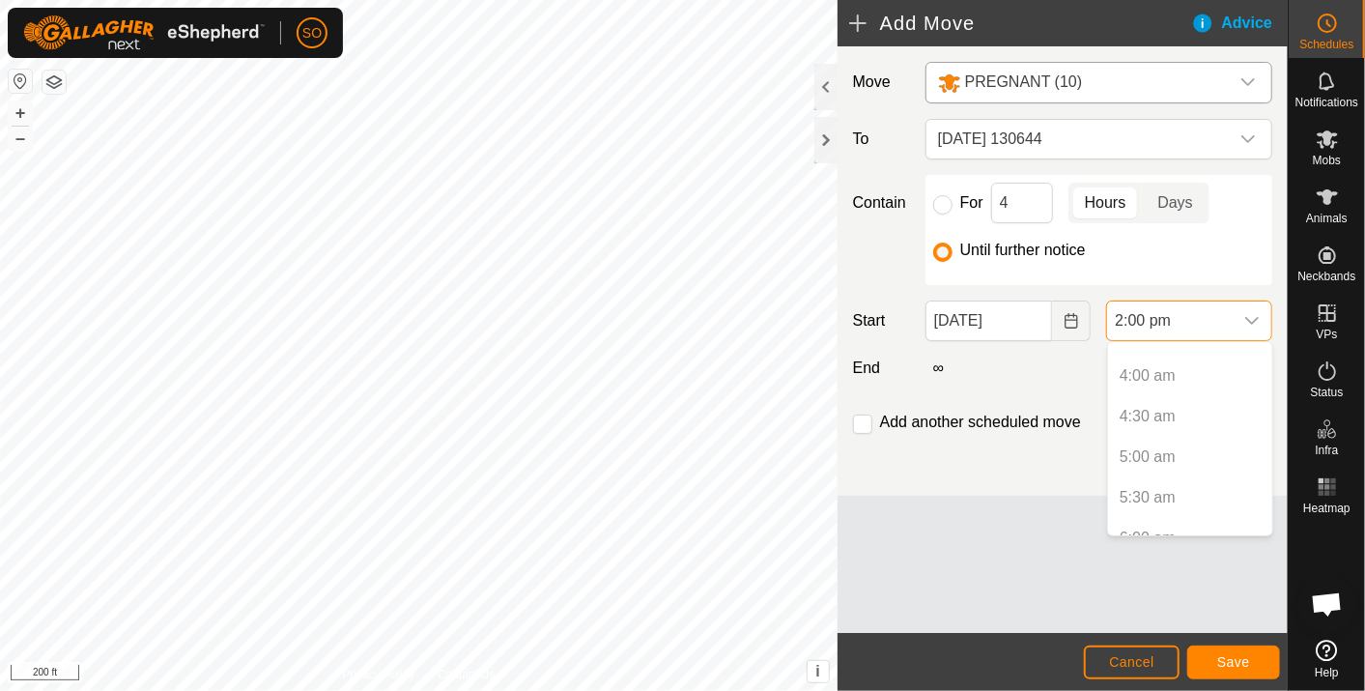
scroll to position [336, 0]
click at [1154, 510] on p-selectitem "6:00 am" at bounding box center [1190, 512] width 164 height 39
click at [1128, 503] on p-selectitem "6:00 am" at bounding box center [1190, 512] width 164 height 39
click at [1074, 320] on icon "Choose Date" at bounding box center [1071, 320] width 15 height 15
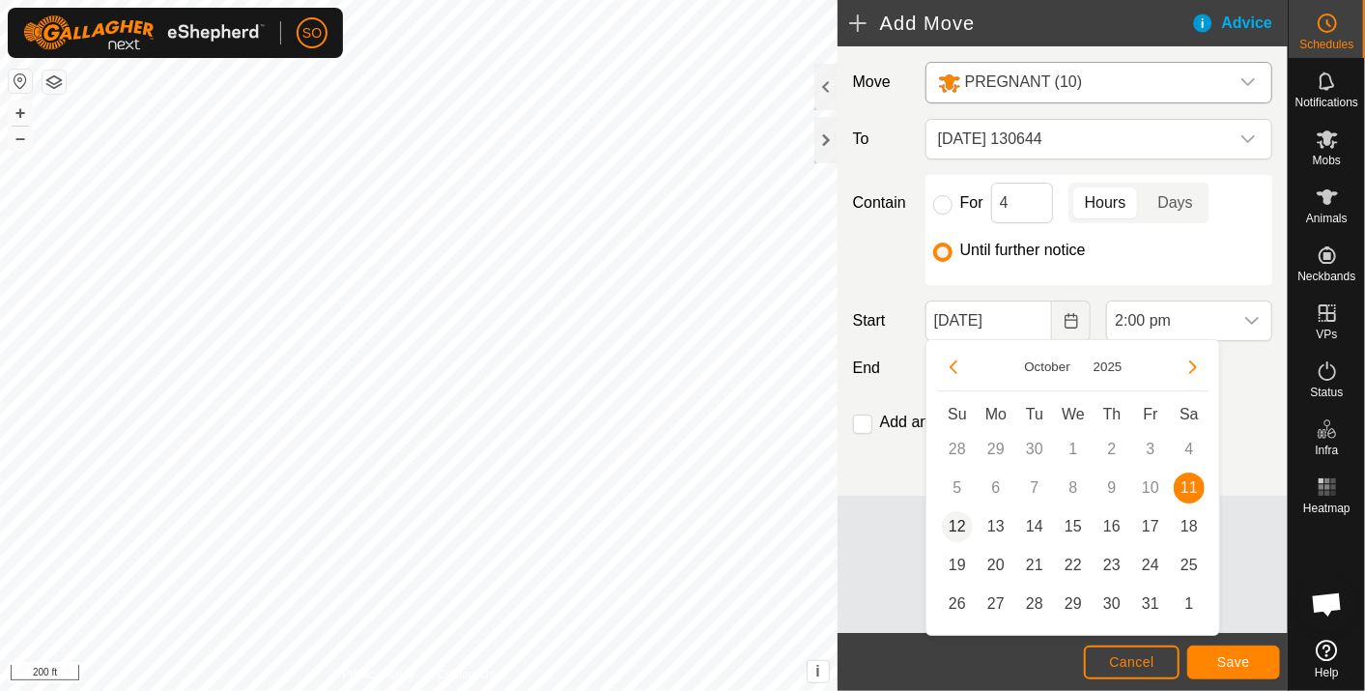
click at [958, 523] on span "12" at bounding box center [957, 526] width 31 height 31
type input "12 Oct, 2025"
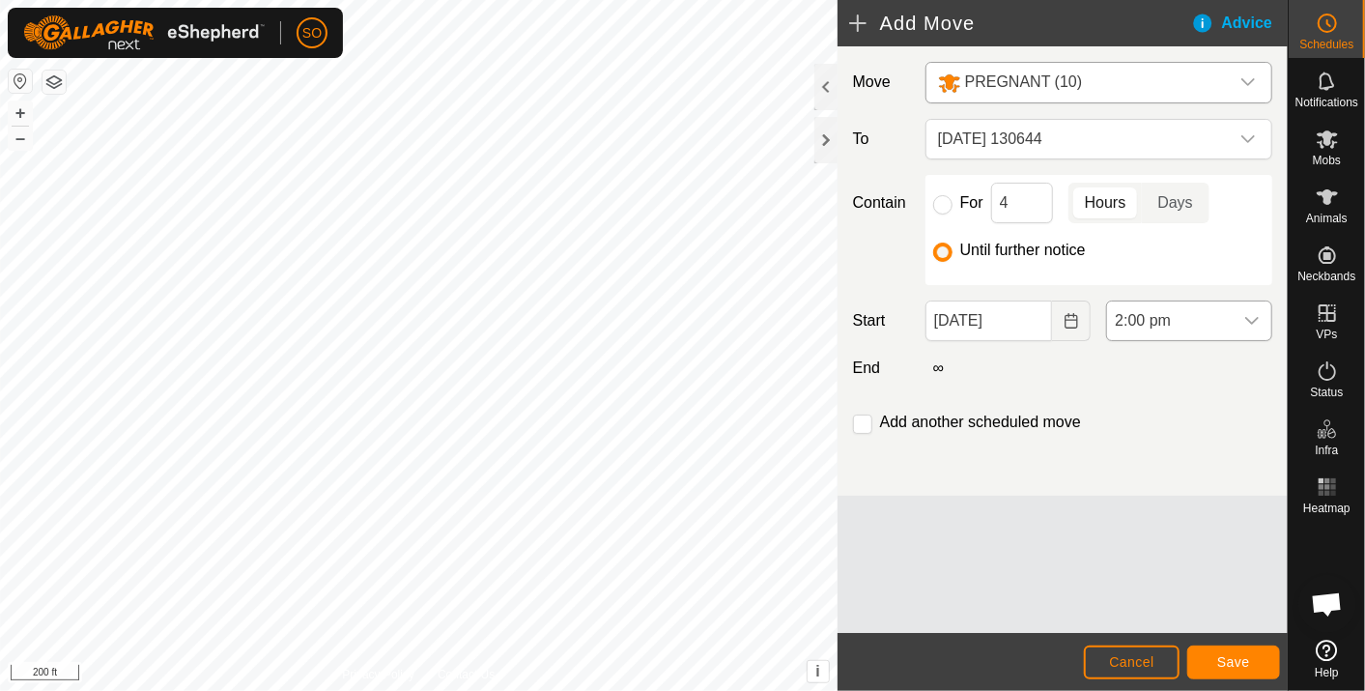
click at [1256, 319] on icon "dropdown trigger" at bounding box center [1253, 321] width 14 height 8
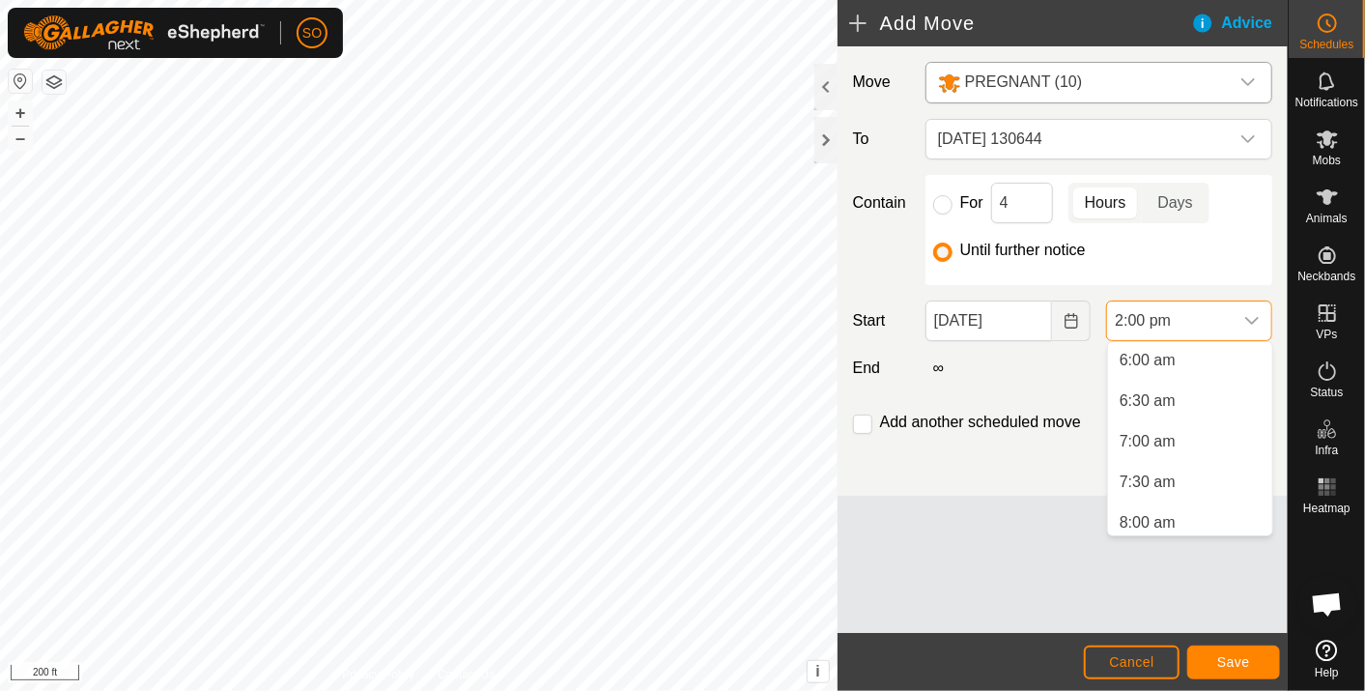
scroll to position [436, 0]
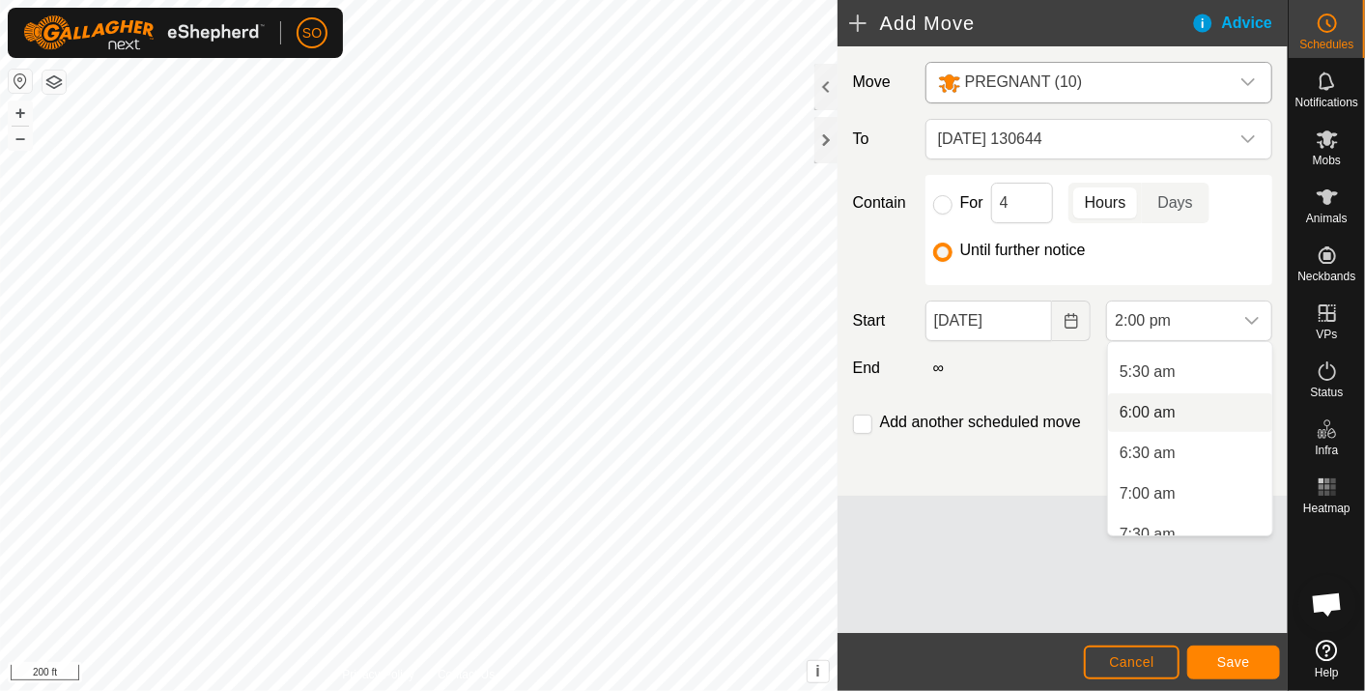
click at [1144, 409] on li "6:00 am" at bounding box center [1190, 412] width 164 height 39
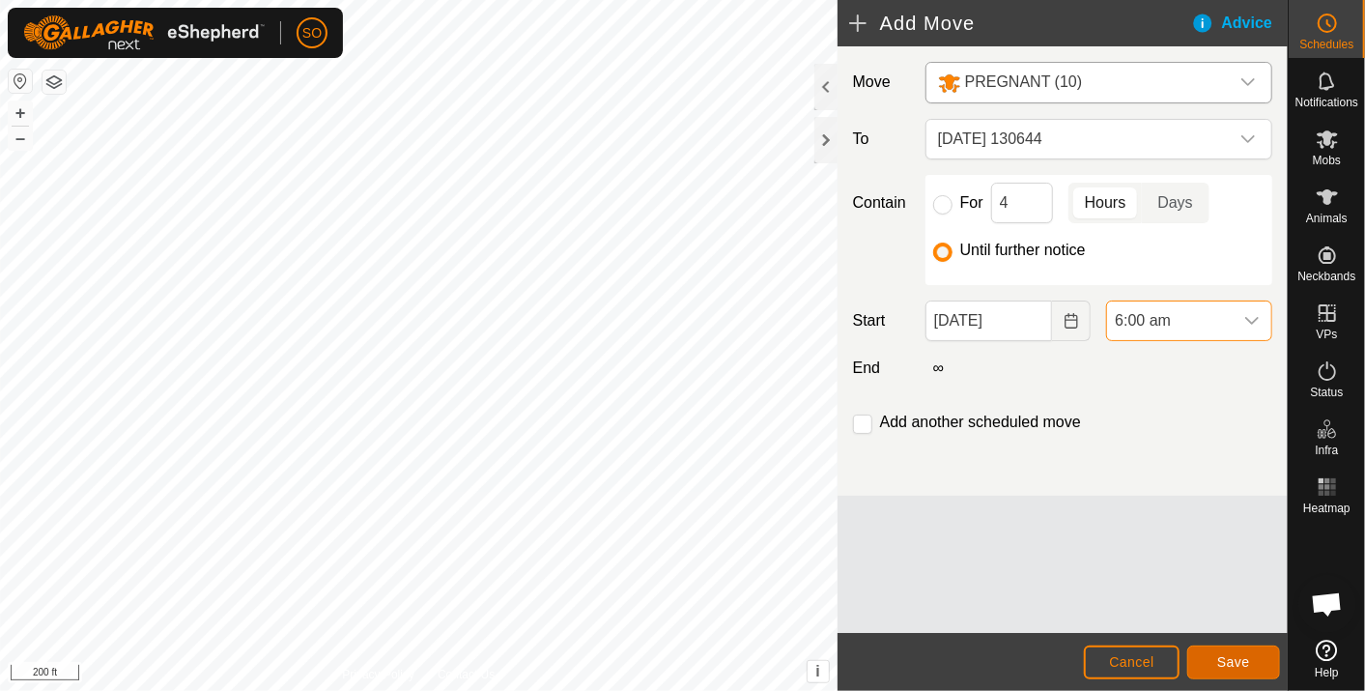
click at [1232, 657] on span "Save" at bounding box center [1234, 661] width 33 height 15
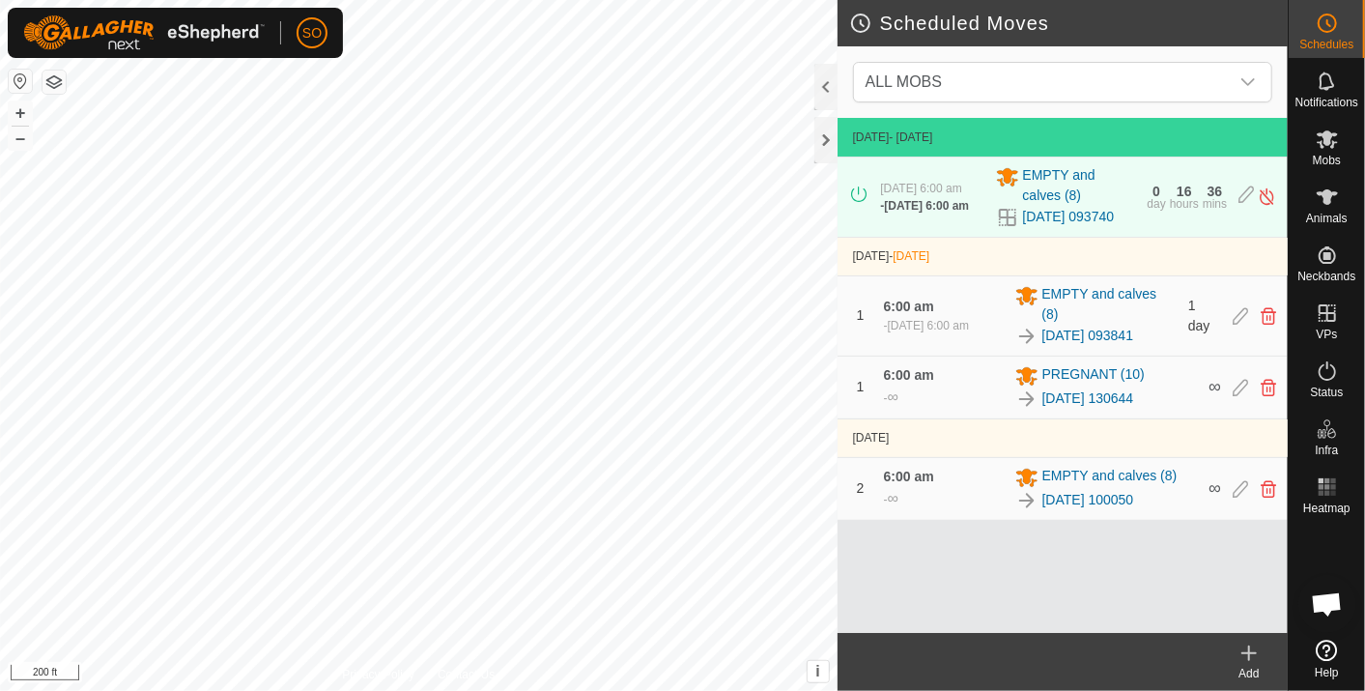
click at [1253, 648] on icon at bounding box center [1249, 653] width 23 height 23
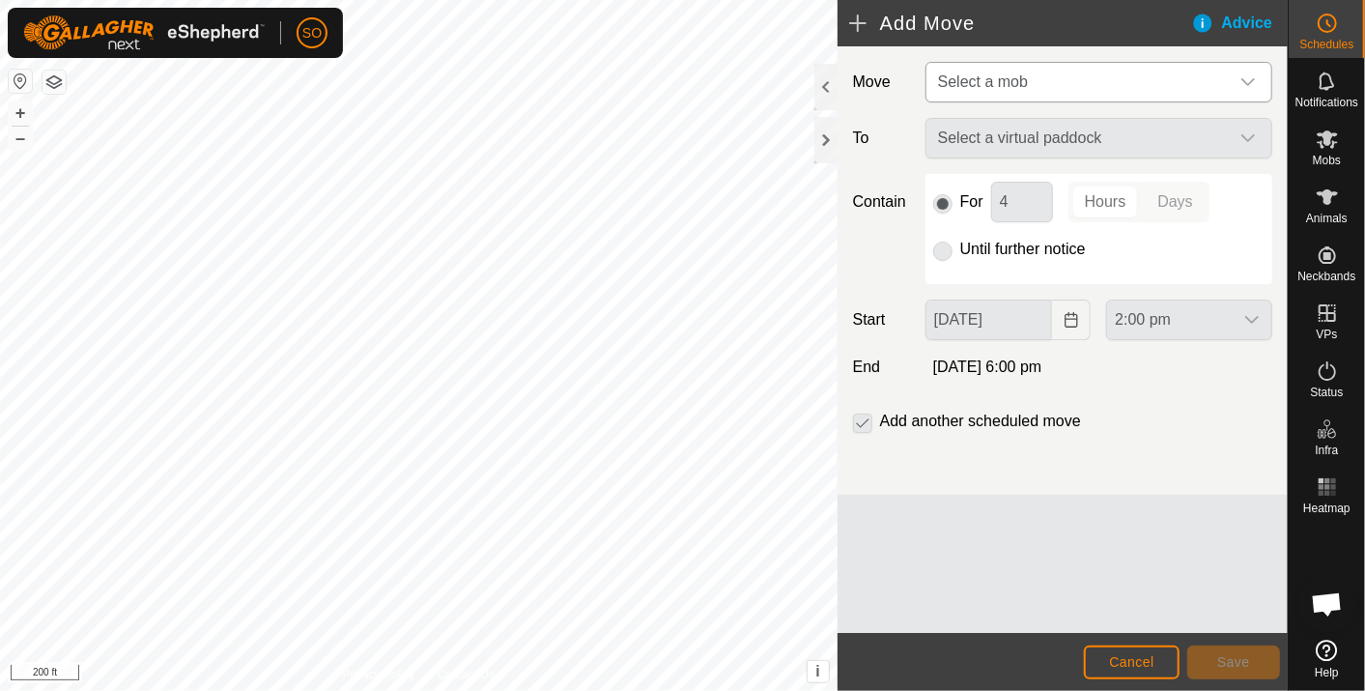
click at [1252, 75] on icon "dropdown trigger" at bounding box center [1248, 81] width 15 height 15
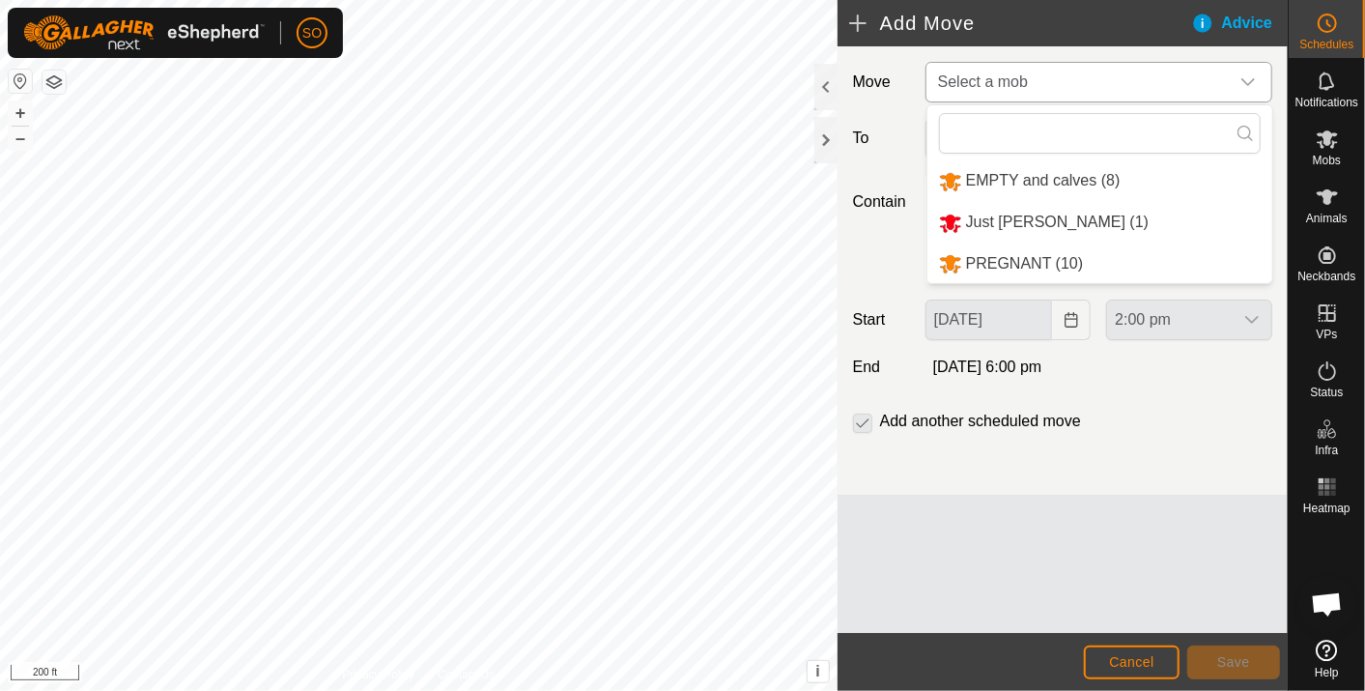
click at [1020, 257] on li "PREGNANT (10)" at bounding box center [1100, 264] width 345 height 40
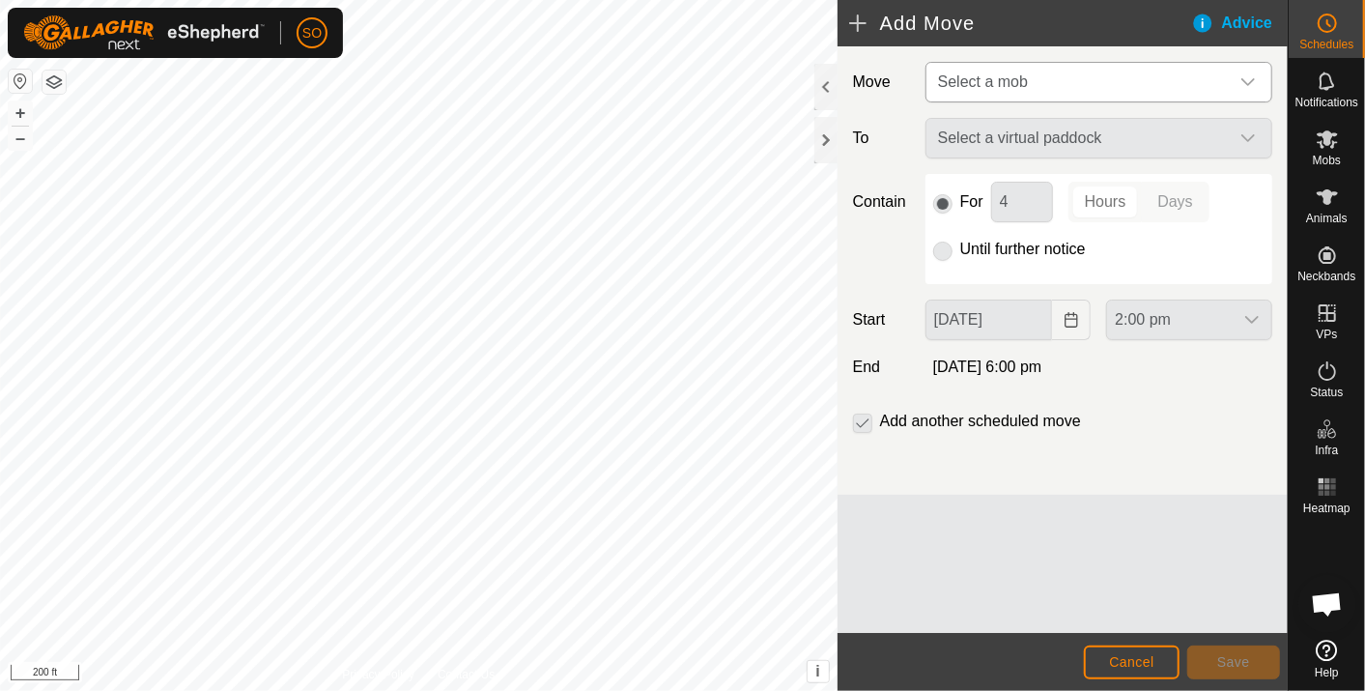
type input "12 Oct, 2025"
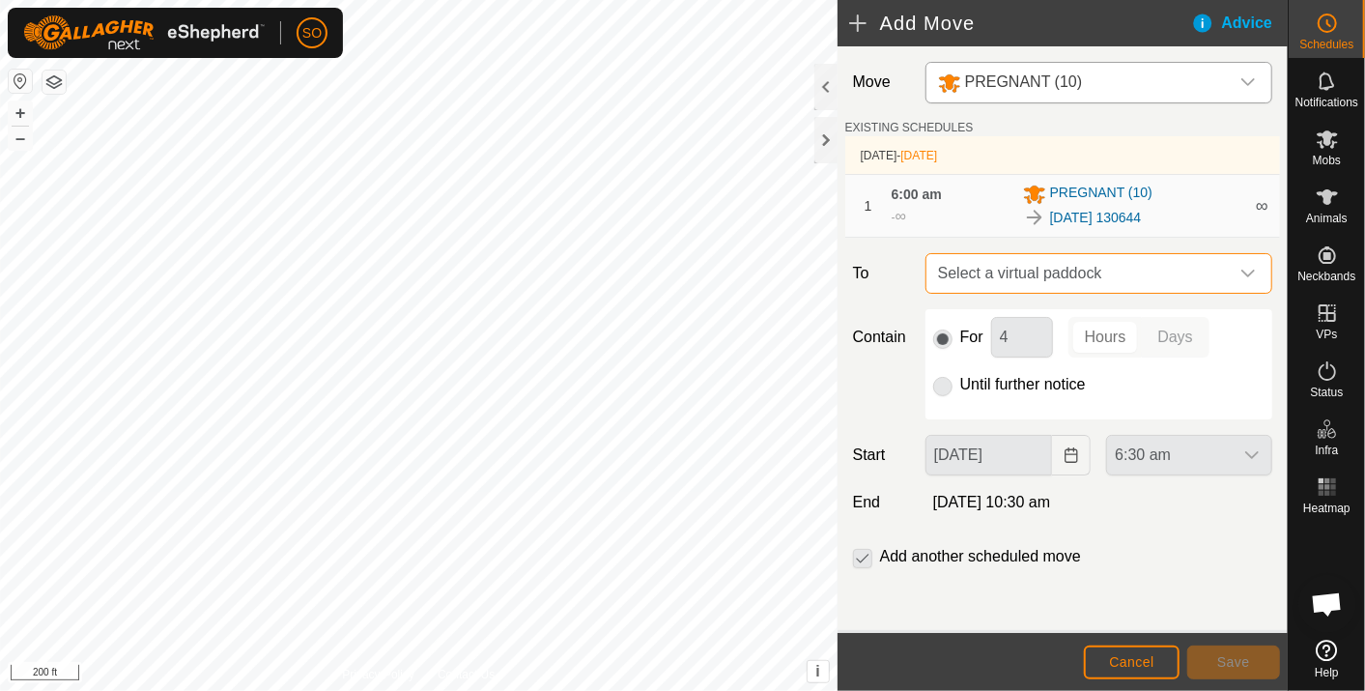
click at [1028, 267] on span "Select a virtual paddock" at bounding box center [1080, 273] width 299 height 39
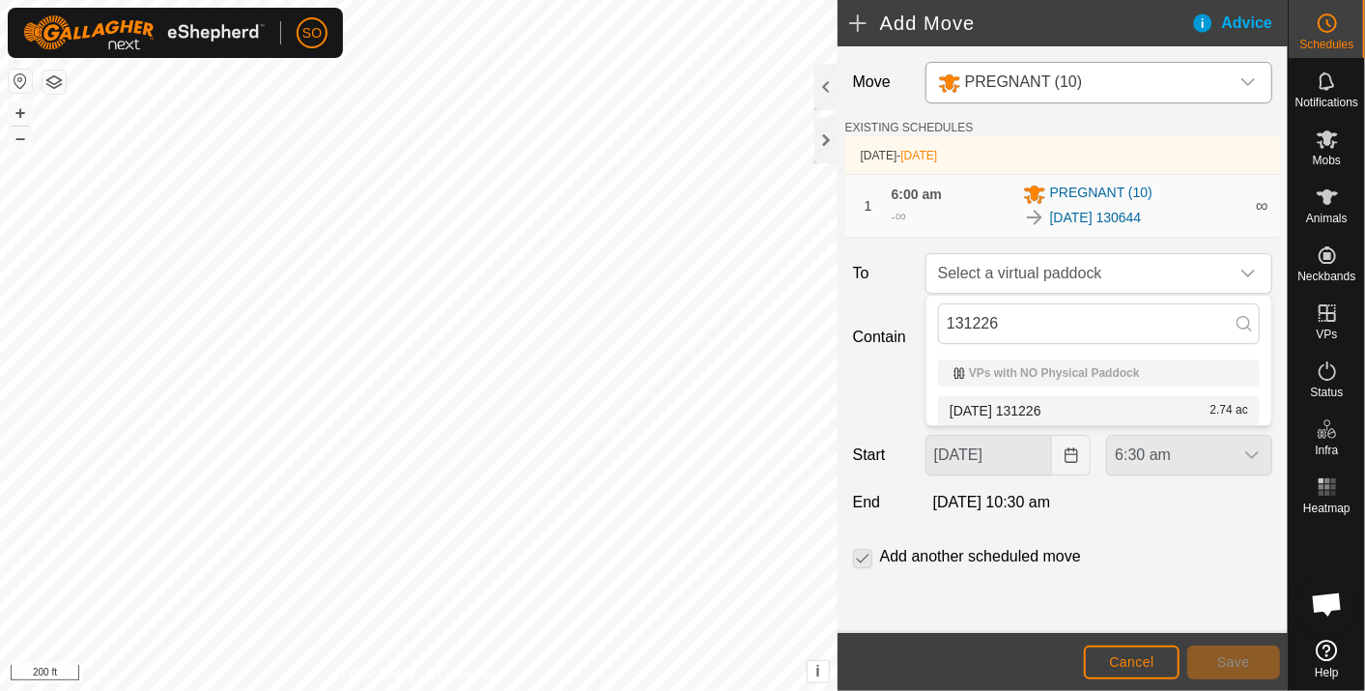
type input "131226"
click at [1053, 404] on li "2025-10-11 131226 2.74 ac" at bounding box center [1099, 410] width 322 height 29
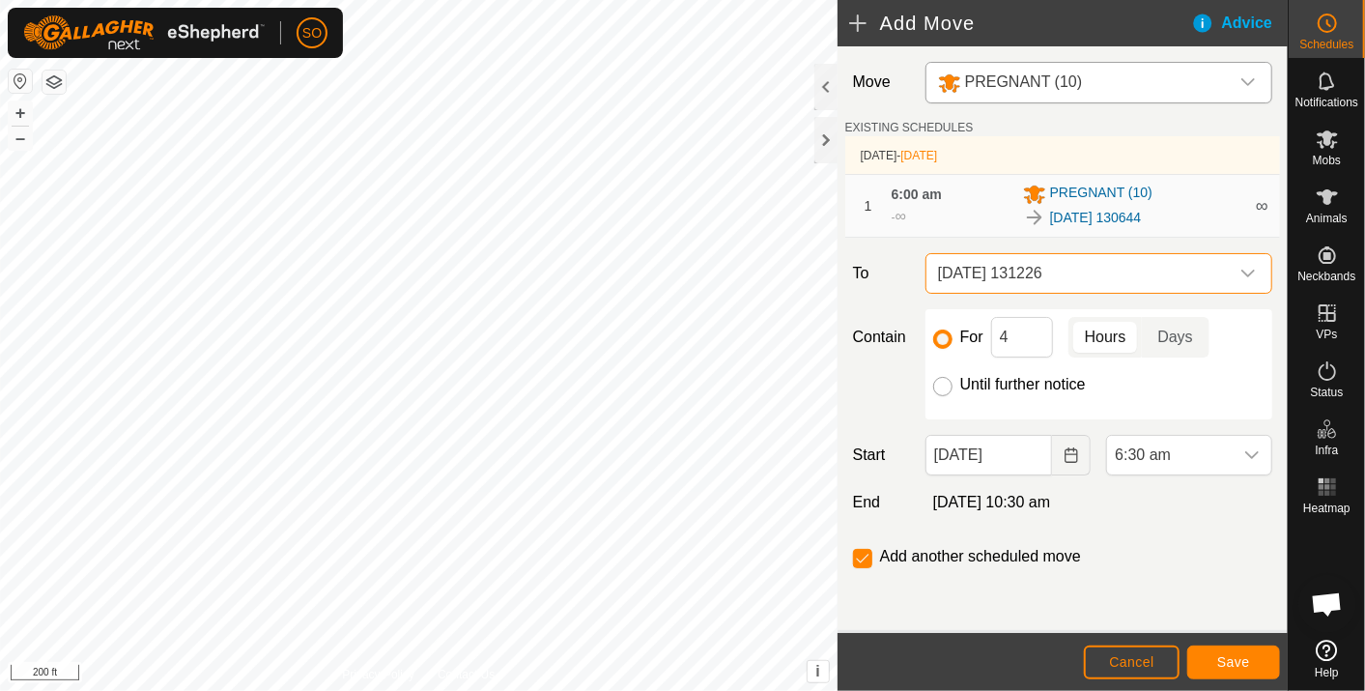
click at [939, 383] on input "Until further notice" at bounding box center [942, 386] width 19 height 19
radio input "true"
checkbox input "false"
click at [1074, 449] on icon "Choose Date" at bounding box center [1071, 454] width 15 height 15
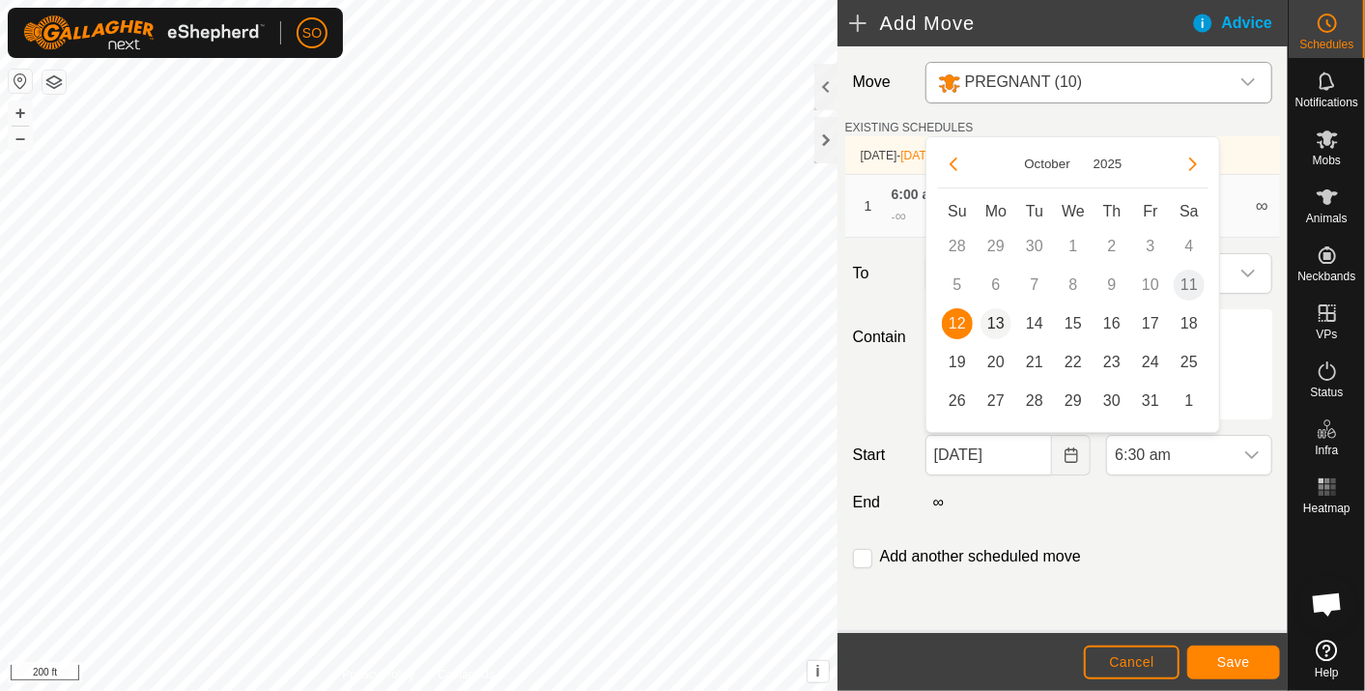
click at [998, 318] on span "13" at bounding box center [996, 323] width 31 height 31
type input "13 Oct, 2025"
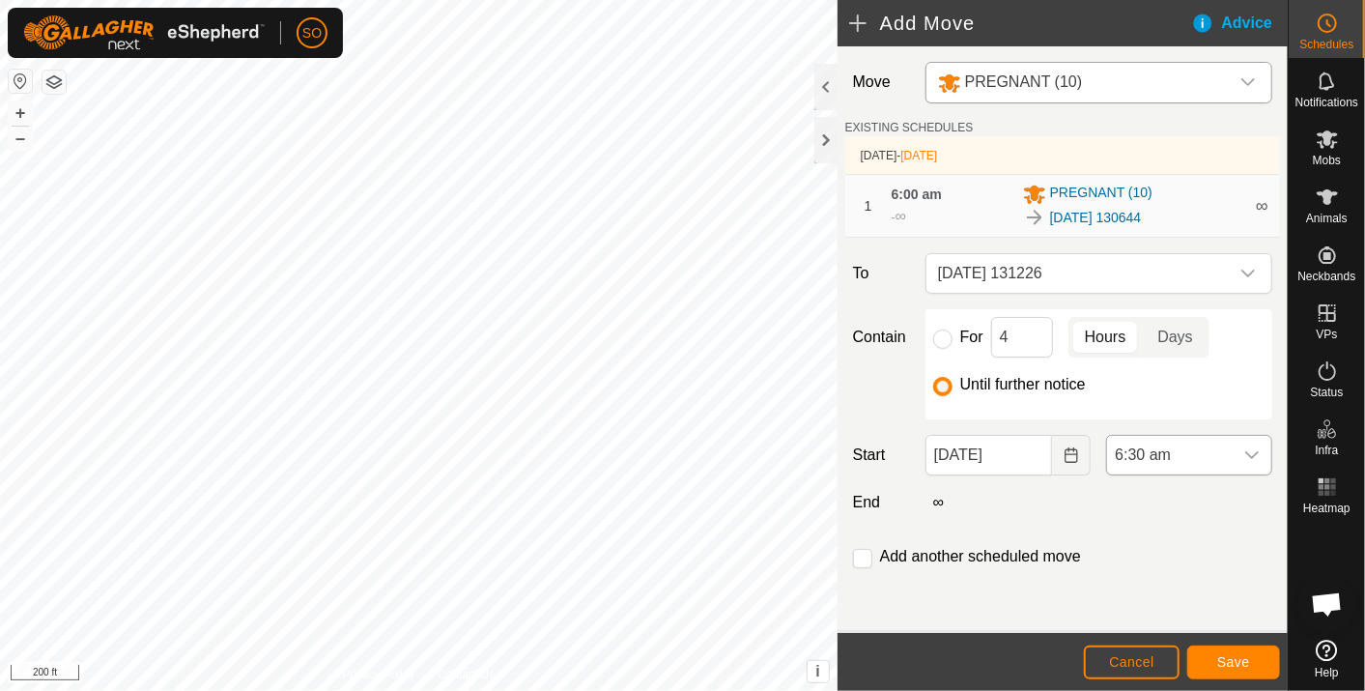
click at [1258, 452] on icon "dropdown trigger" at bounding box center [1252, 454] width 15 height 15
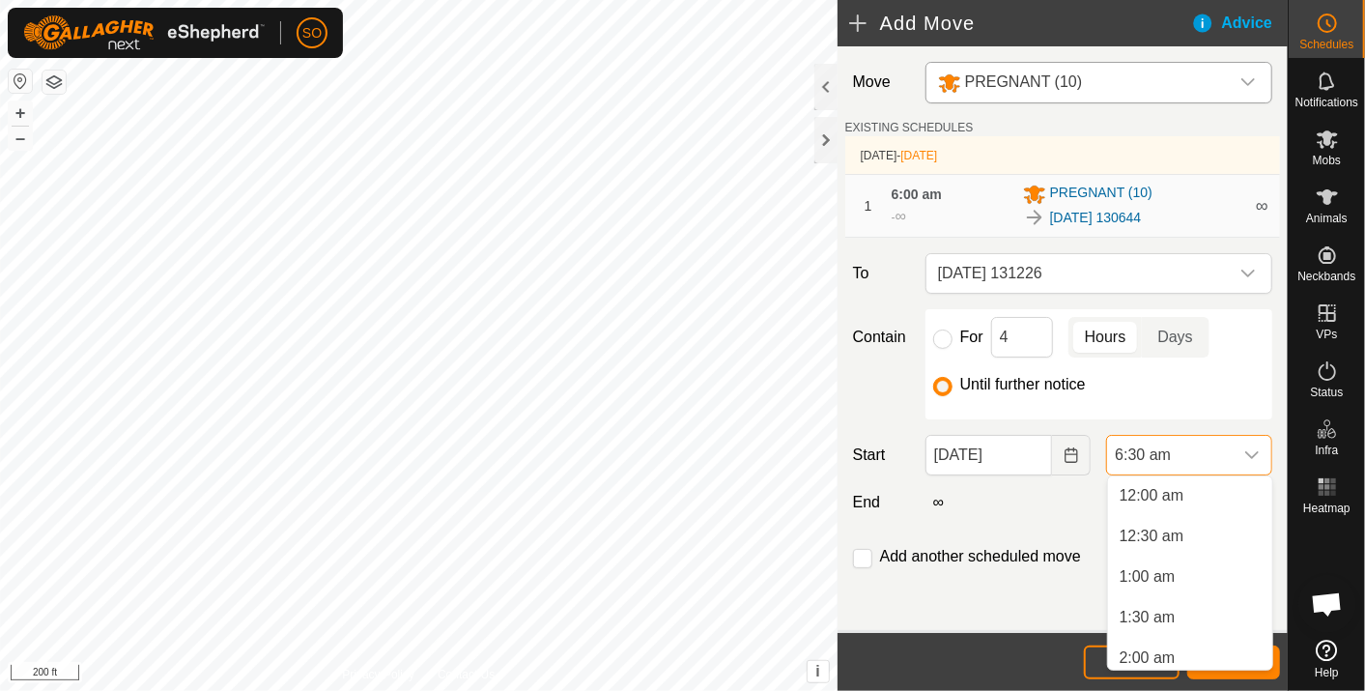
scroll to position [372, 0]
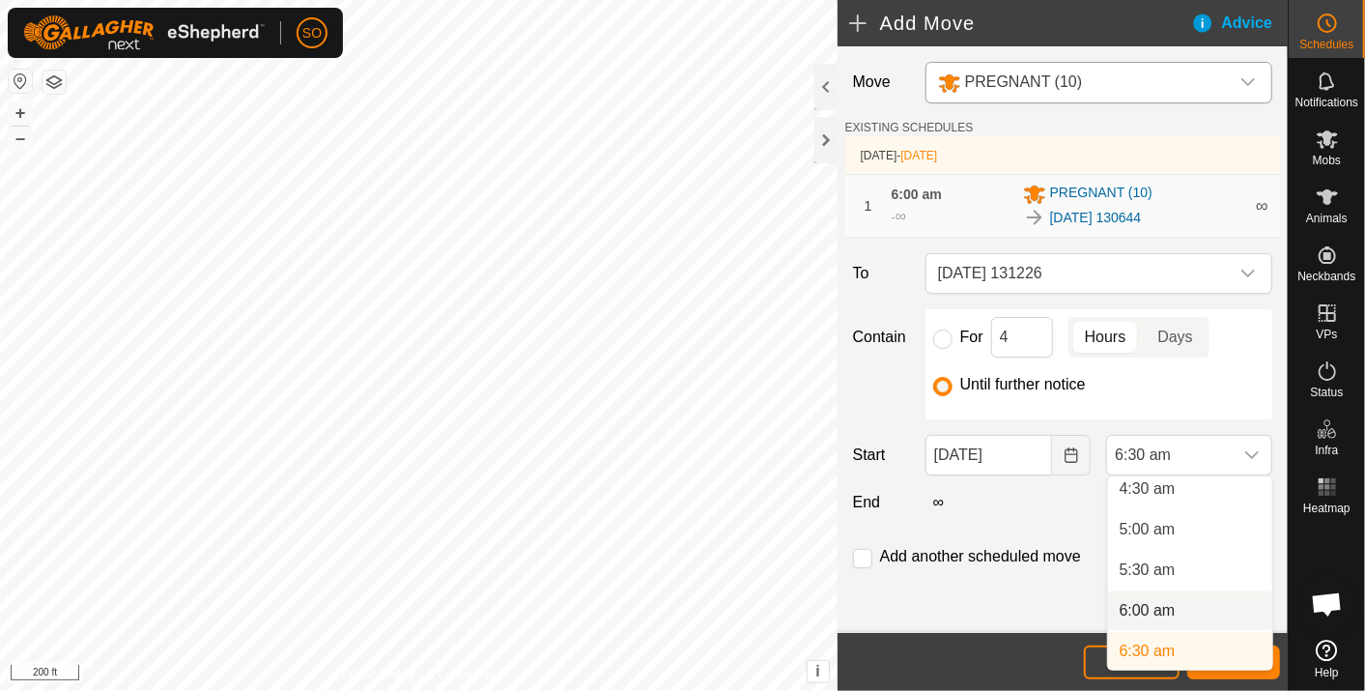
click at [1150, 603] on li "6:00 am" at bounding box center [1190, 610] width 164 height 39
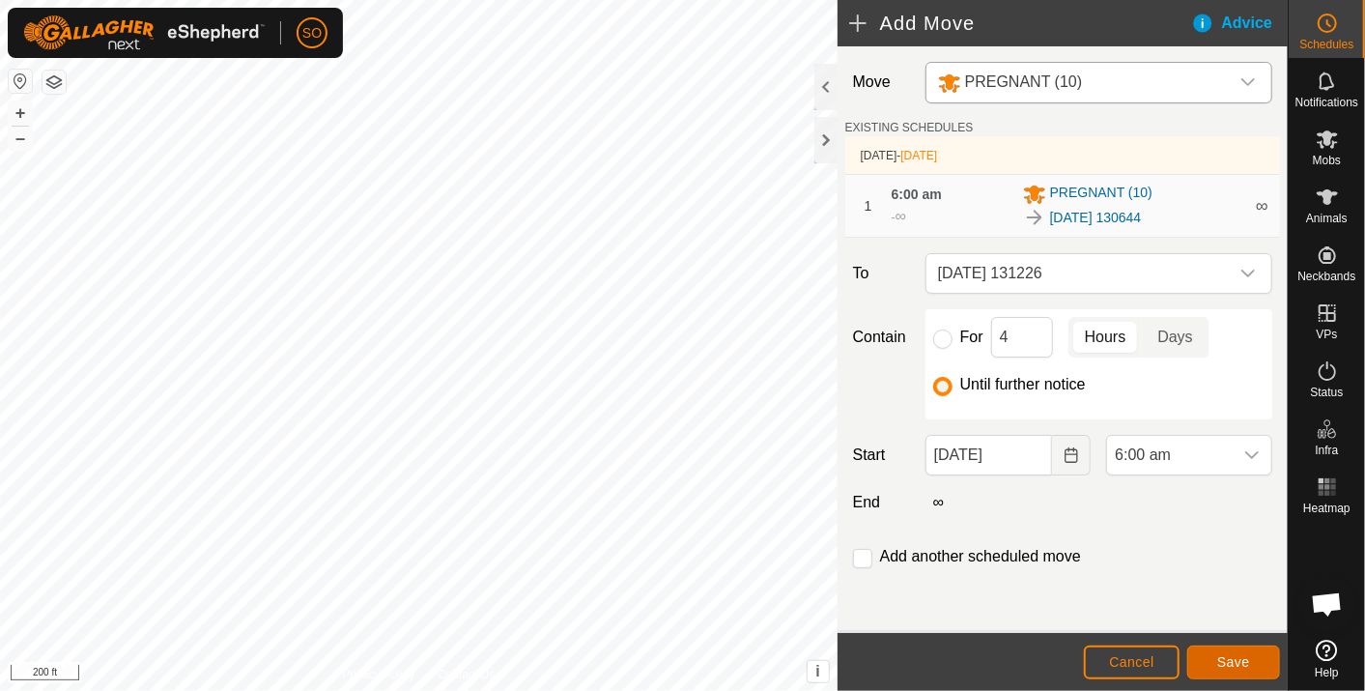
click at [1227, 654] on span "Save" at bounding box center [1234, 661] width 33 height 15
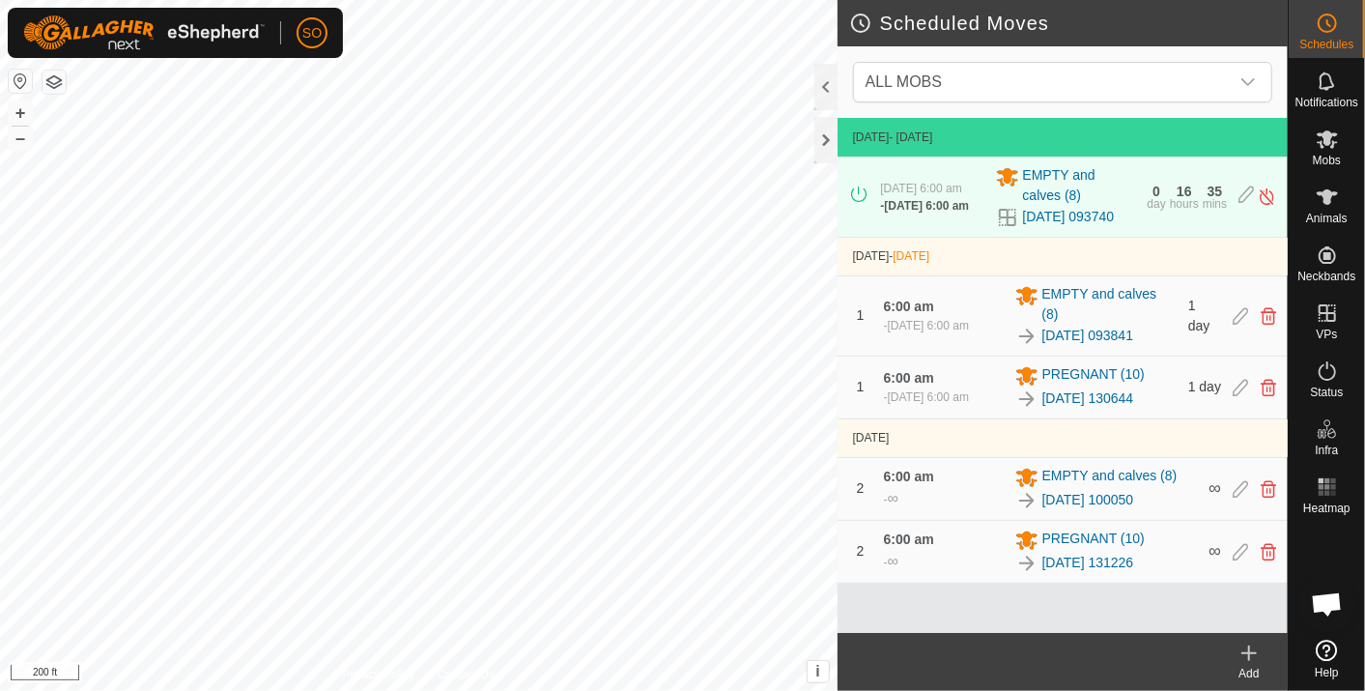
click at [1248, 655] on icon at bounding box center [1249, 653] width 23 height 23
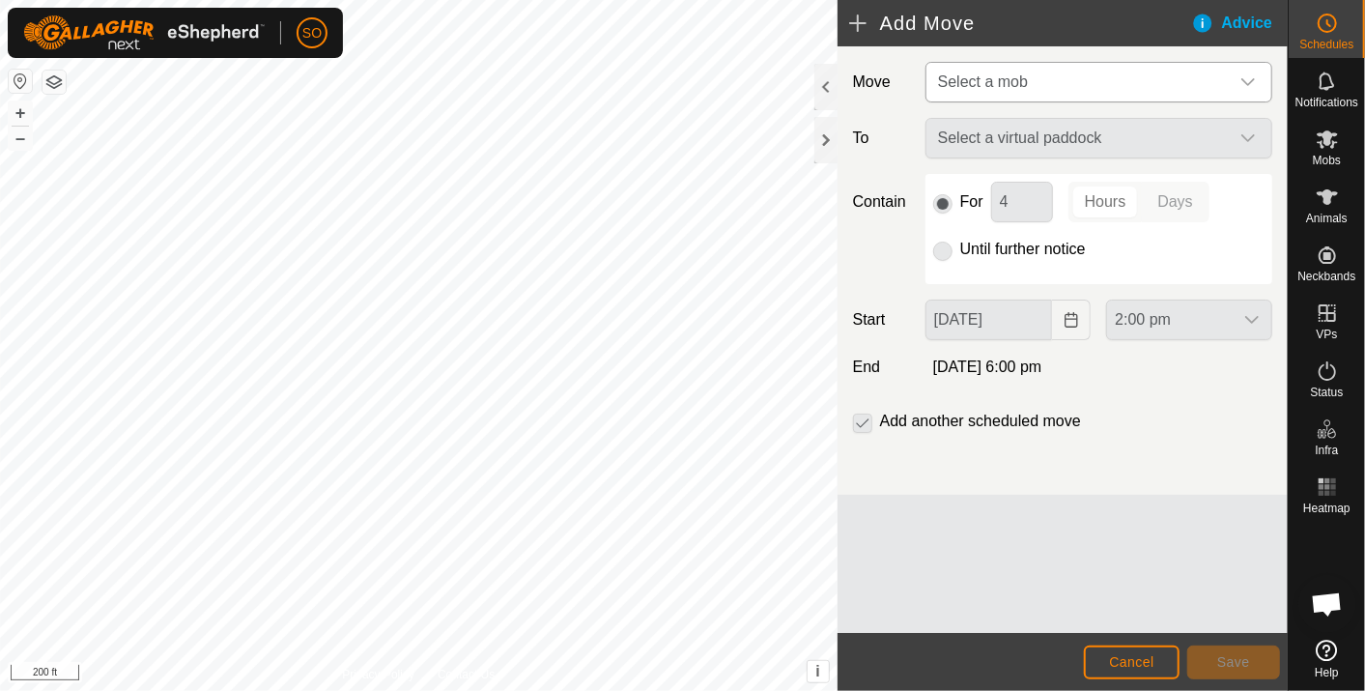
click at [1250, 77] on icon "dropdown trigger" at bounding box center [1248, 81] width 15 height 15
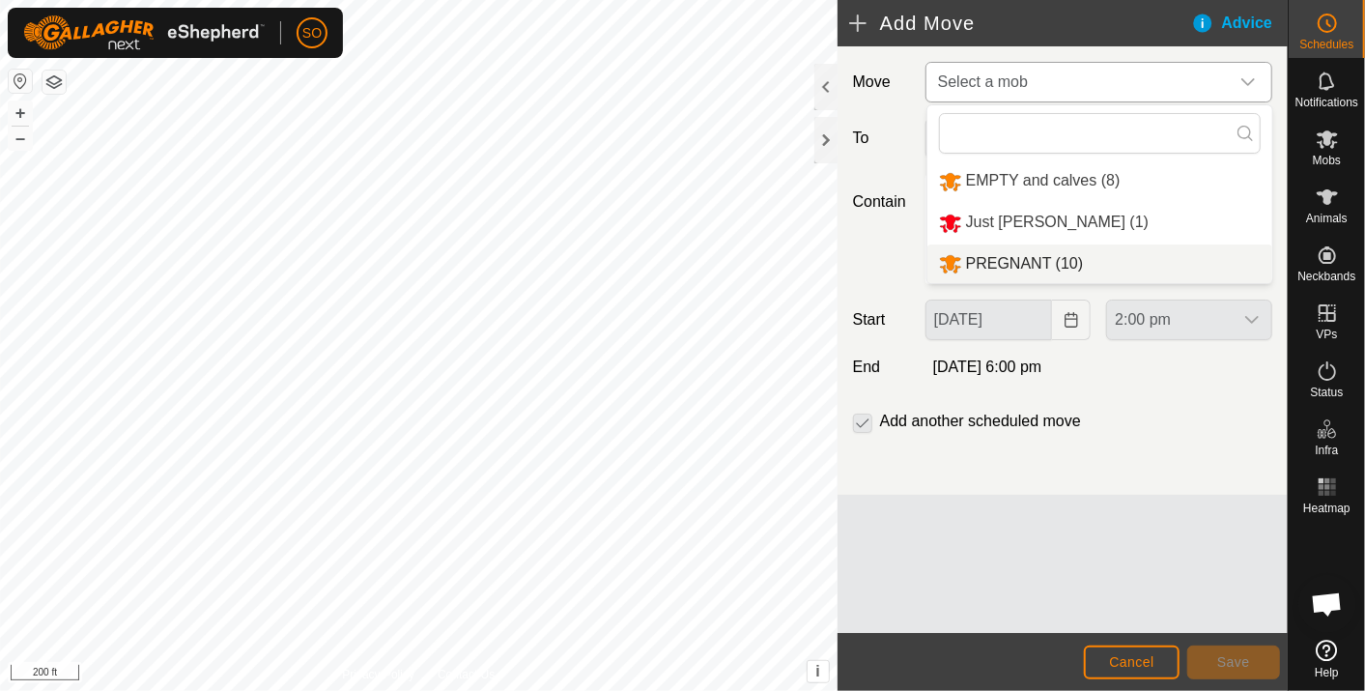
click at [1010, 257] on li "PREGNANT (10)" at bounding box center [1100, 264] width 345 height 40
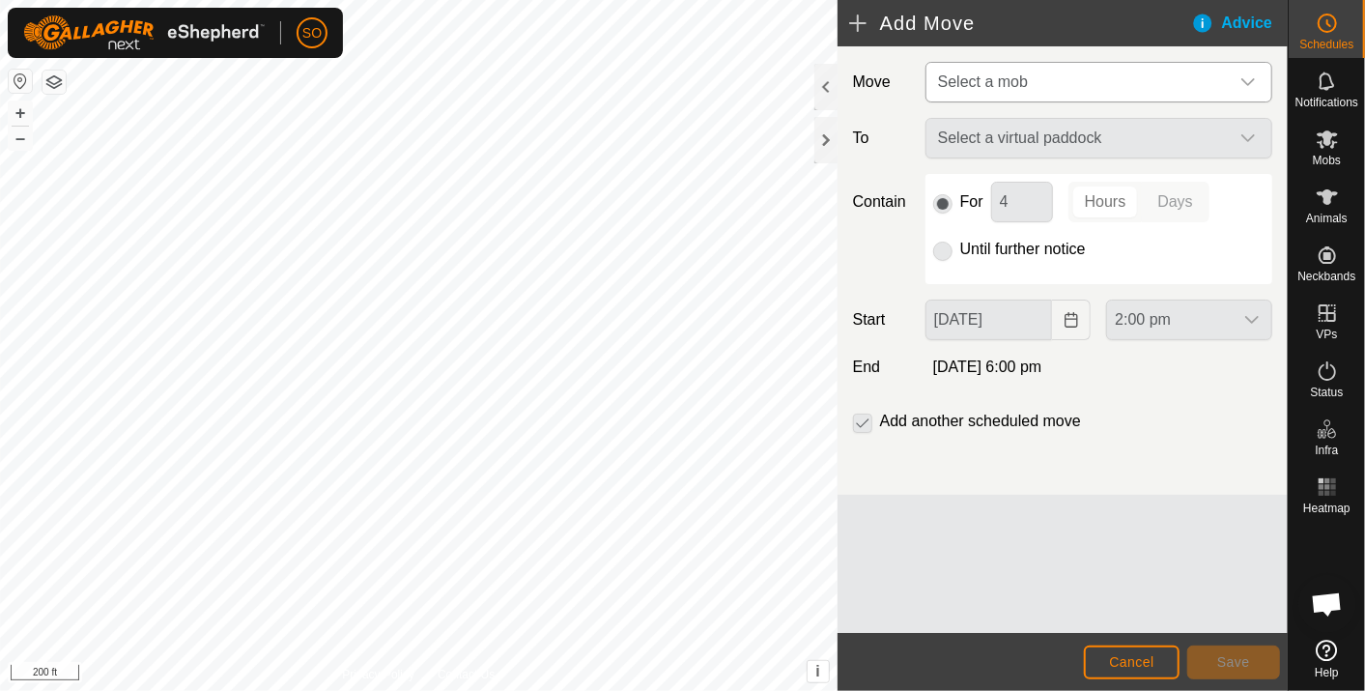
type input "13 Oct, 2025"
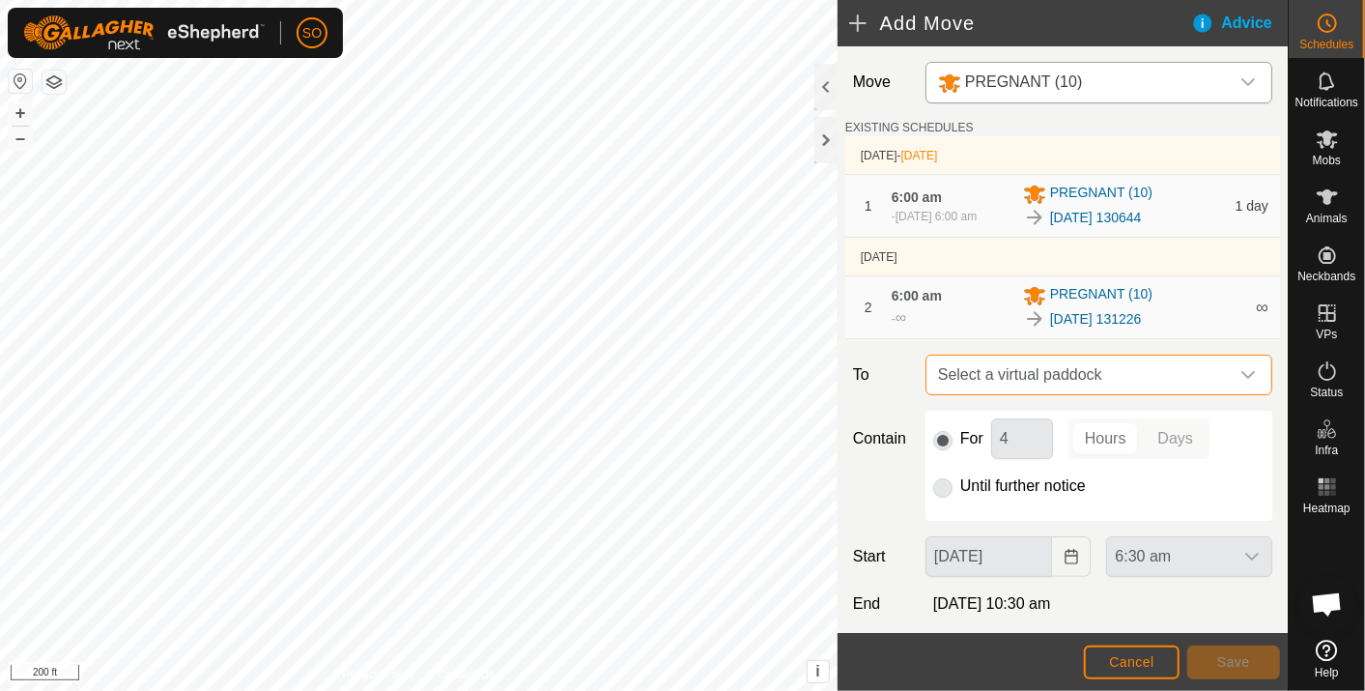
click at [1121, 367] on span "Select a virtual paddock" at bounding box center [1080, 375] width 299 height 39
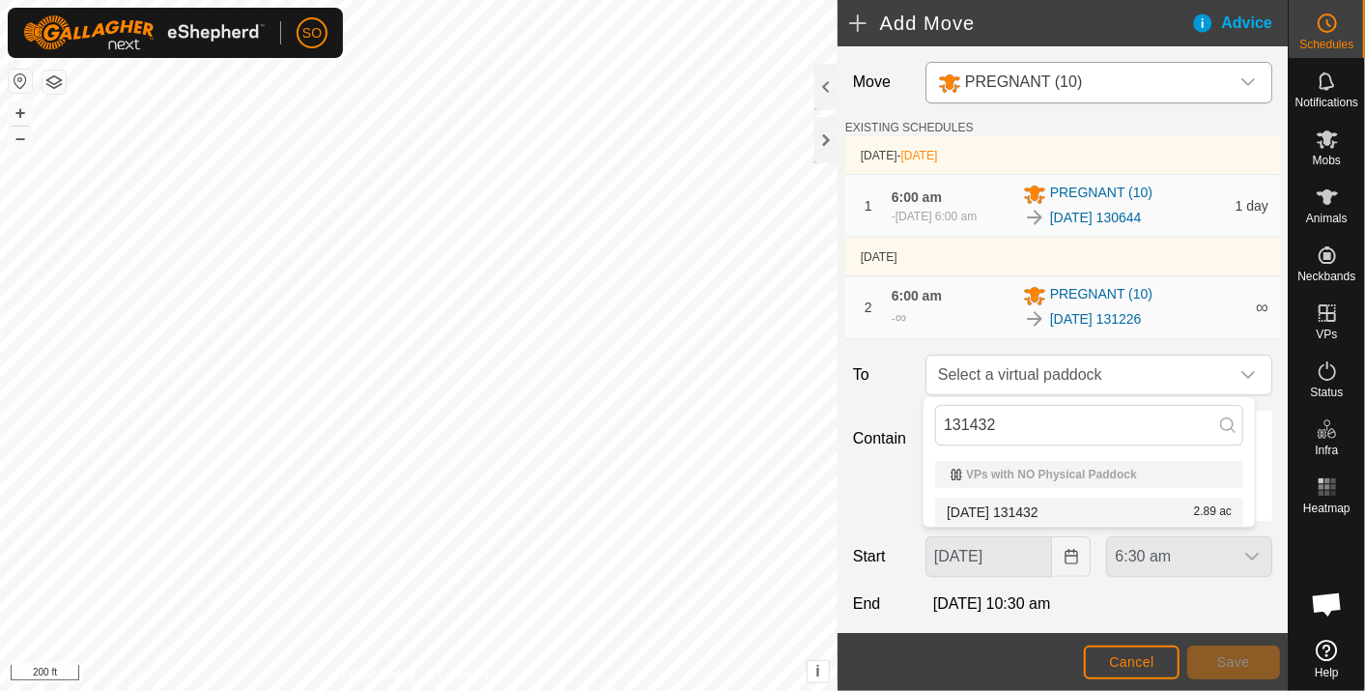
type input "131432"
click at [1051, 506] on li "2025-10-11 131432 2.89 ac" at bounding box center [1089, 512] width 308 height 29
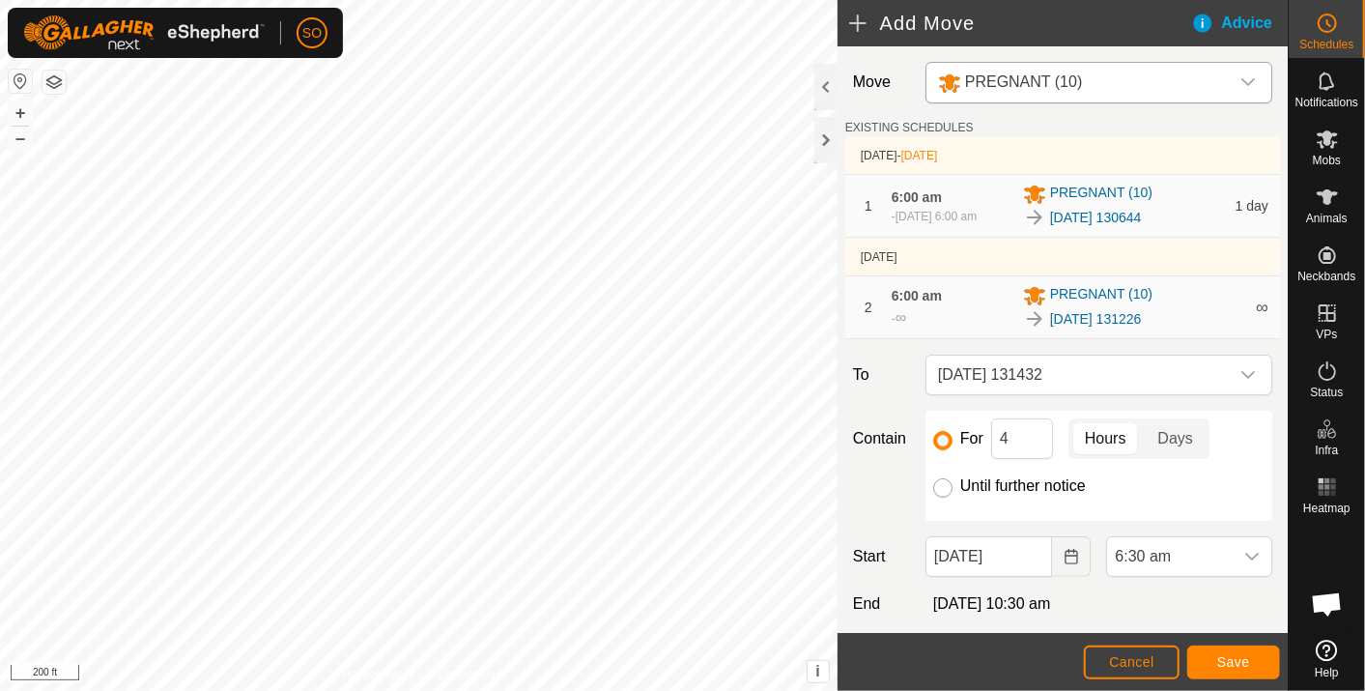
click at [941, 488] on input "Until further notice" at bounding box center [942, 487] width 19 height 19
radio input "true"
checkbox input "false"
click at [1064, 551] on icon "Choose Date" at bounding box center [1071, 556] width 15 height 15
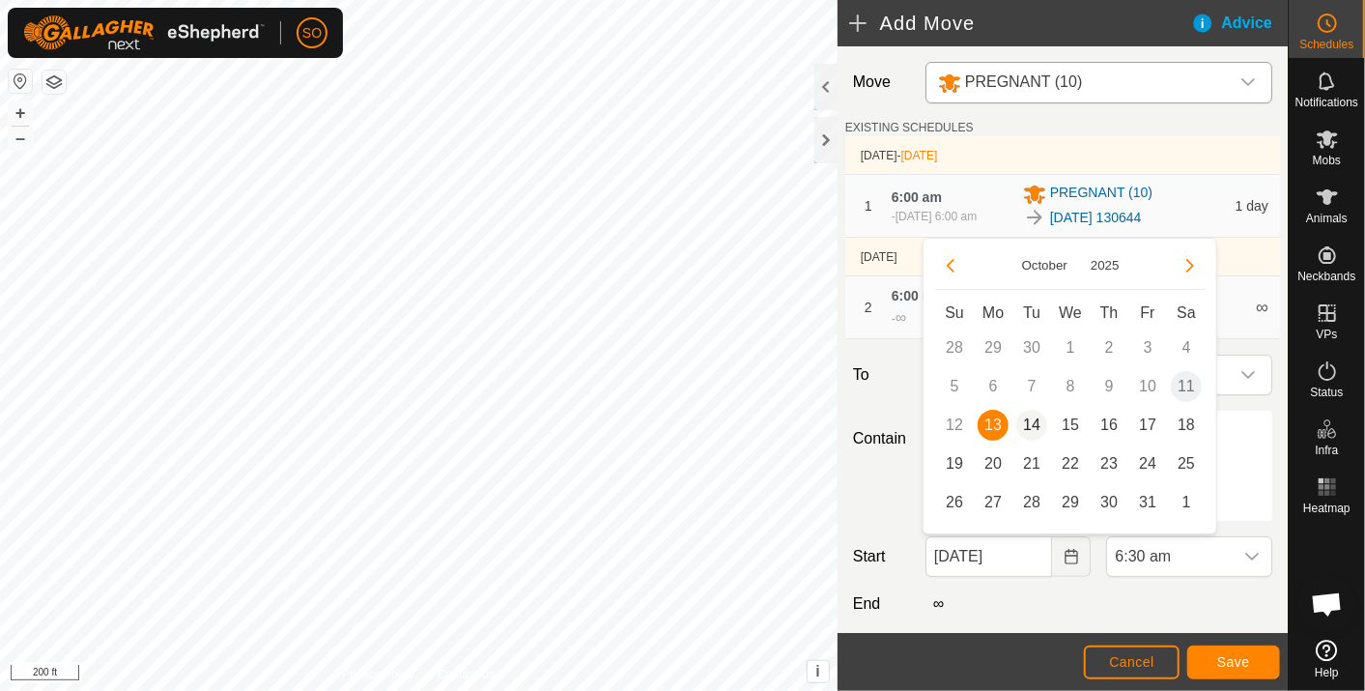
click at [1033, 416] on span "14" at bounding box center [1032, 425] width 31 height 31
type input "14 Oct, 2025"
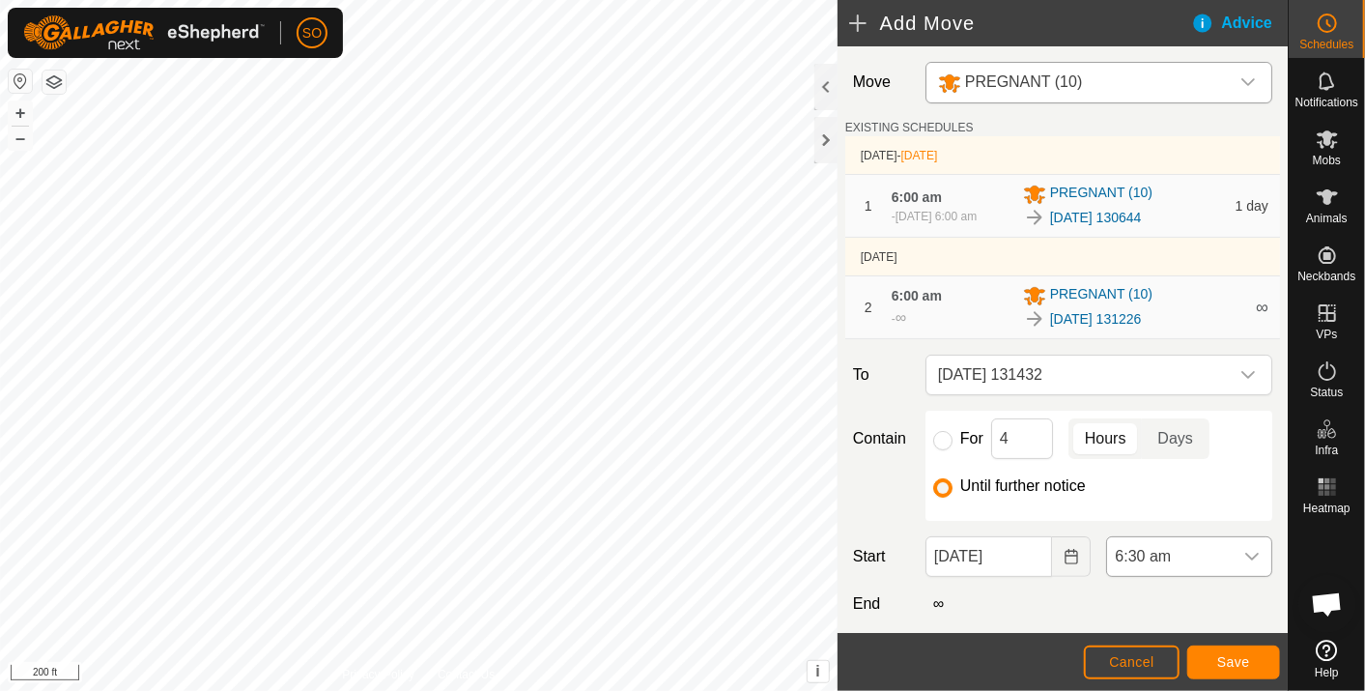
click at [1245, 552] on icon "dropdown trigger" at bounding box center [1252, 556] width 15 height 15
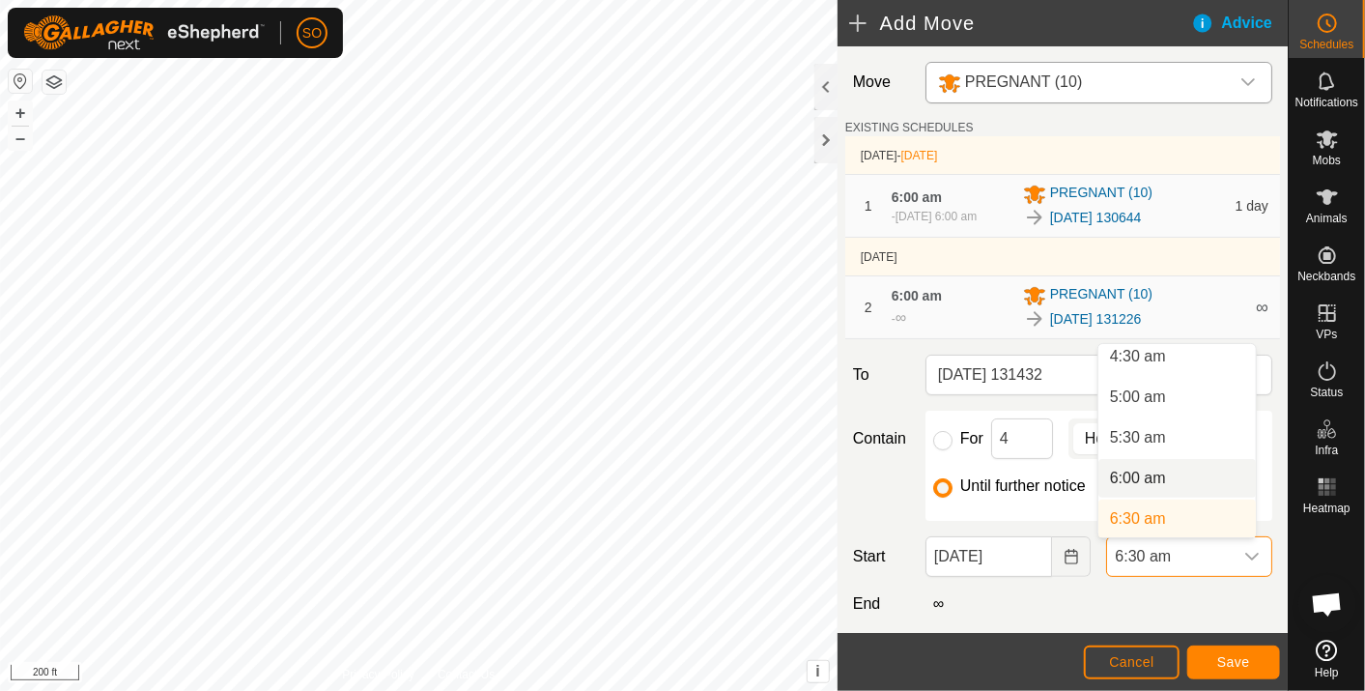
click at [1144, 473] on li "6:00 am" at bounding box center [1178, 478] width 158 height 39
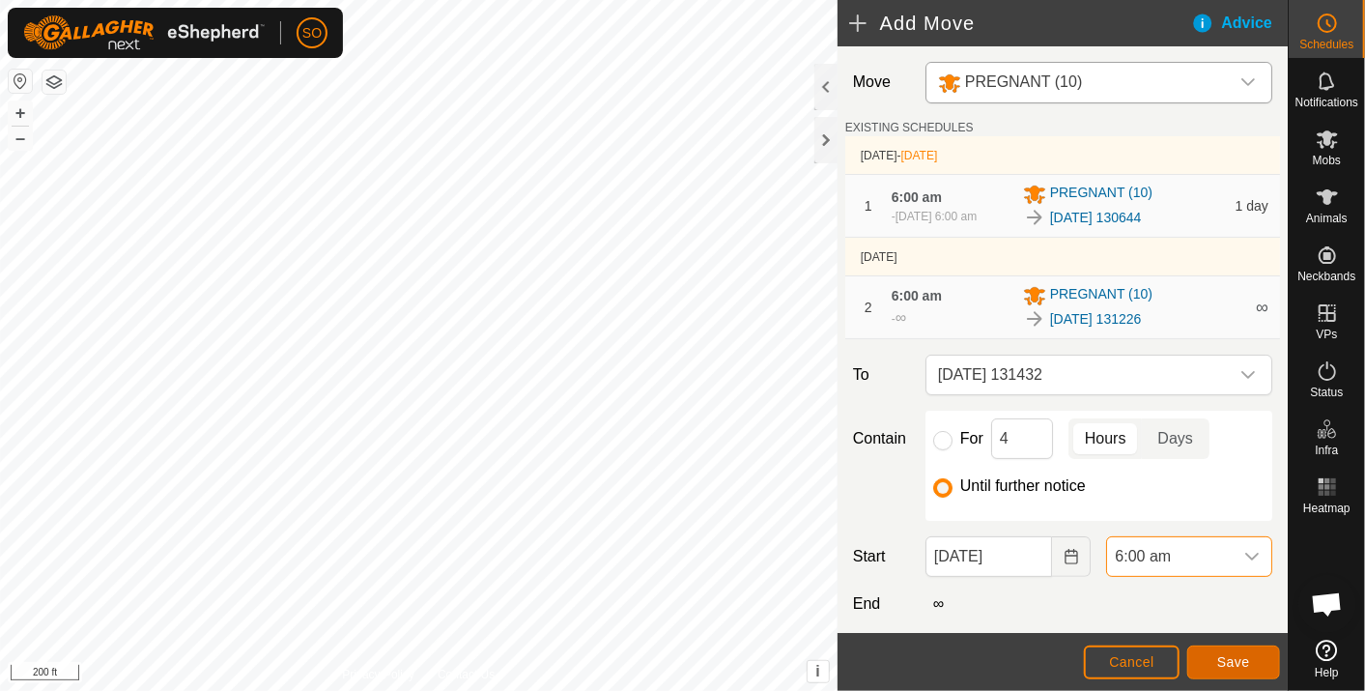
click at [1237, 664] on span "Save" at bounding box center [1234, 661] width 33 height 15
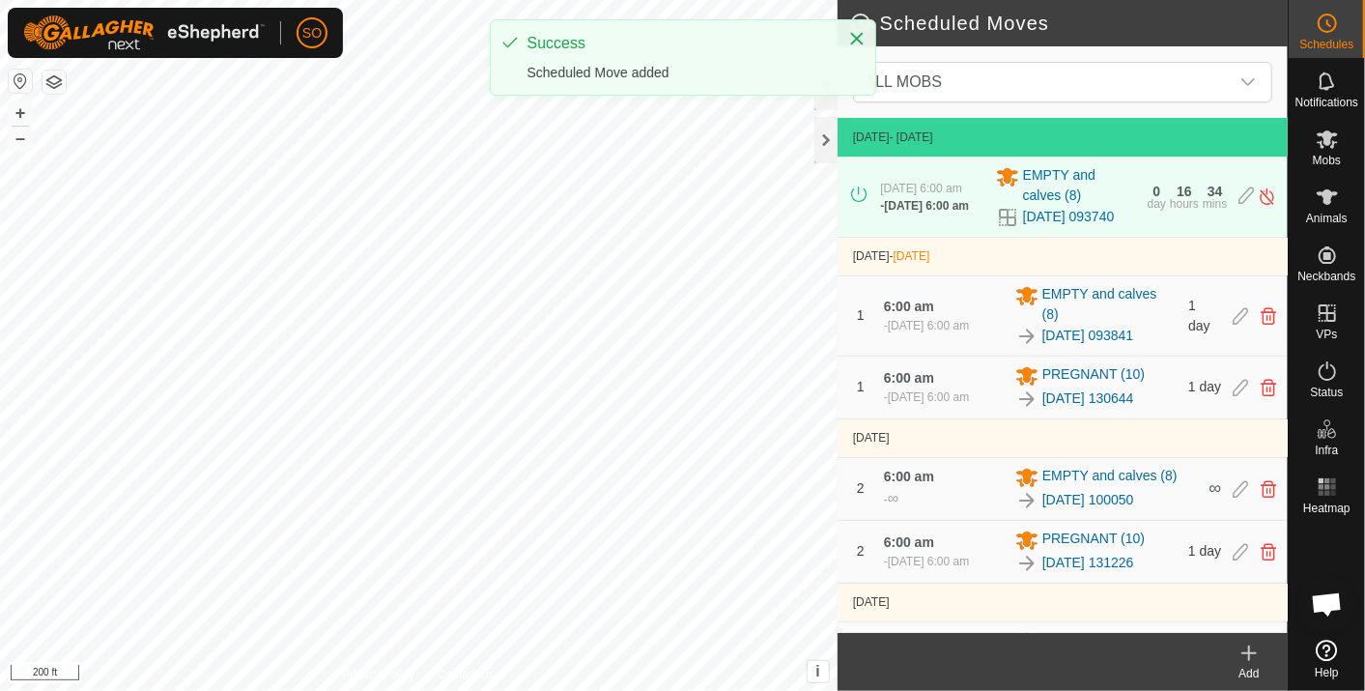
click at [1245, 647] on icon at bounding box center [1249, 653] width 23 height 23
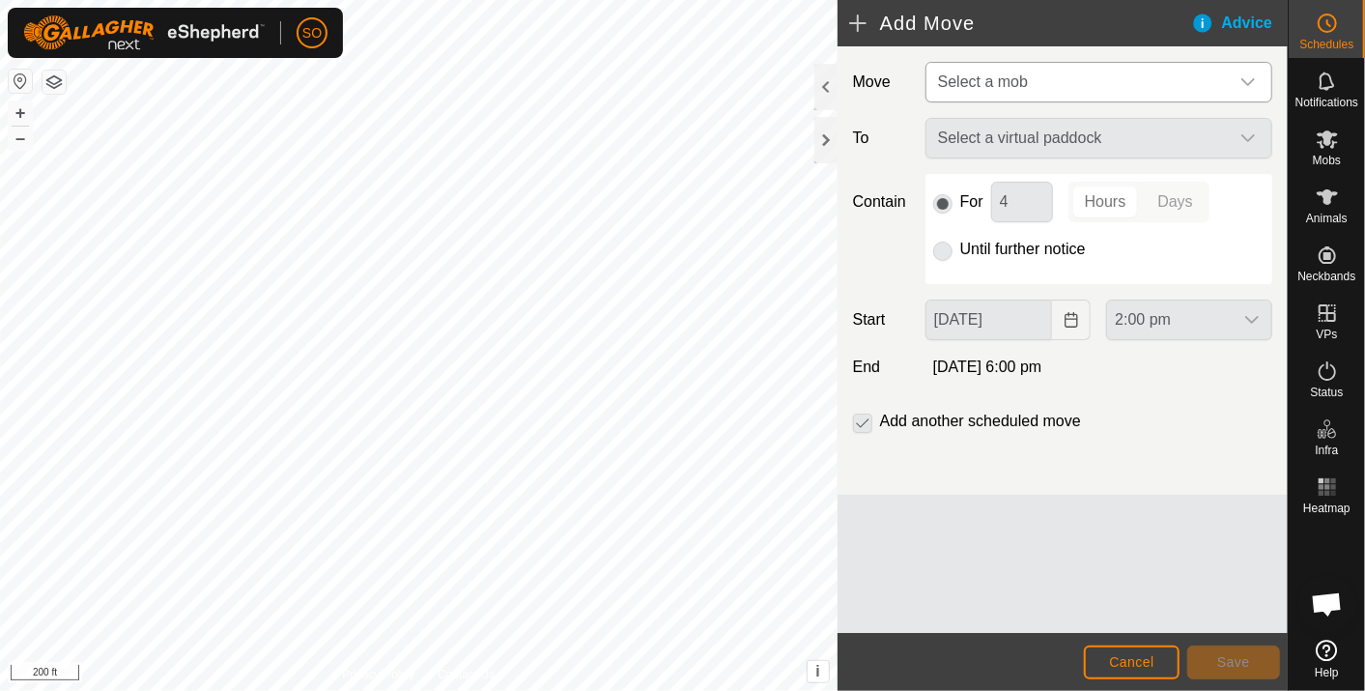
click at [1249, 74] on icon "dropdown trigger" at bounding box center [1248, 81] width 15 height 15
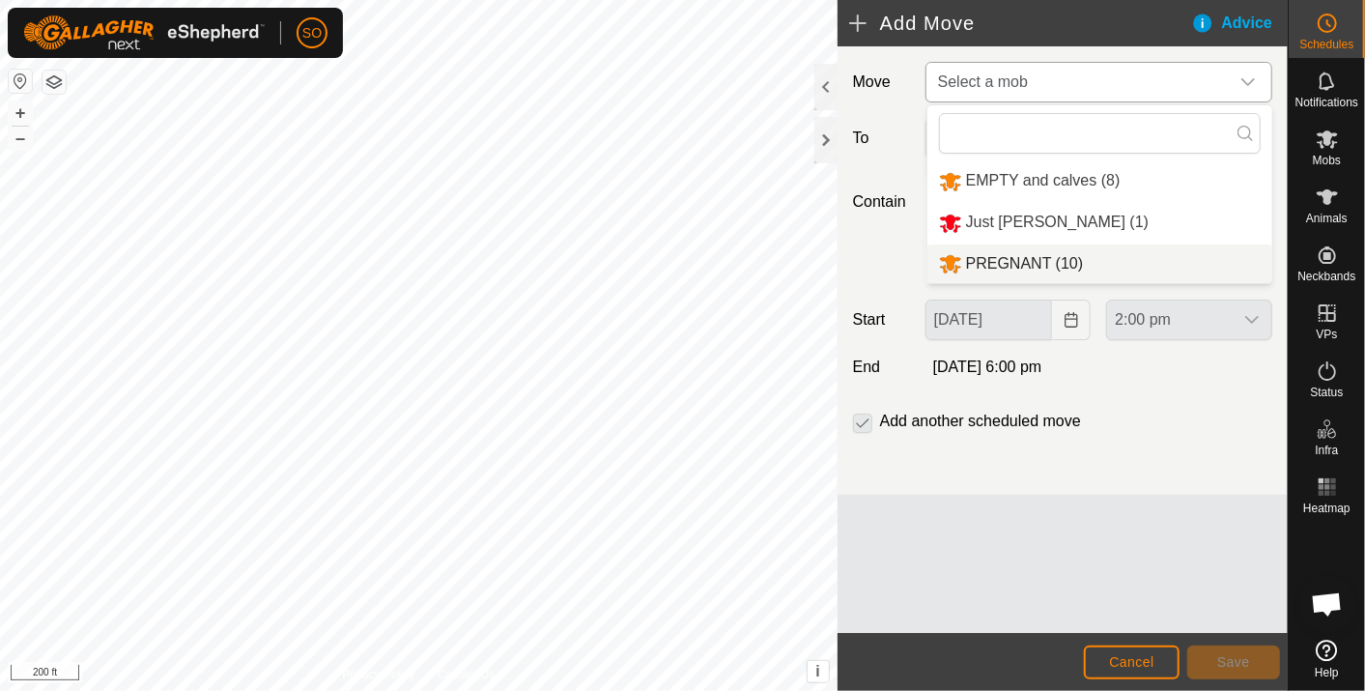
click at [1023, 254] on li "PREGNANT (10)" at bounding box center [1100, 264] width 345 height 40
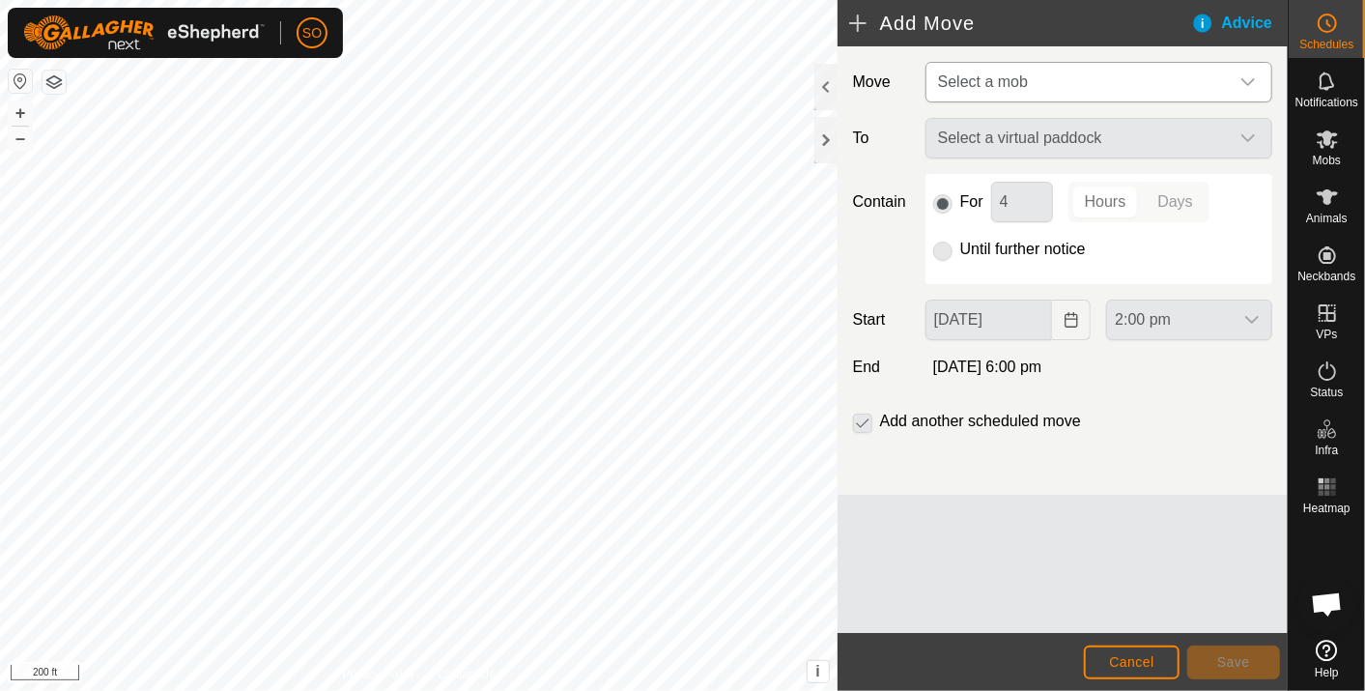
type input "14 Oct, 2025"
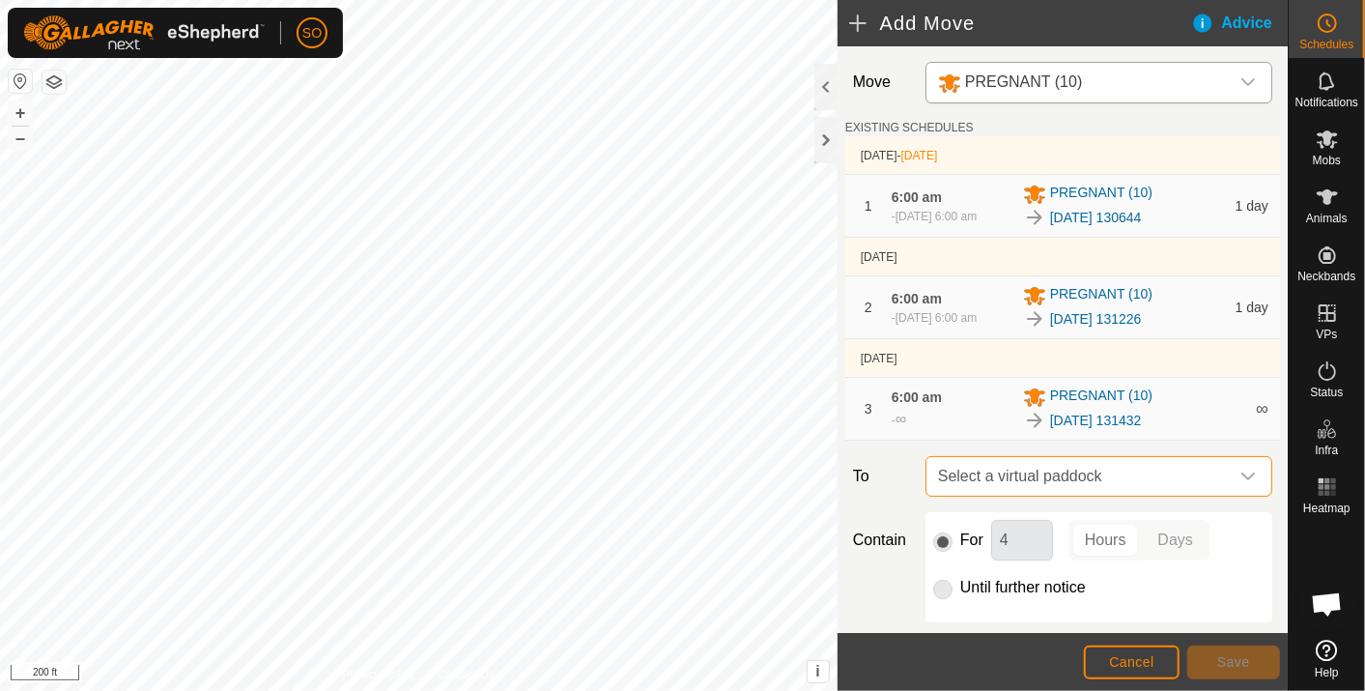
click at [1117, 472] on span "Select a virtual paddock" at bounding box center [1080, 476] width 299 height 39
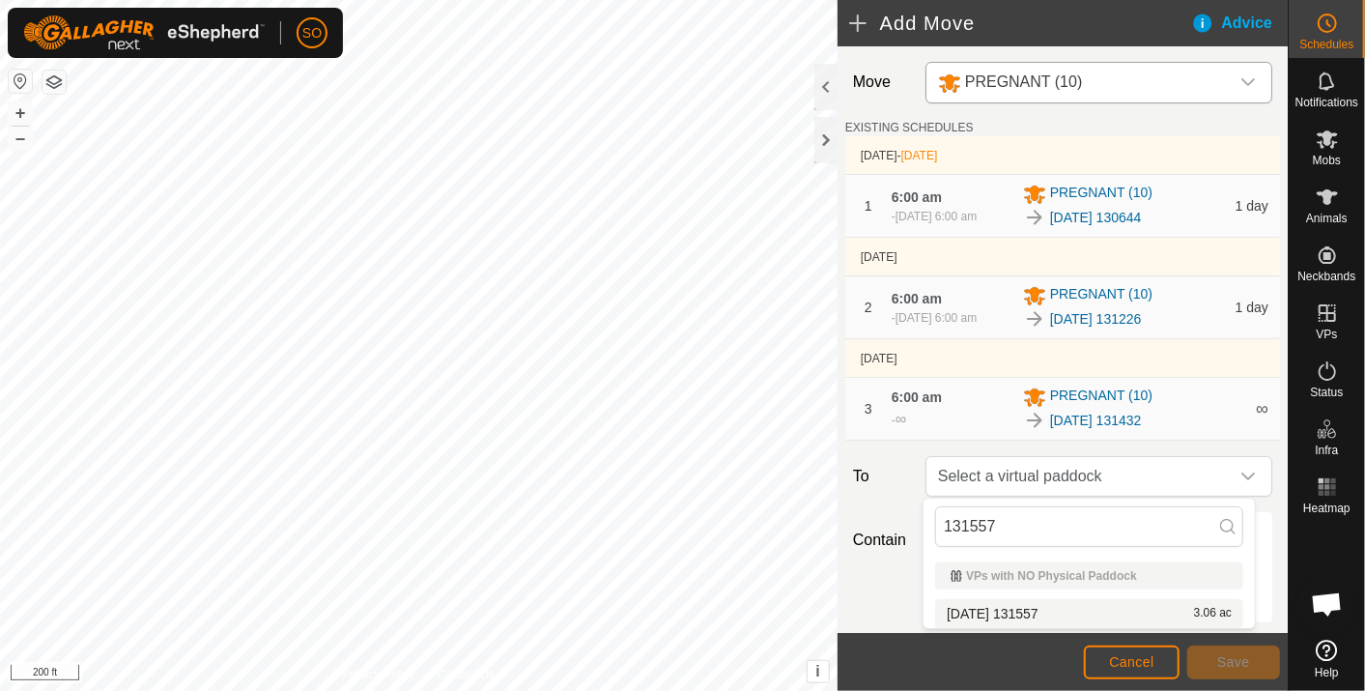
type input "131557"
click at [1035, 608] on li "2025-10-11 131557 3.06 ac" at bounding box center [1089, 613] width 308 height 29
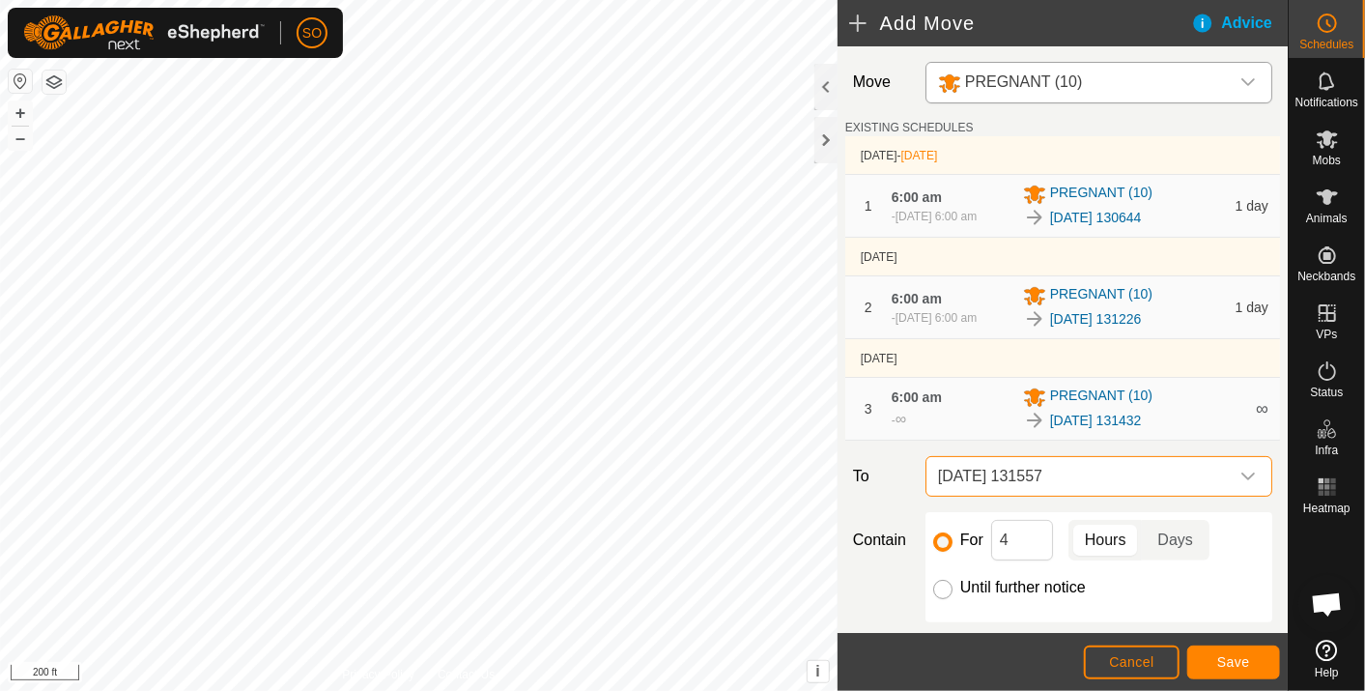
click at [939, 590] on input "Until further notice" at bounding box center [942, 589] width 19 height 19
radio input "true"
checkbox input "false"
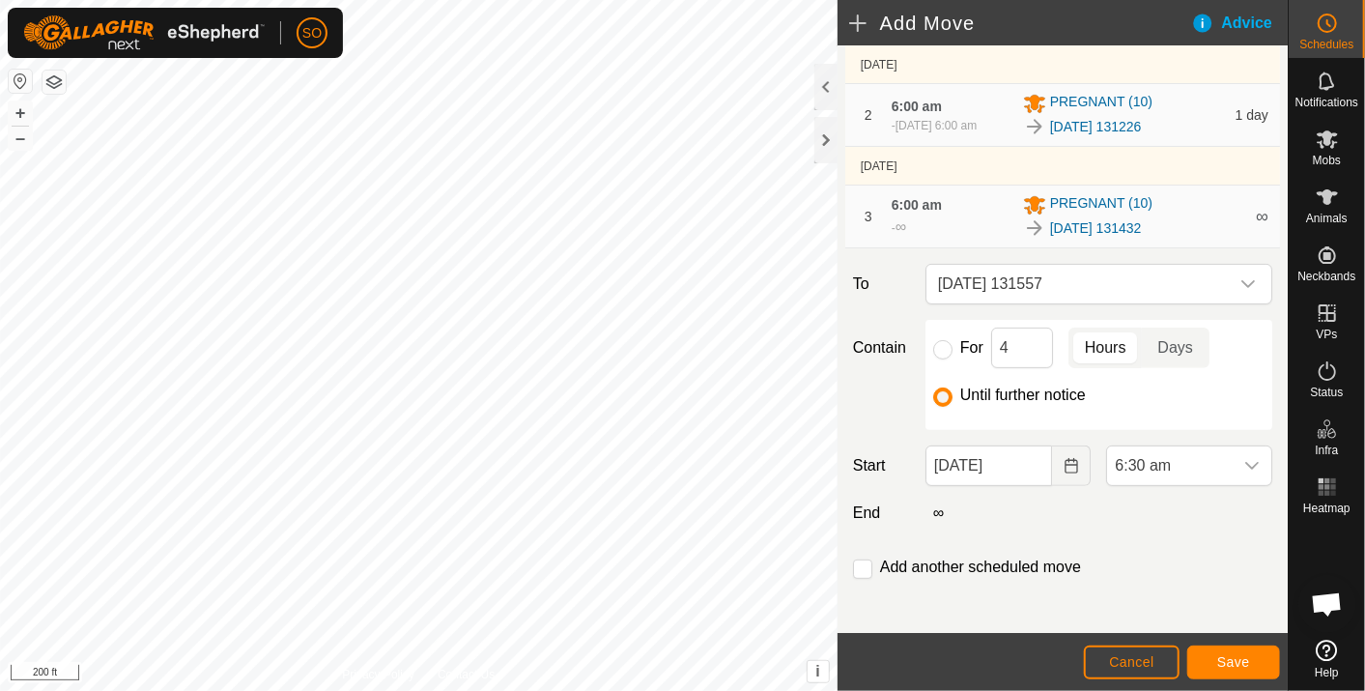
scroll to position [197, 0]
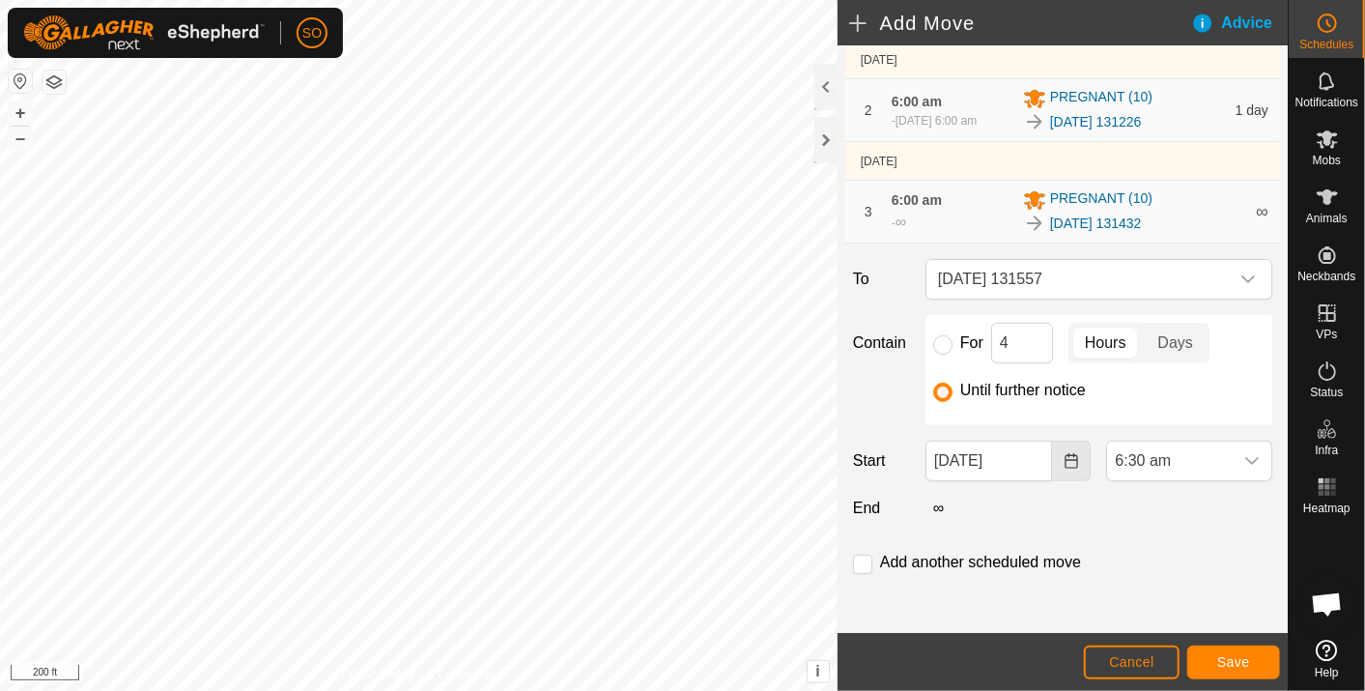
click at [1065, 458] on icon "Choose Date" at bounding box center [1071, 460] width 13 height 15
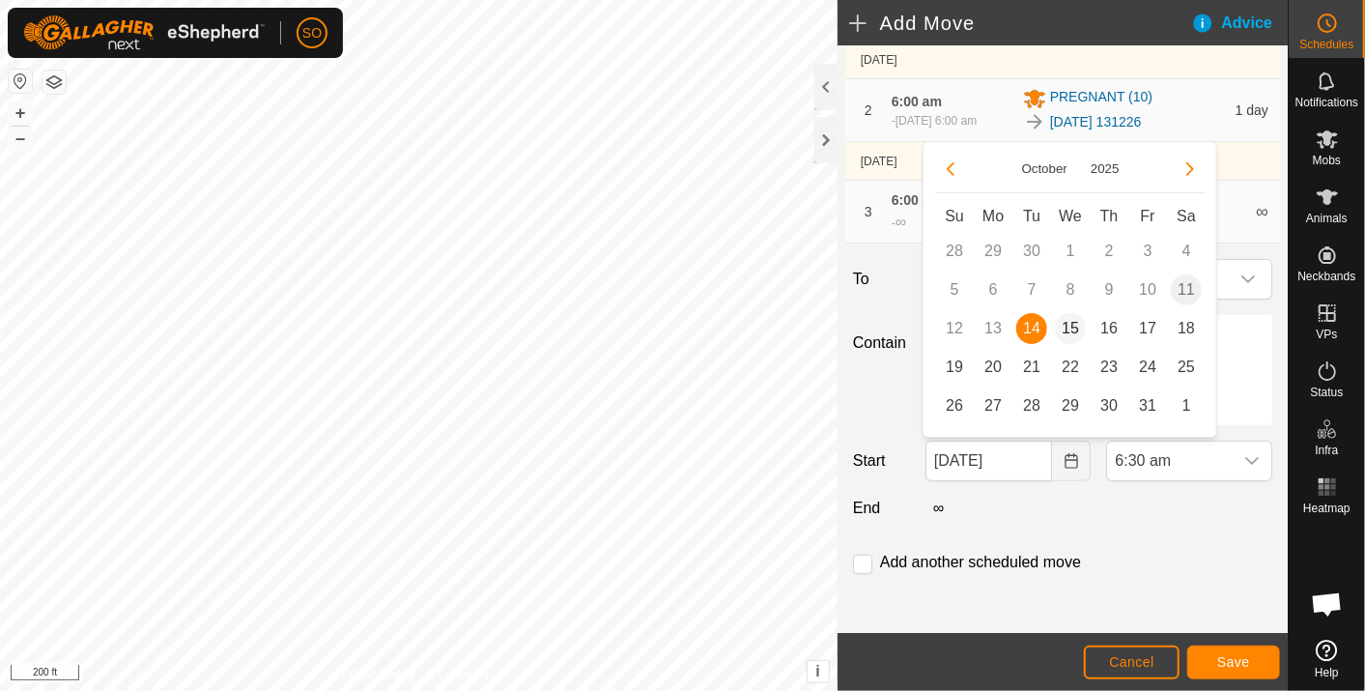
click at [1074, 324] on span "15" at bounding box center [1070, 328] width 31 height 31
type input "15 Oct, 2025"
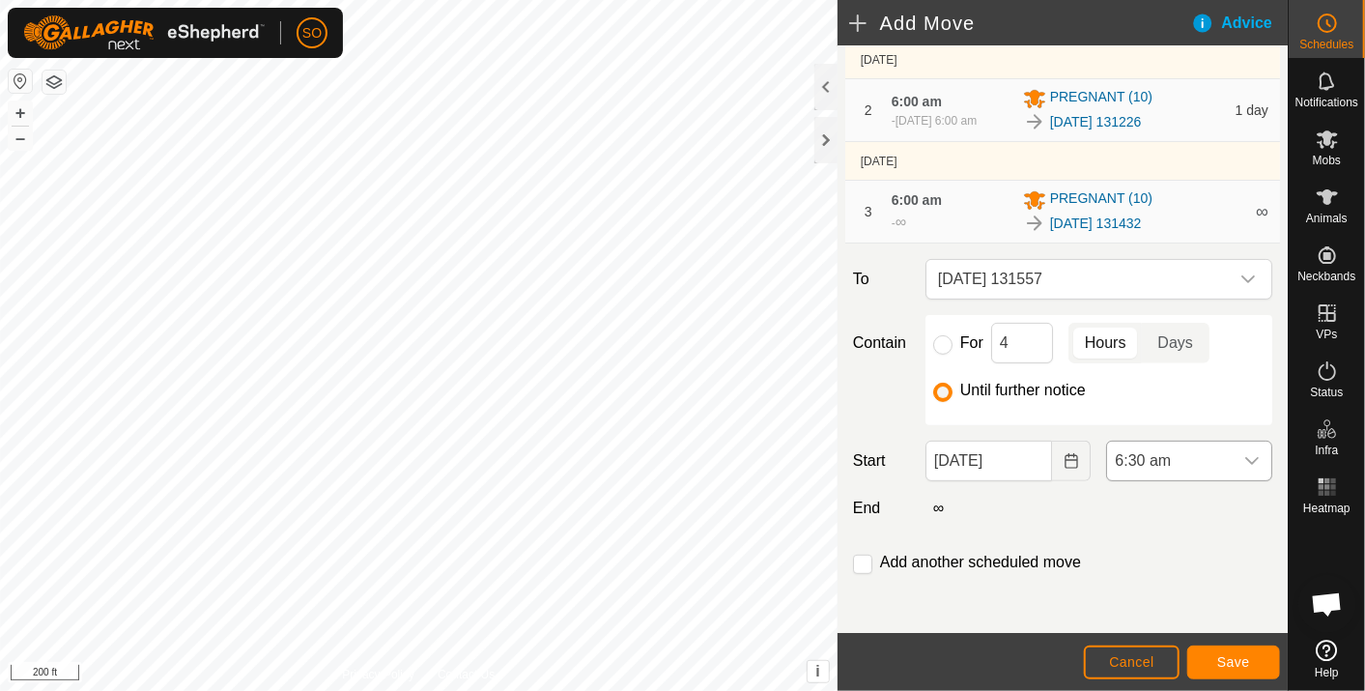
click at [1245, 453] on icon "dropdown trigger" at bounding box center [1252, 460] width 15 height 15
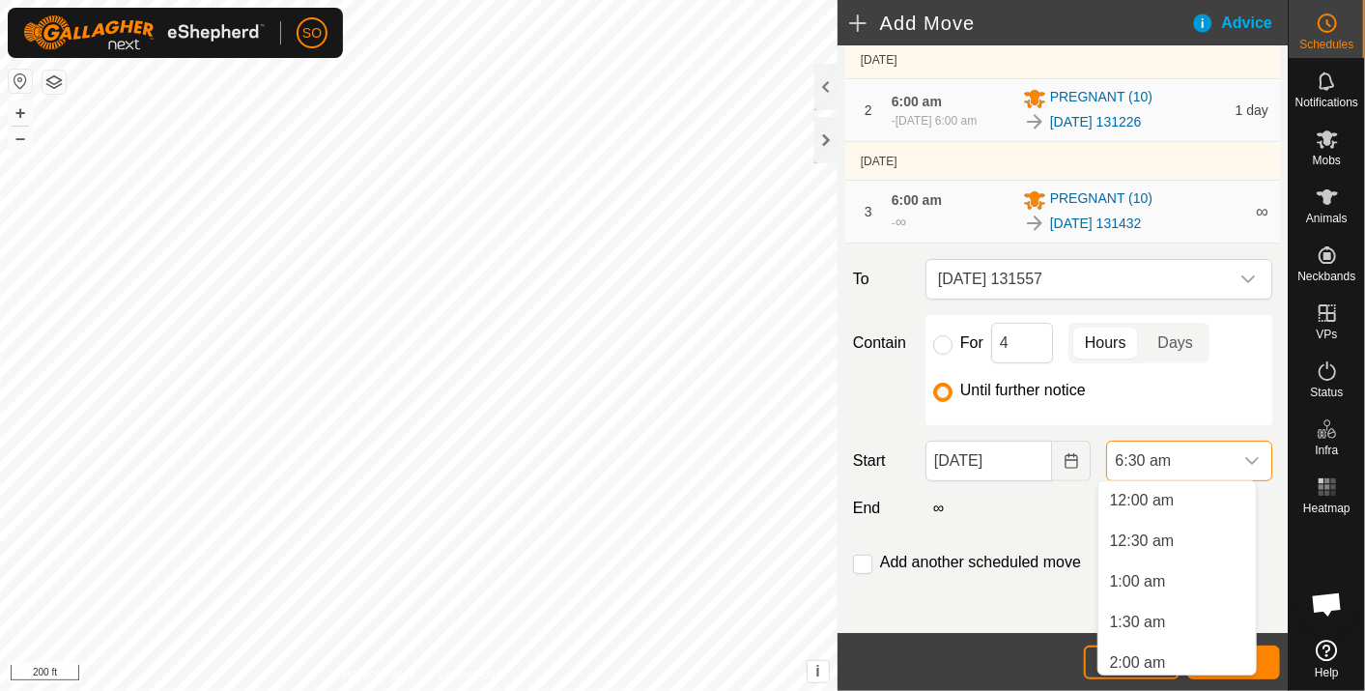
scroll to position [372, 0]
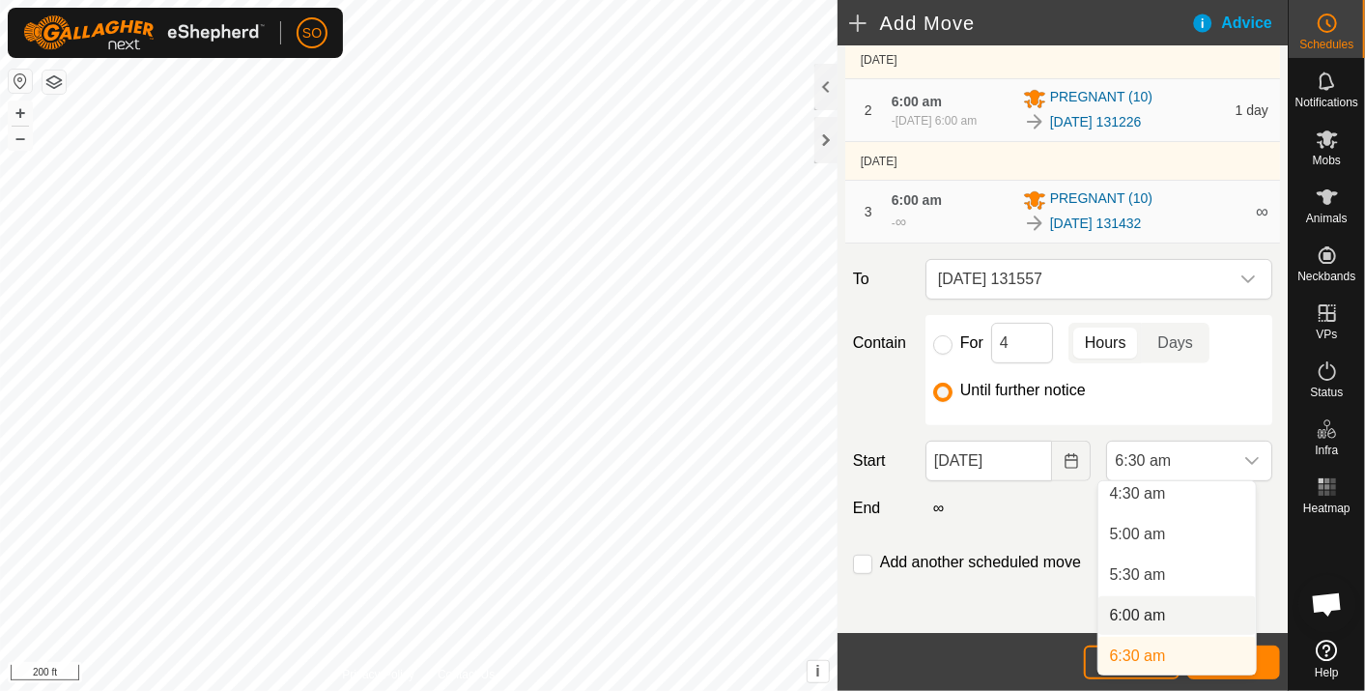
click at [1144, 608] on li "6:00 am" at bounding box center [1178, 615] width 158 height 39
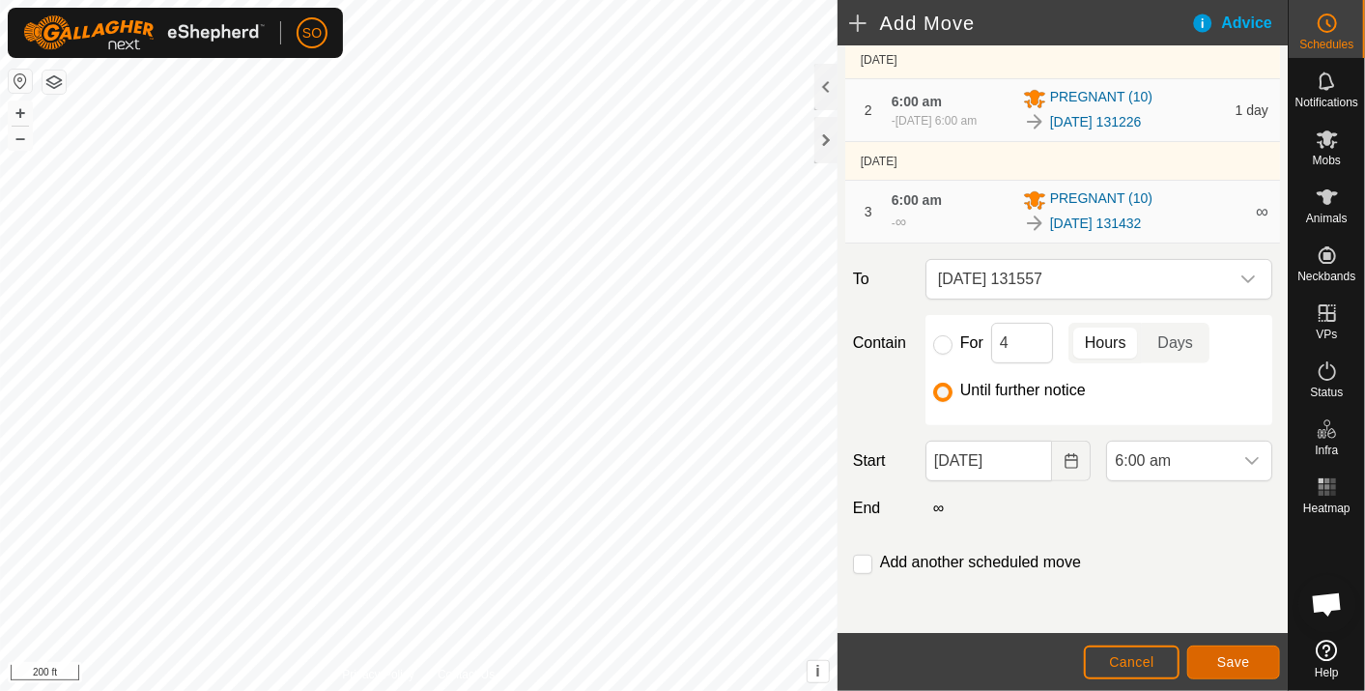
click at [1231, 654] on span "Save" at bounding box center [1234, 661] width 33 height 15
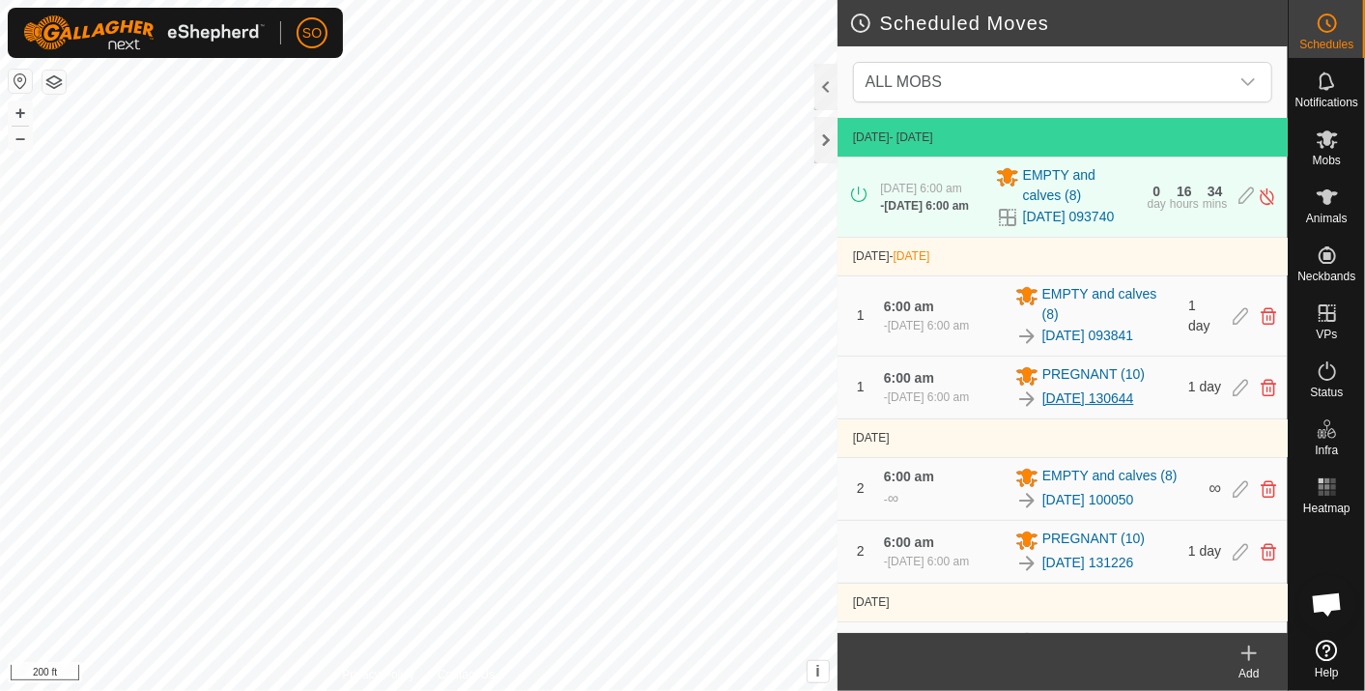
click at [1073, 409] on link "[DATE] 130644" at bounding box center [1089, 398] width 92 height 20
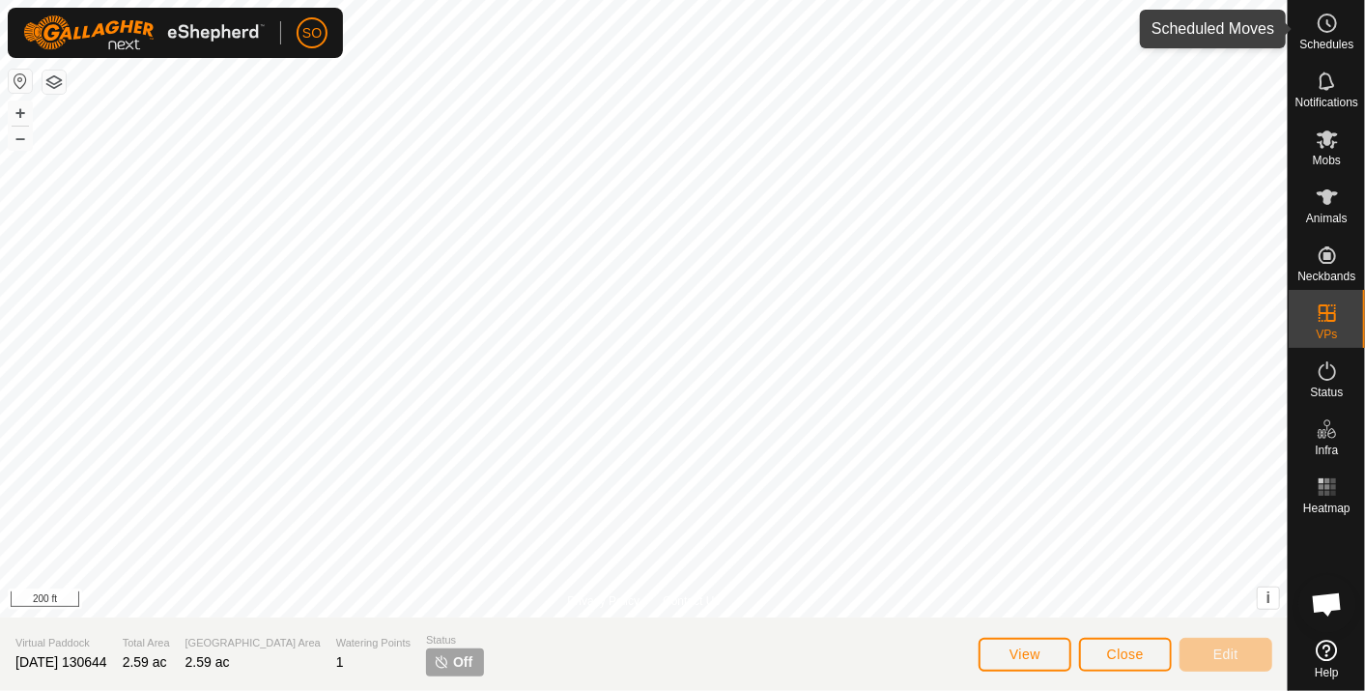
click at [1326, 24] on icon at bounding box center [1327, 23] width 23 height 23
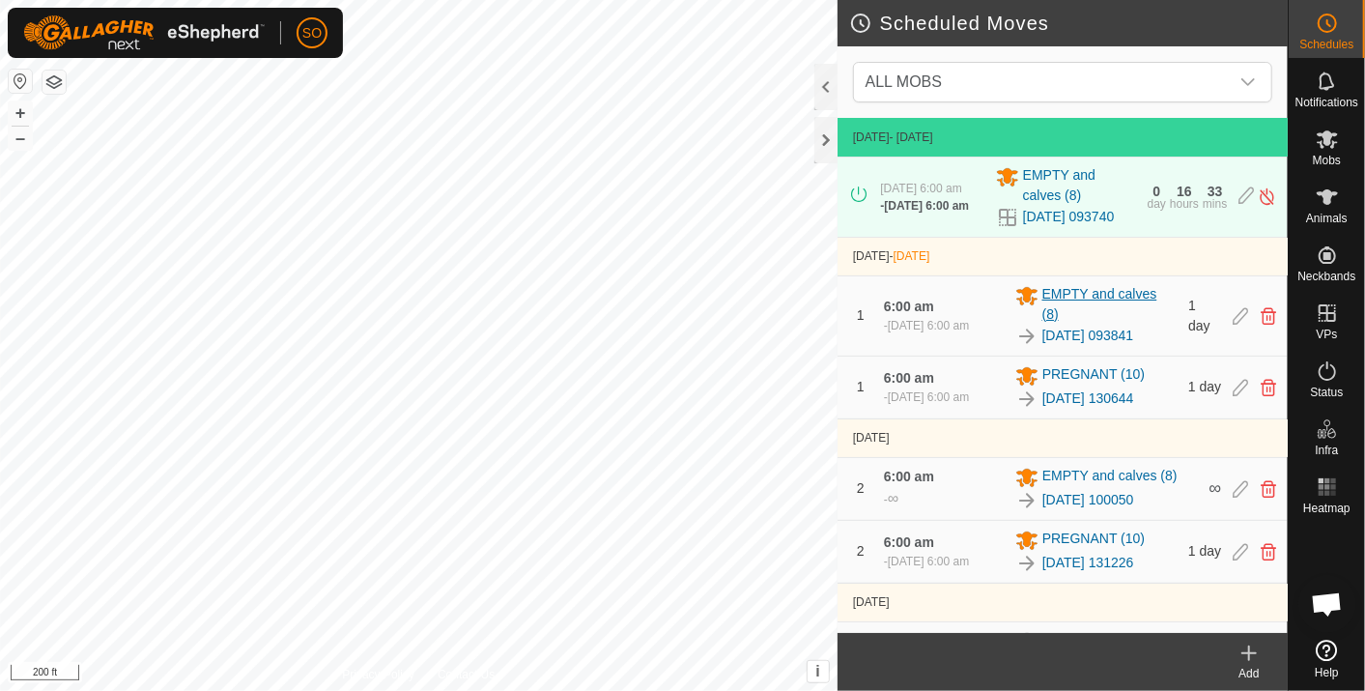
click at [1106, 304] on span "EMPTY and calves (8)" at bounding box center [1110, 304] width 135 height 41
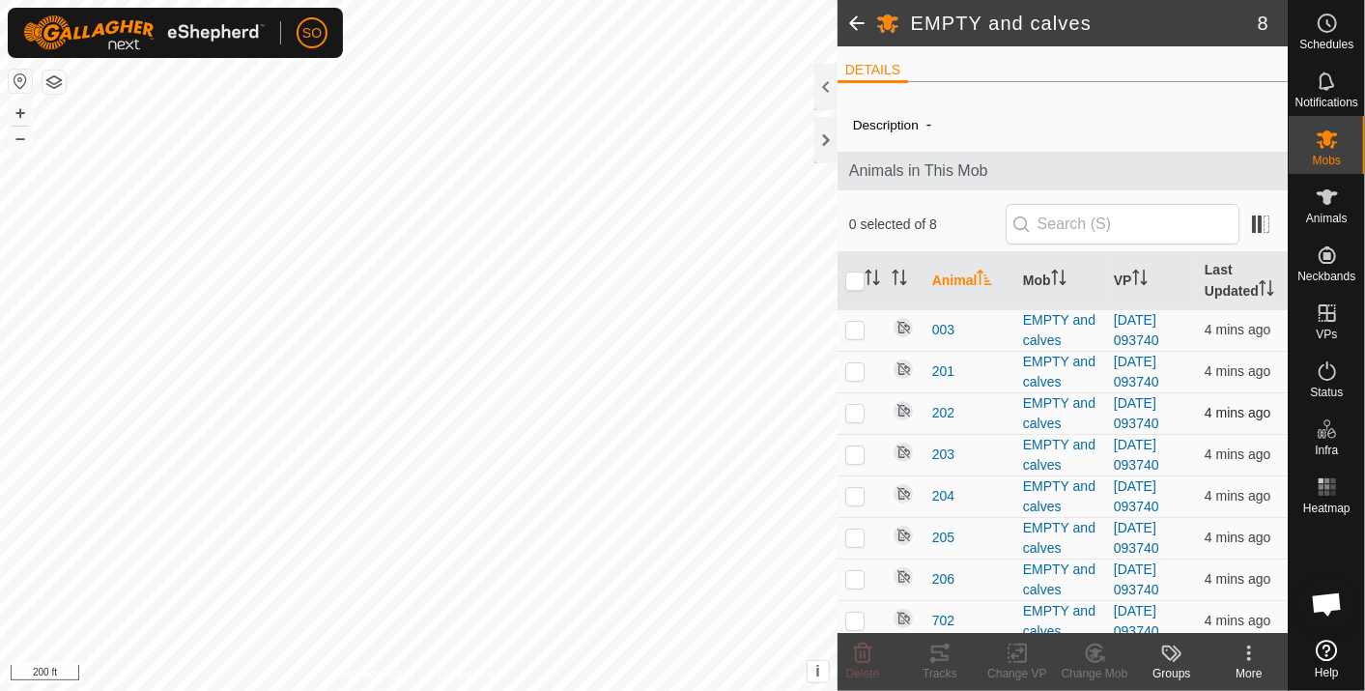
click at [931, 419] on div "EMPTY and calves 8 DETAILS Description - Animals in This Mob 0 selected of 8 An…" at bounding box center [644, 345] width 1288 height 691
click at [1325, 27] on icon at bounding box center [1327, 23] width 23 height 23
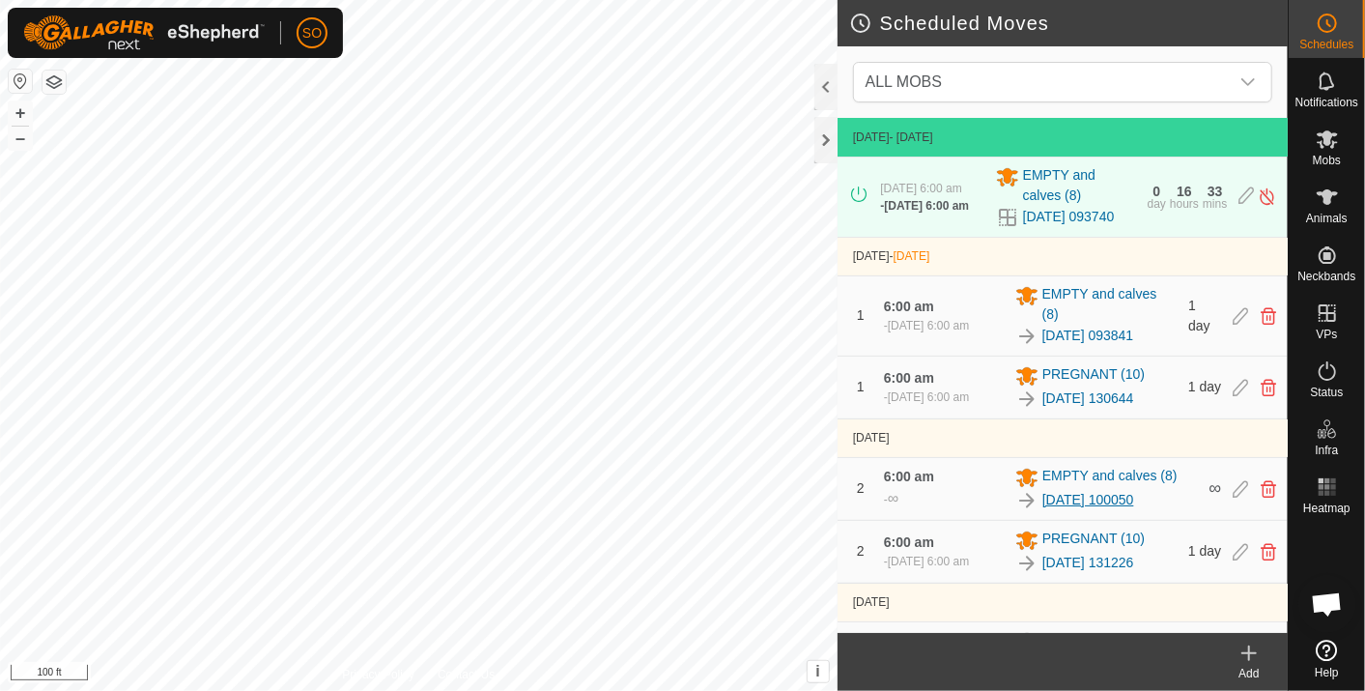
click at [1105, 509] on link "[DATE] 100050" at bounding box center [1089, 500] width 92 height 20
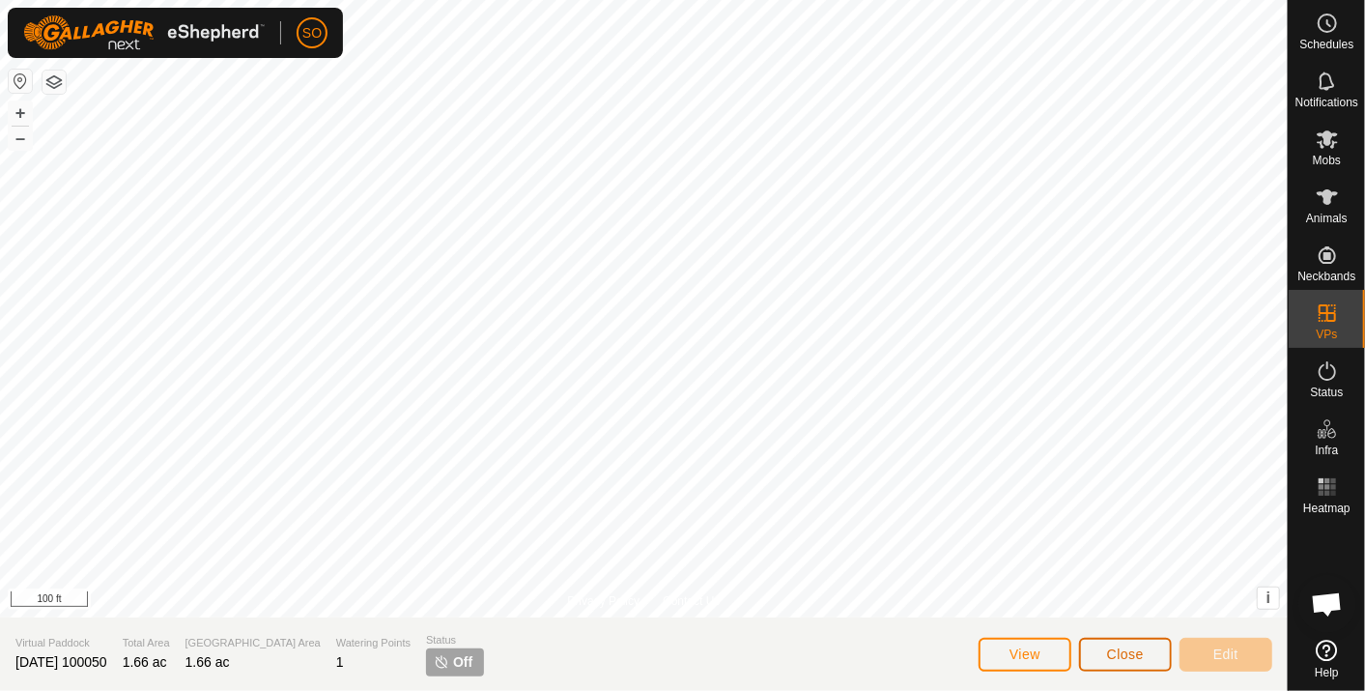
click at [1133, 646] on span "Close" at bounding box center [1125, 653] width 37 height 15
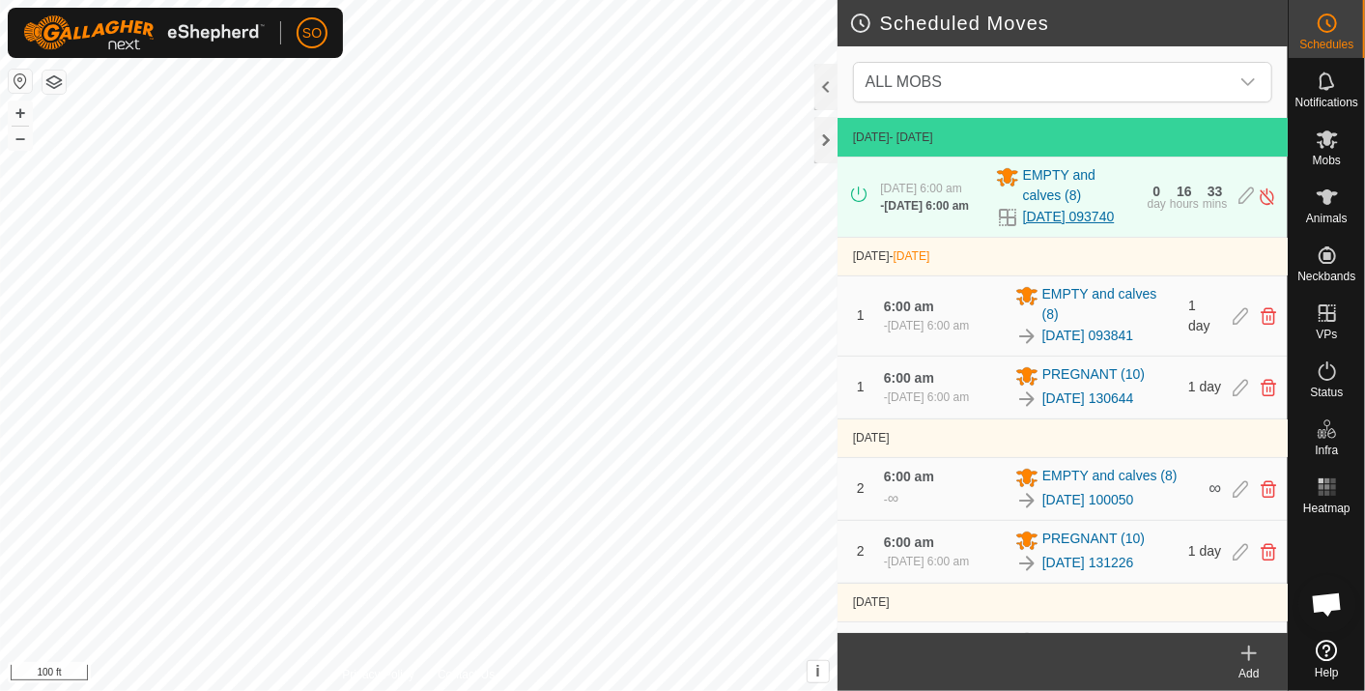
click at [1040, 227] on link "[DATE] 093740" at bounding box center [1069, 217] width 92 height 20
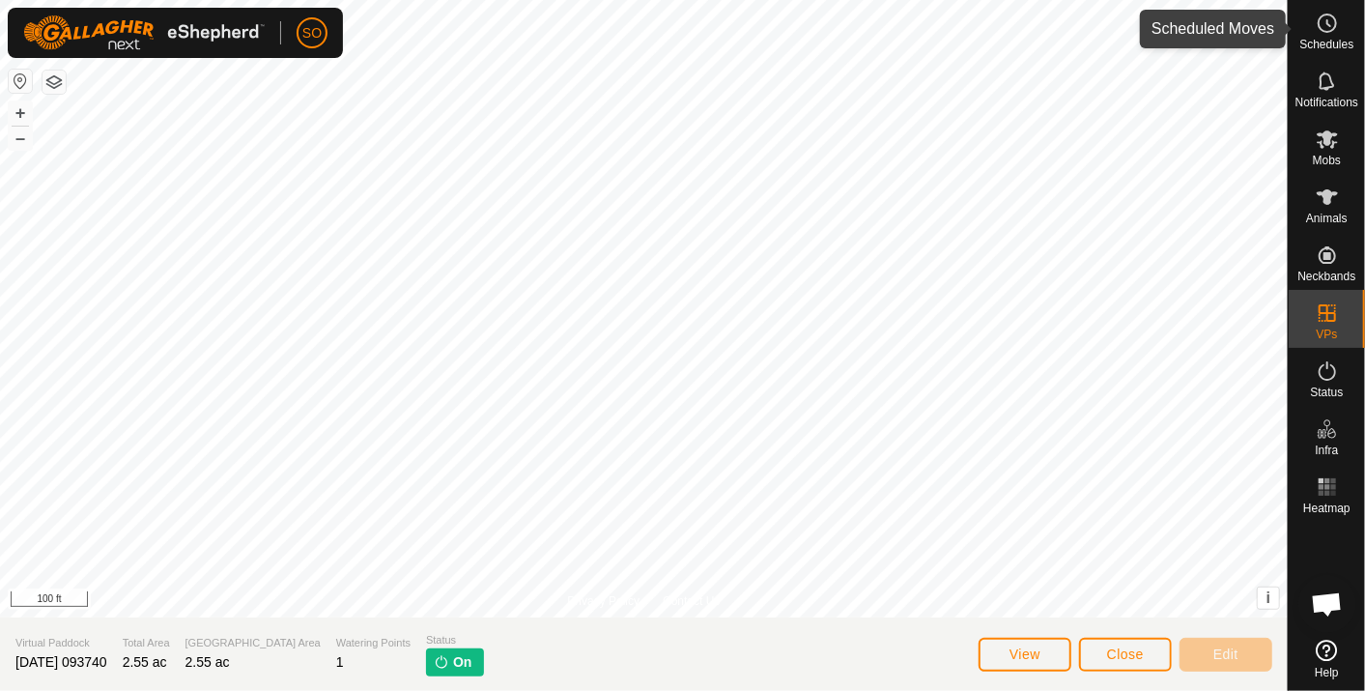
click at [1321, 27] on icon at bounding box center [1327, 23] width 23 height 23
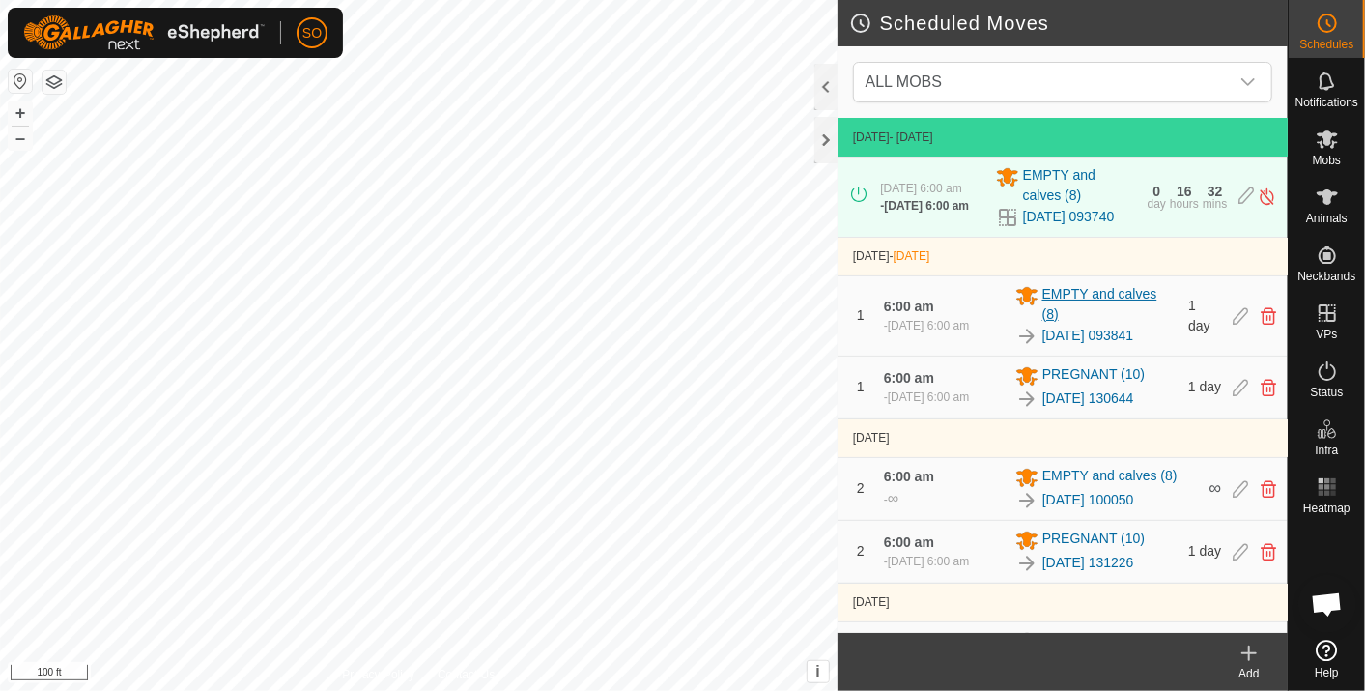
click at [1098, 306] on span "EMPTY and calves (8)" at bounding box center [1110, 304] width 135 height 41
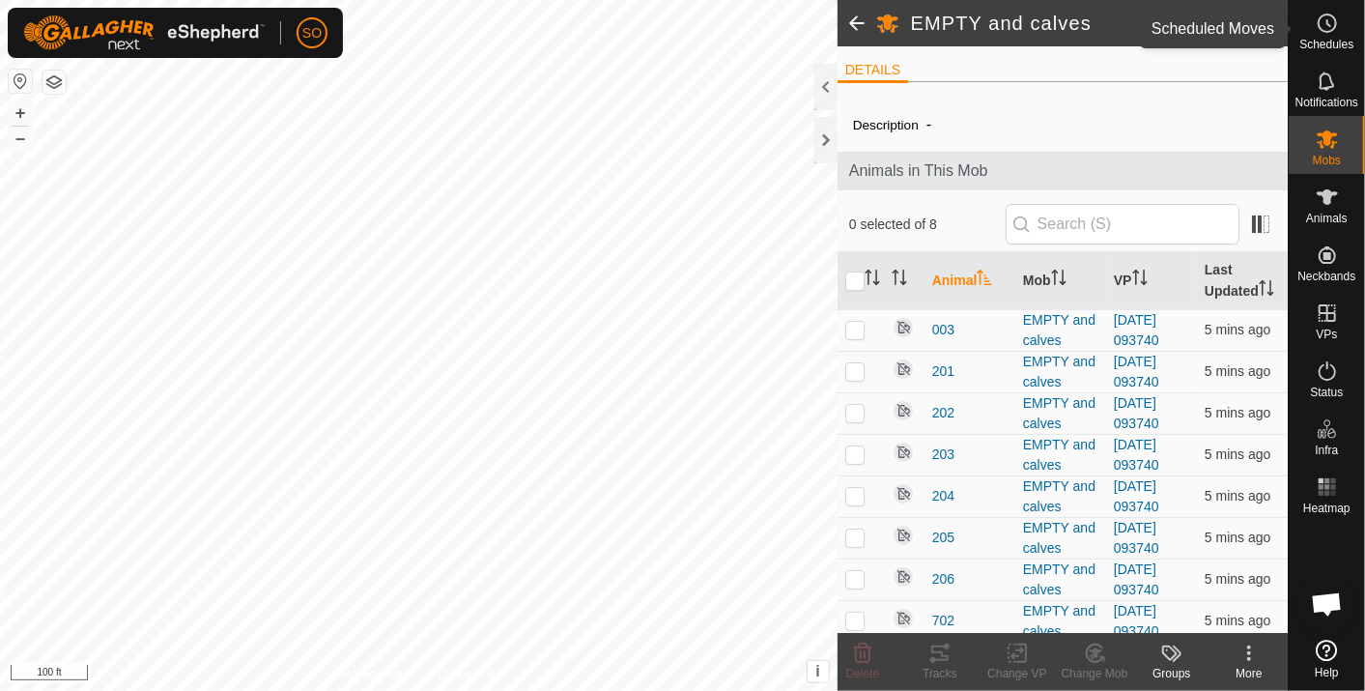
click at [1329, 23] on icon at bounding box center [1327, 23] width 23 height 23
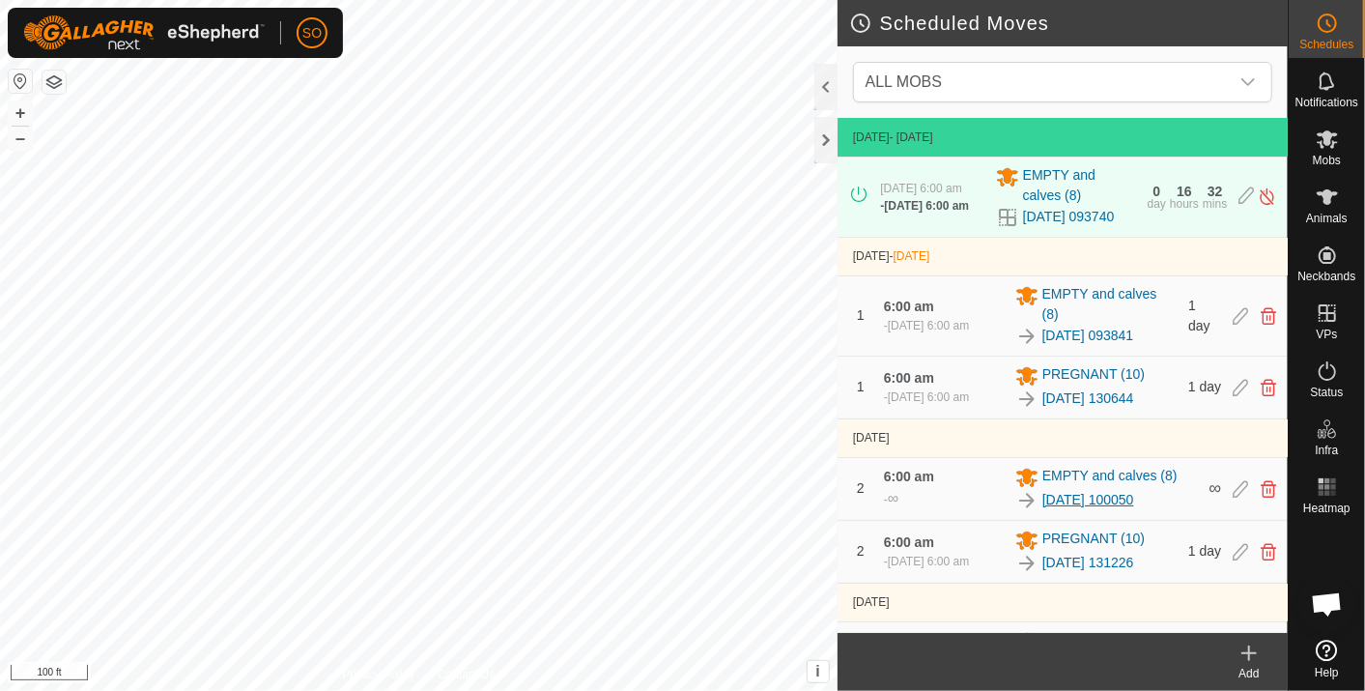
click at [1066, 509] on link "[DATE] 100050" at bounding box center [1089, 500] width 92 height 20
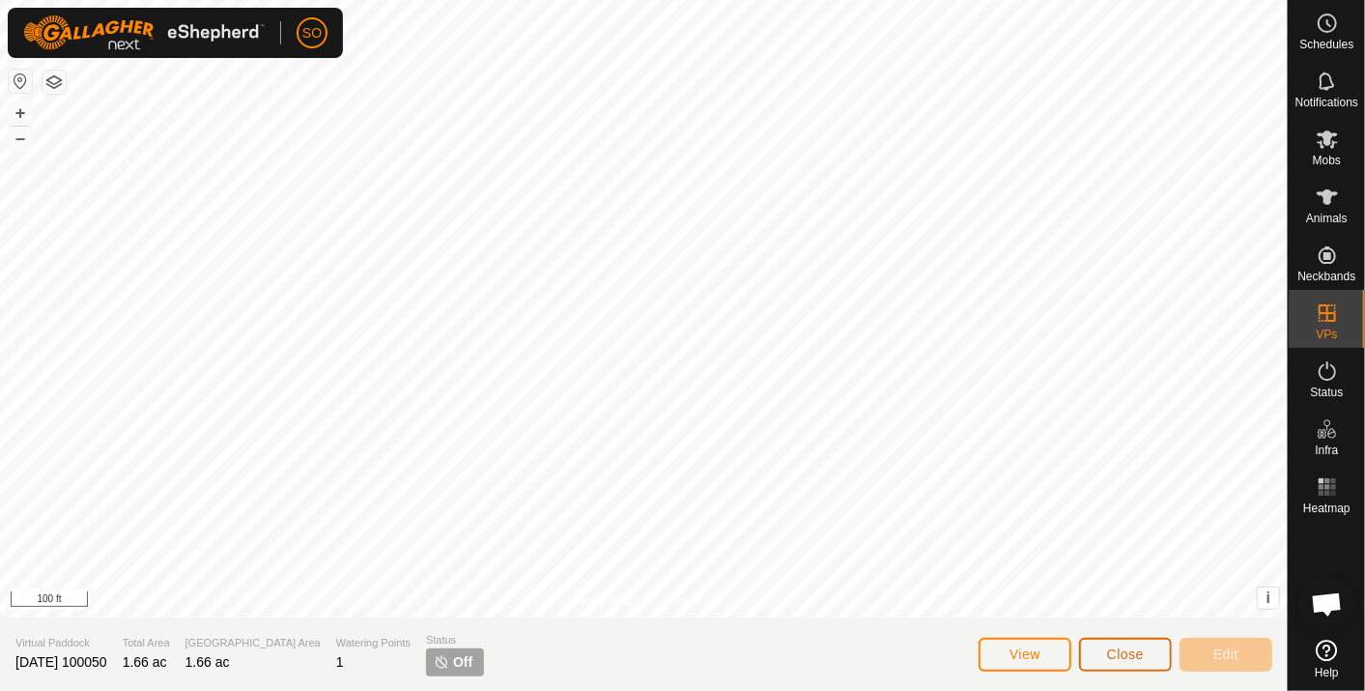
click at [1115, 651] on span "Close" at bounding box center [1125, 653] width 37 height 15
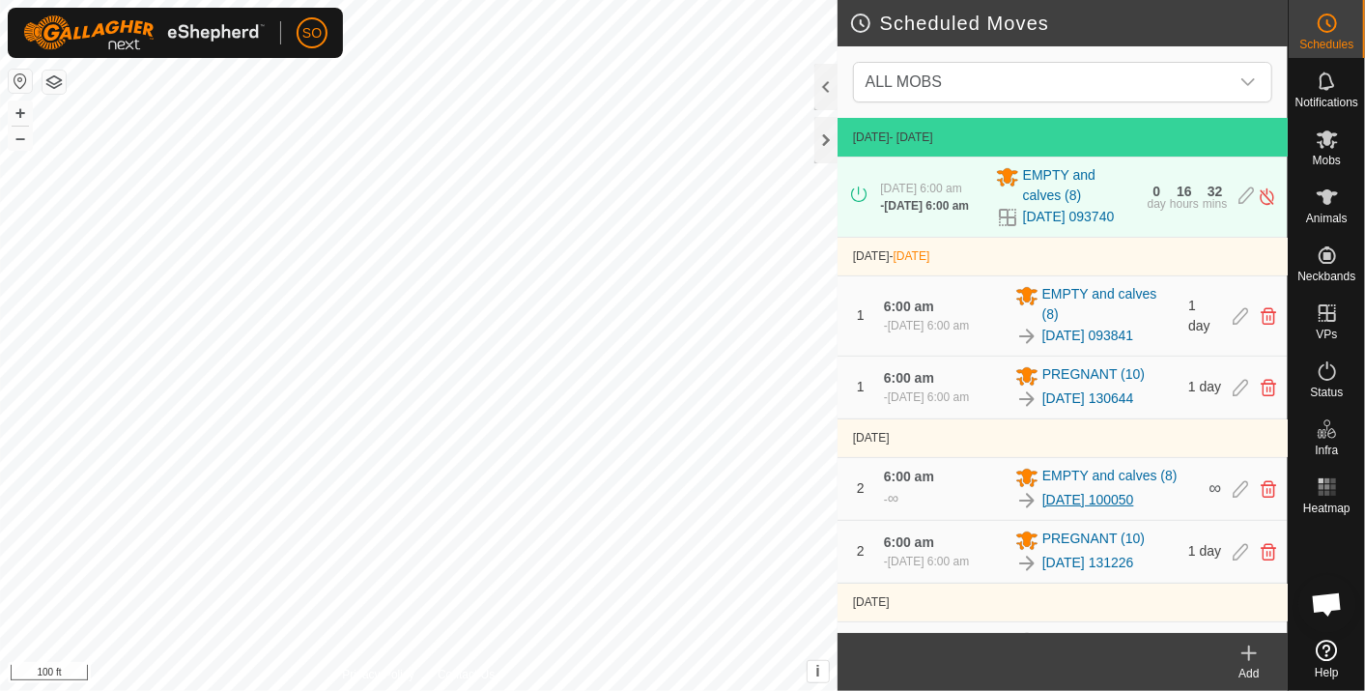
click at [1099, 510] on link "[DATE] 100050" at bounding box center [1089, 500] width 92 height 20
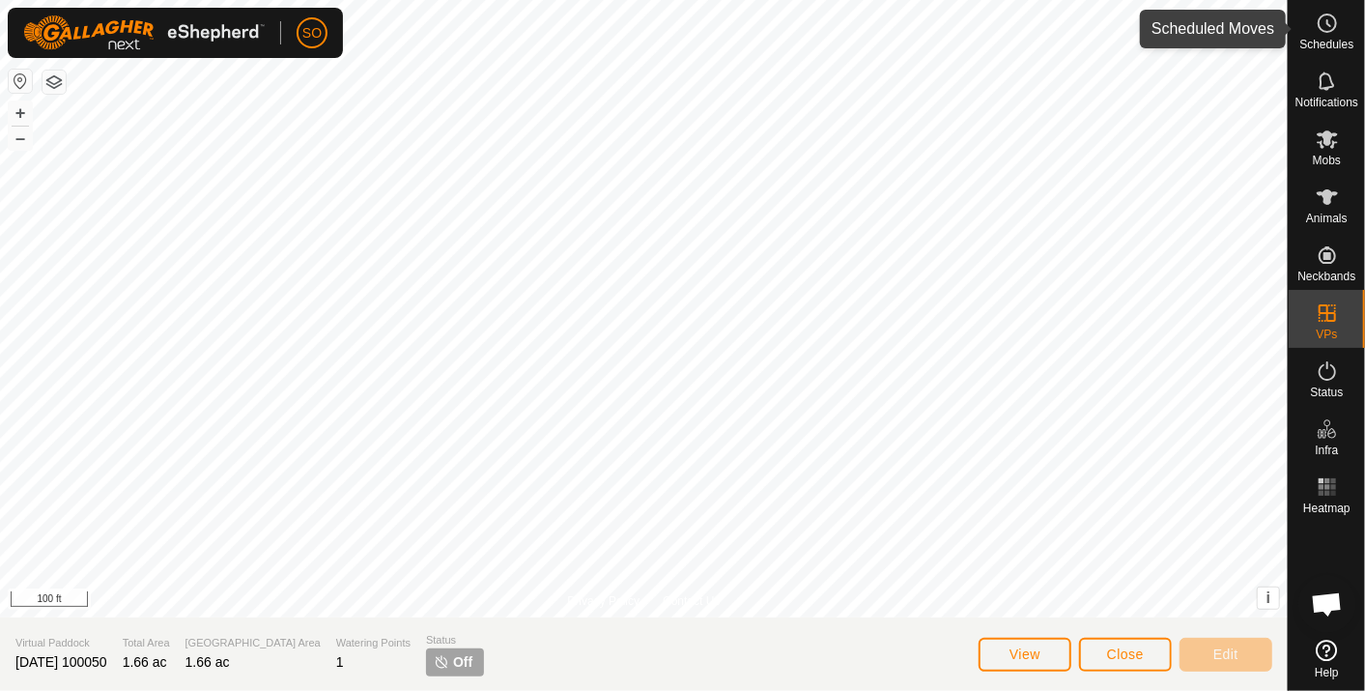
click at [1323, 24] on icon at bounding box center [1327, 23] width 23 height 23
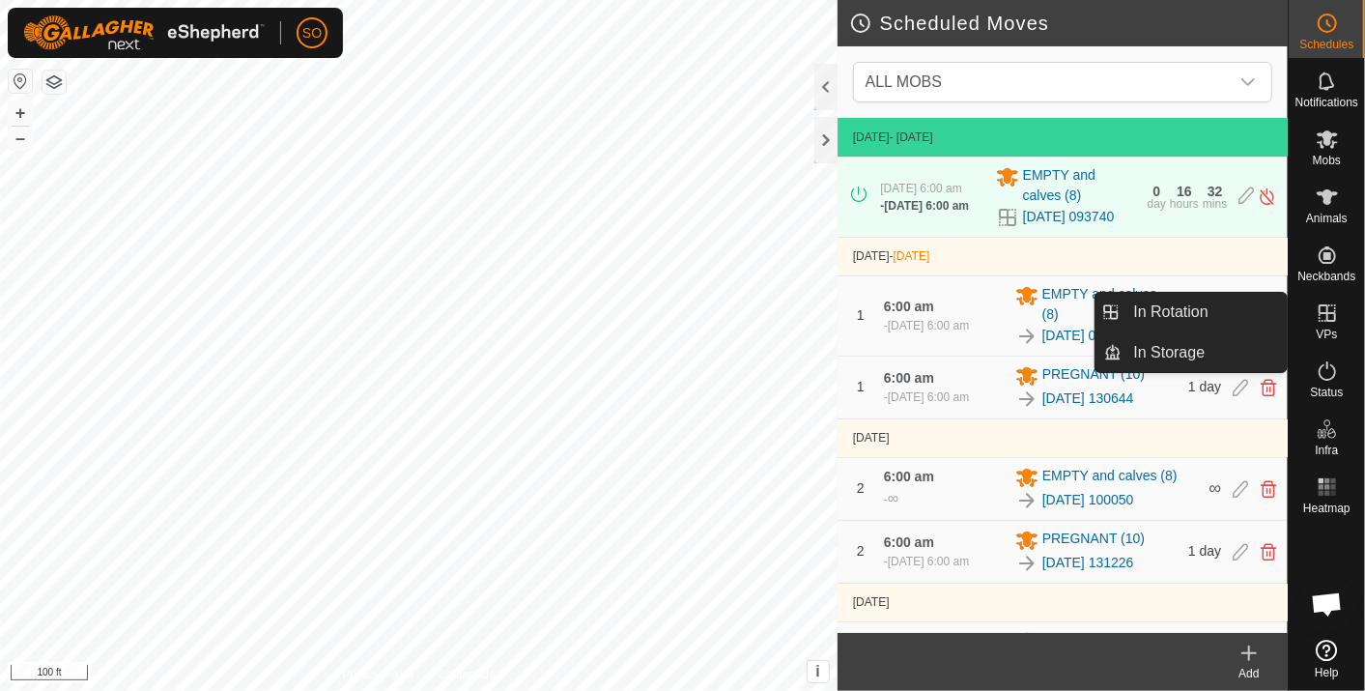
click at [1329, 312] on icon at bounding box center [1327, 312] width 17 height 17
click at [1205, 306] on link "In Rotation" at bounding box center [1205, 312] width 165 height 39
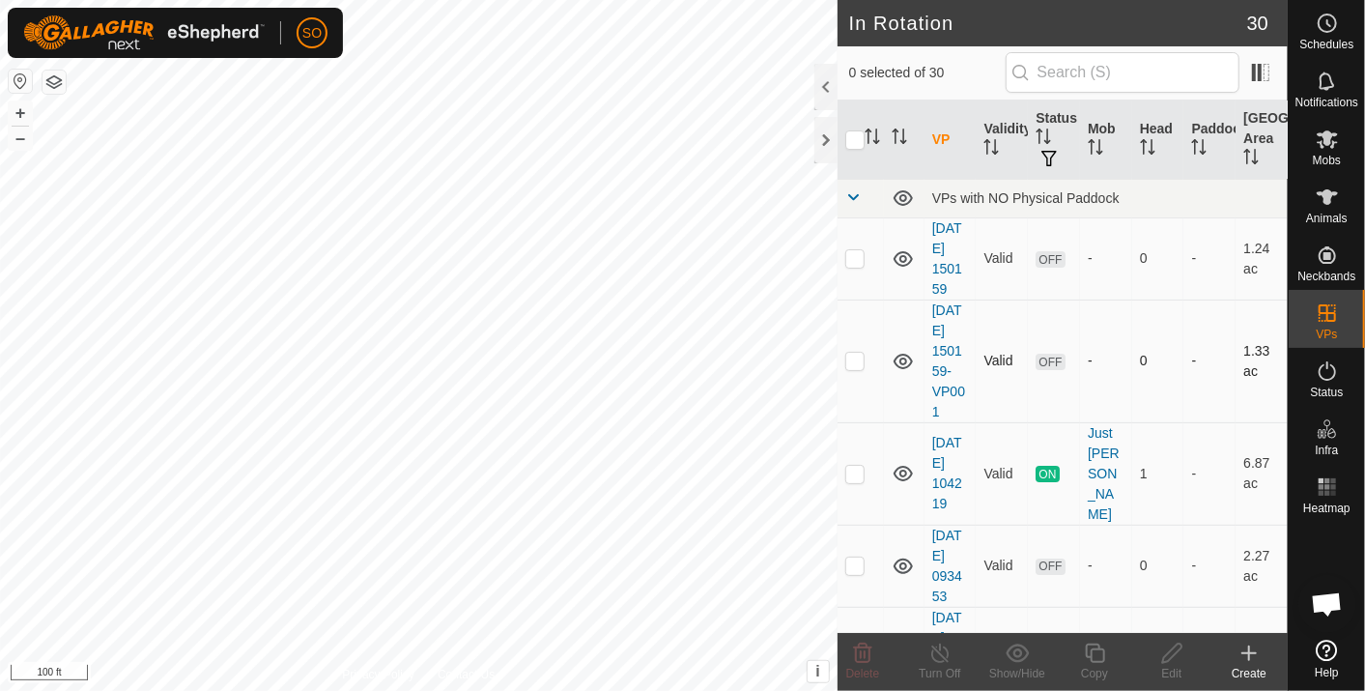
checkbox input "true"
checkbox input "false"
checkbox input "true"
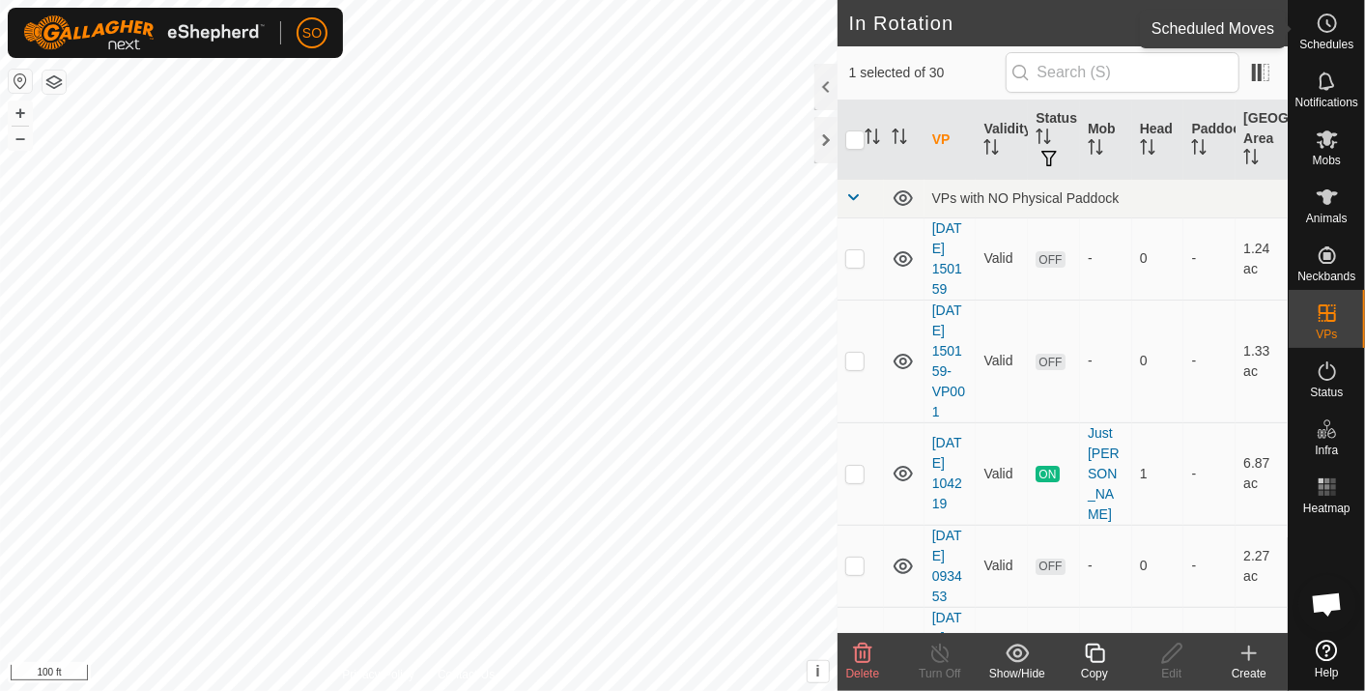
click at [1322, 24] on icon at bounding box center [1327, 23] width 23 height 23
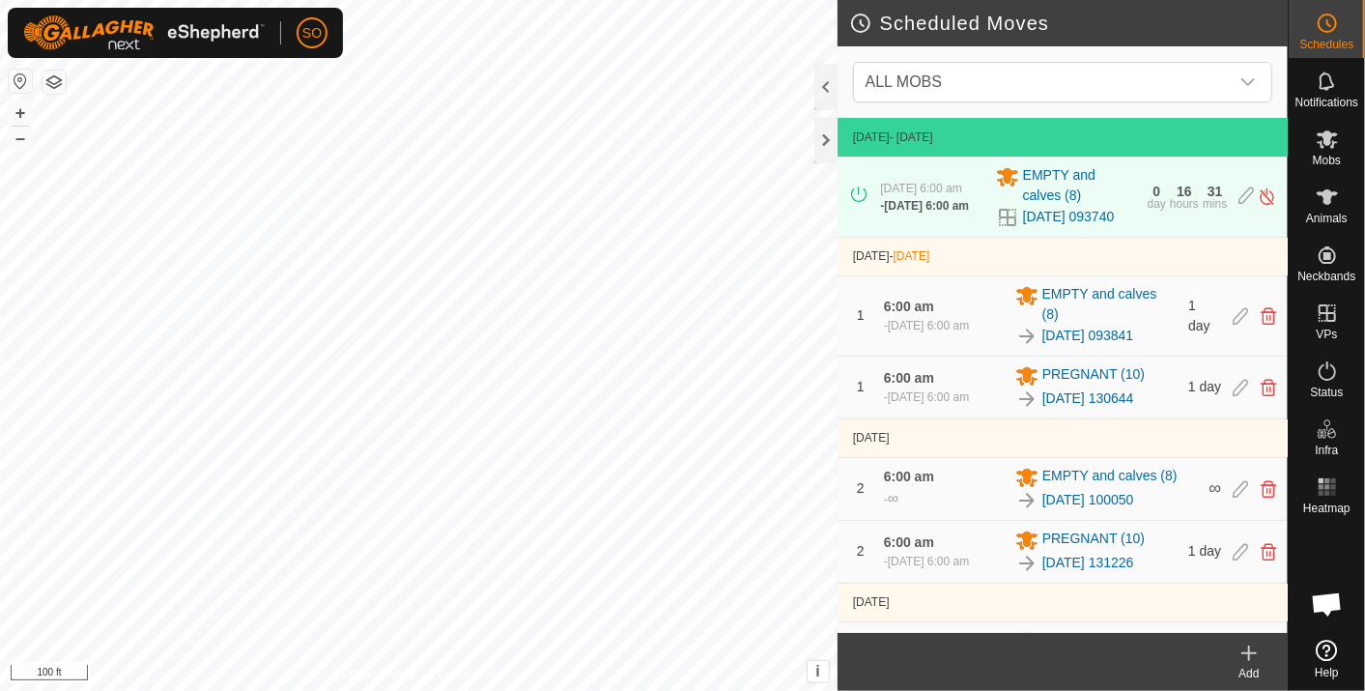
scroll to position [107, 0]
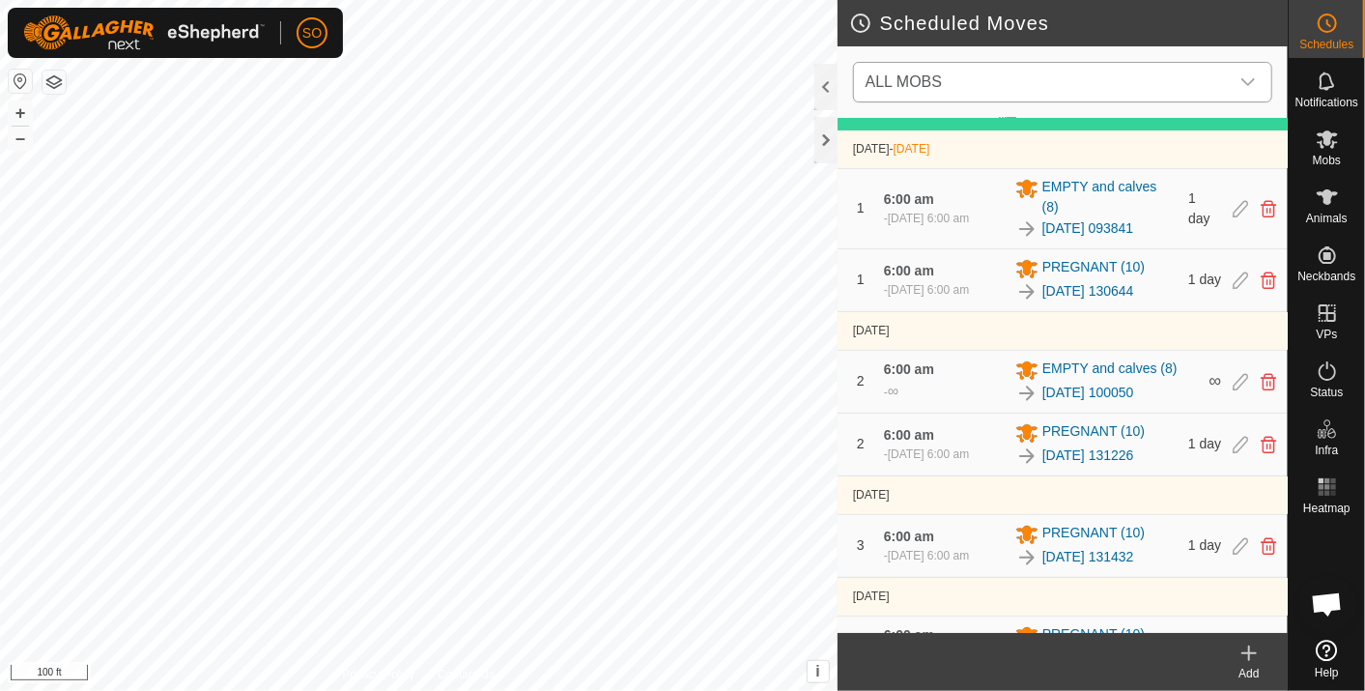
click at [1157, 80] on span "ALL MOBS" at bounding box center [1043, 82] width 371 height 39
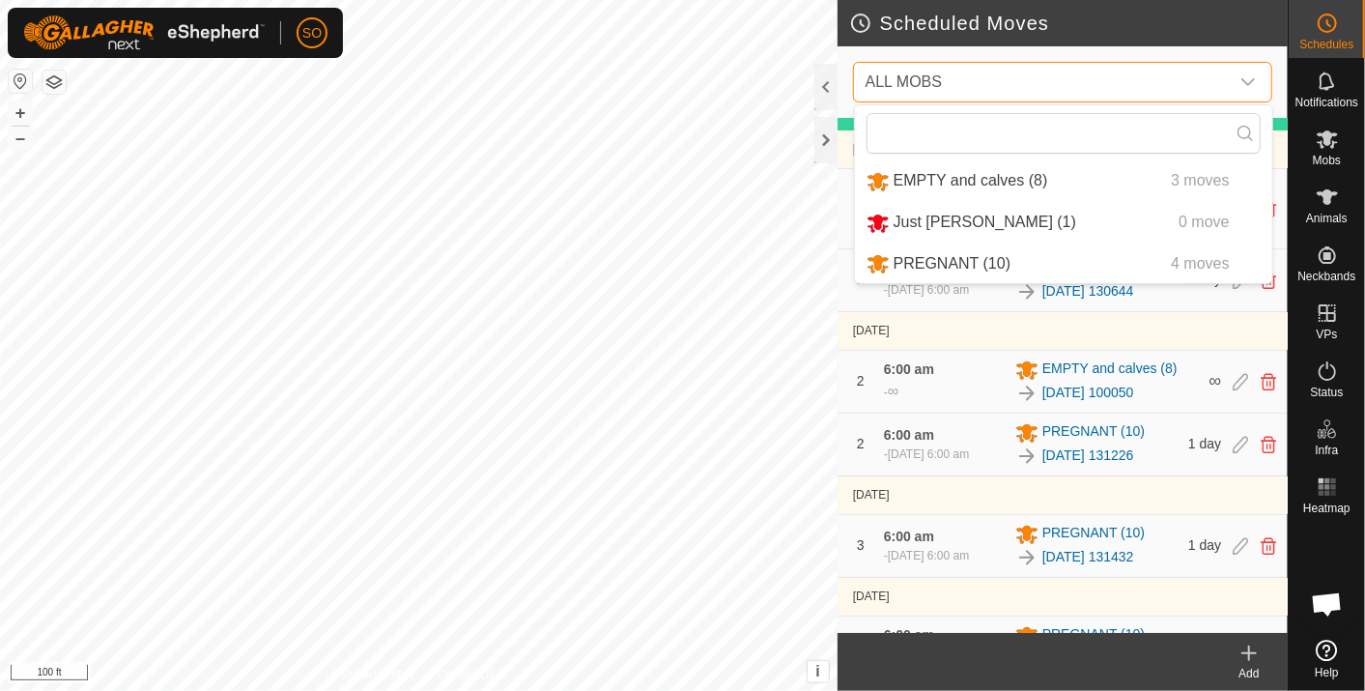
click at [1163, 77] on span "ALL MOBS" at bounding box center [1043, 82] width 371 height 39
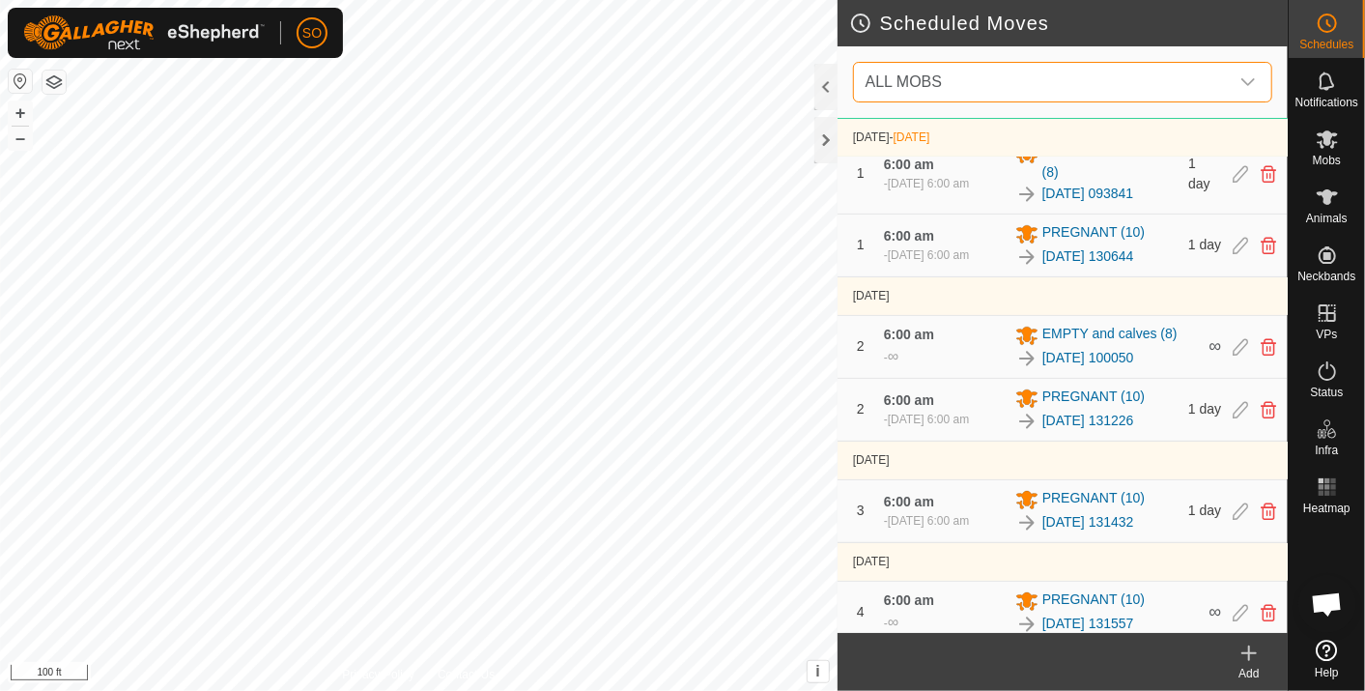
scroll to position [167, 0]
